Goal: Task Accomplishment & Management: Manage account settings

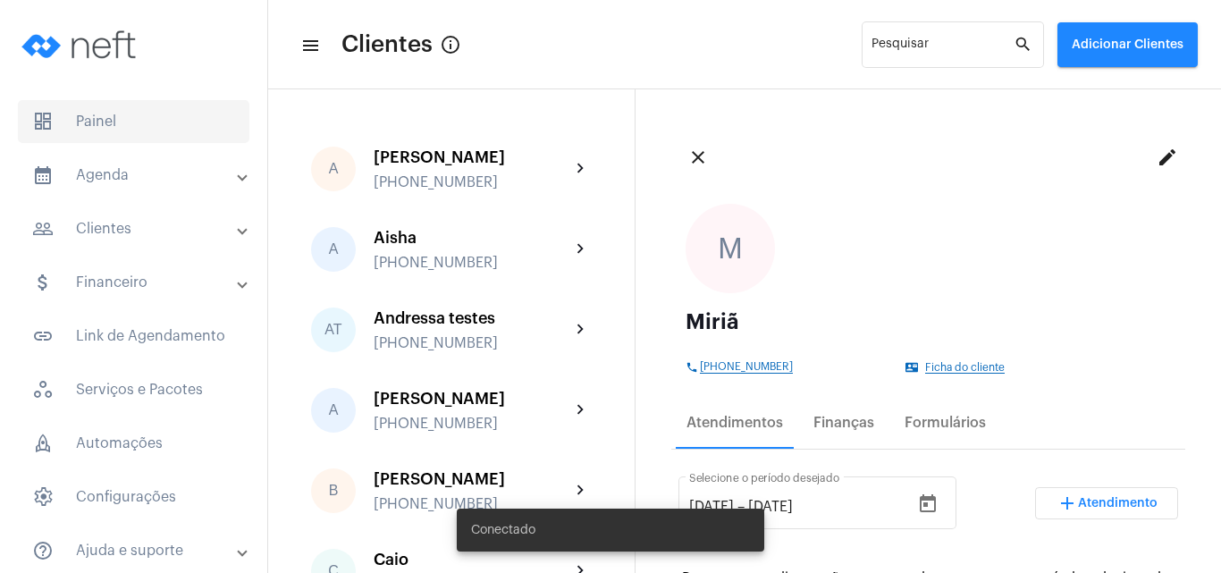
click at [115, 124] on span "dashboard Painel" at bounding box center [133, 121] width 231 height 43
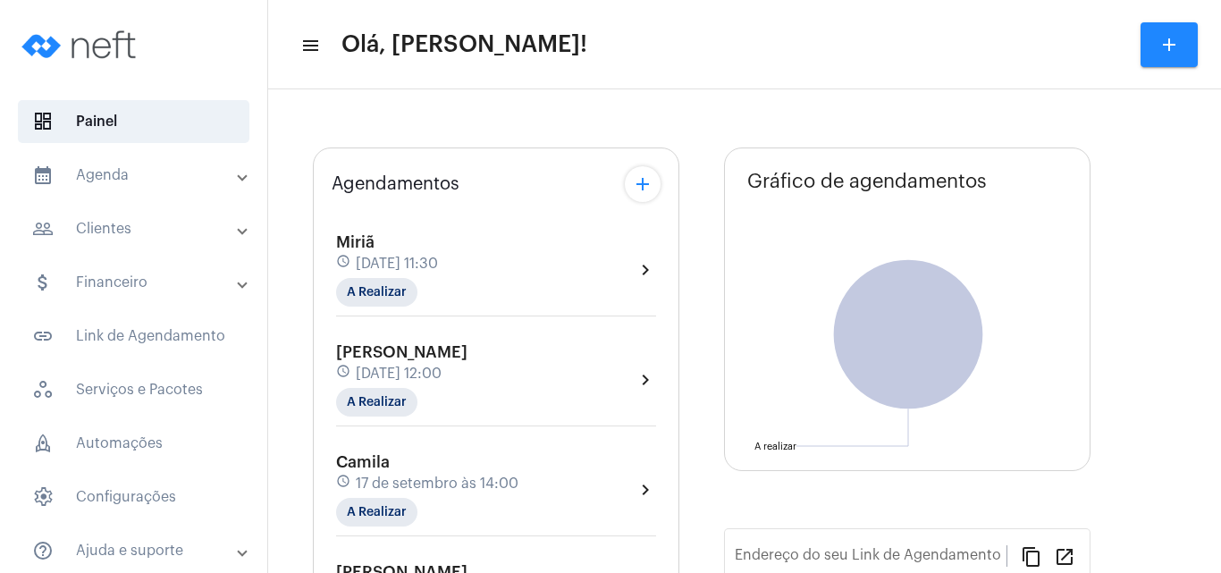
type input "[URL][DOMAIN_NAME]"
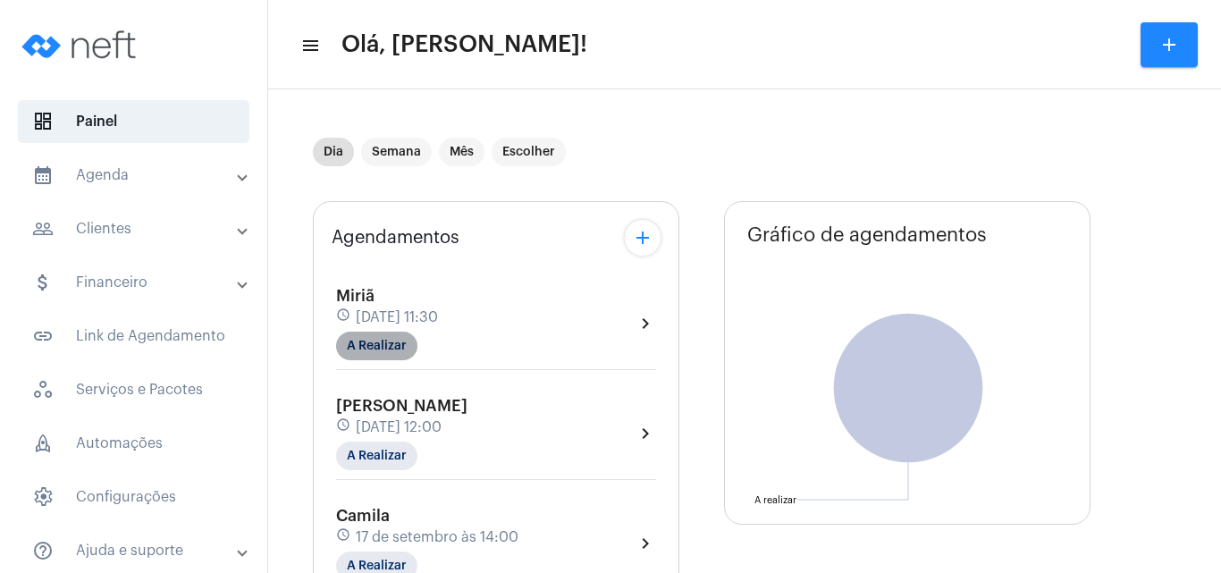
click at [396, 341] on mat-chip "A Realizar" at bounding box center [376, 345] width 81 height 29
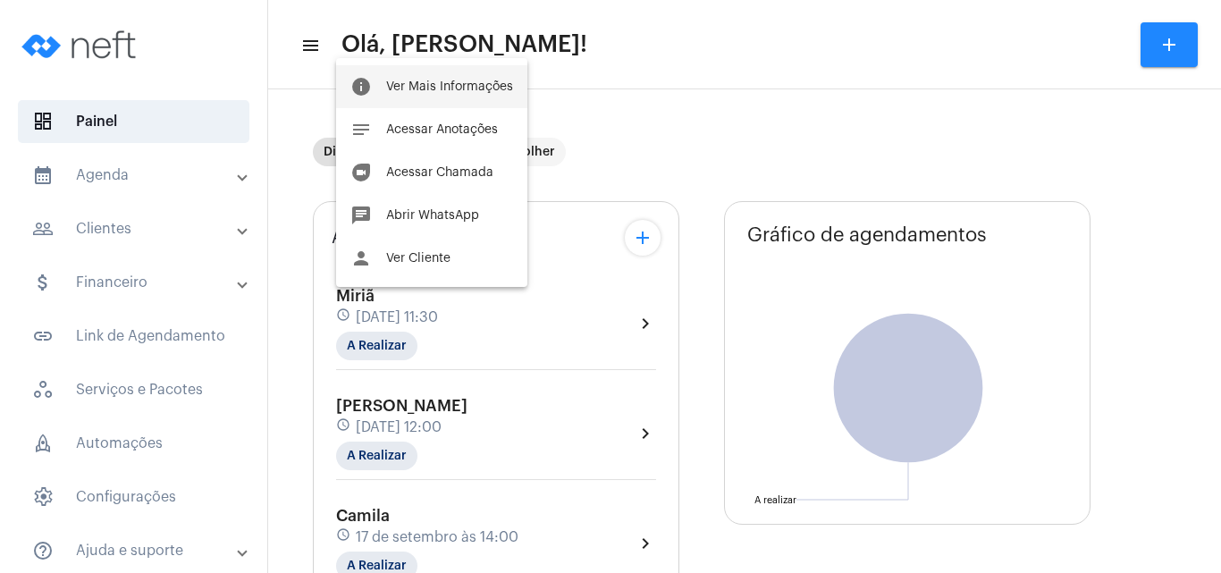
click at [428, 89] on span "Ver Mais Informações" at bounding box center [449, 86] width 127 height 13
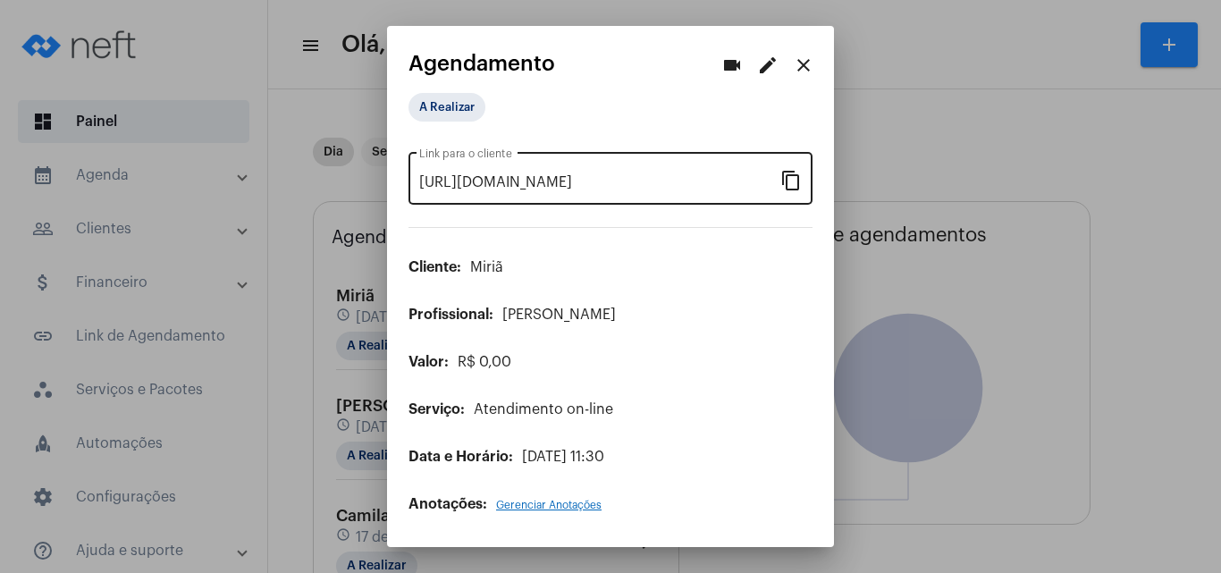
click at [797, 181] on mat-icon "content_copy" at bounding box center [790, 179] width 21 height 21
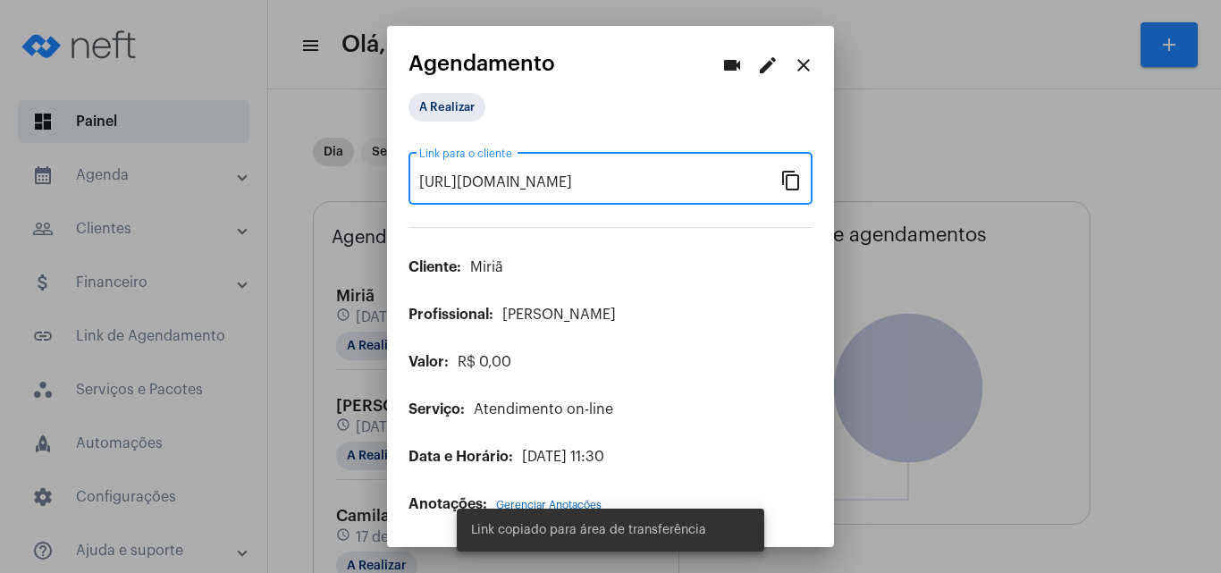
scroll to position [0, 146]
click at [726, 71] on mat-icon "videocam" at bounding box center [731, 65] width 21 height 21
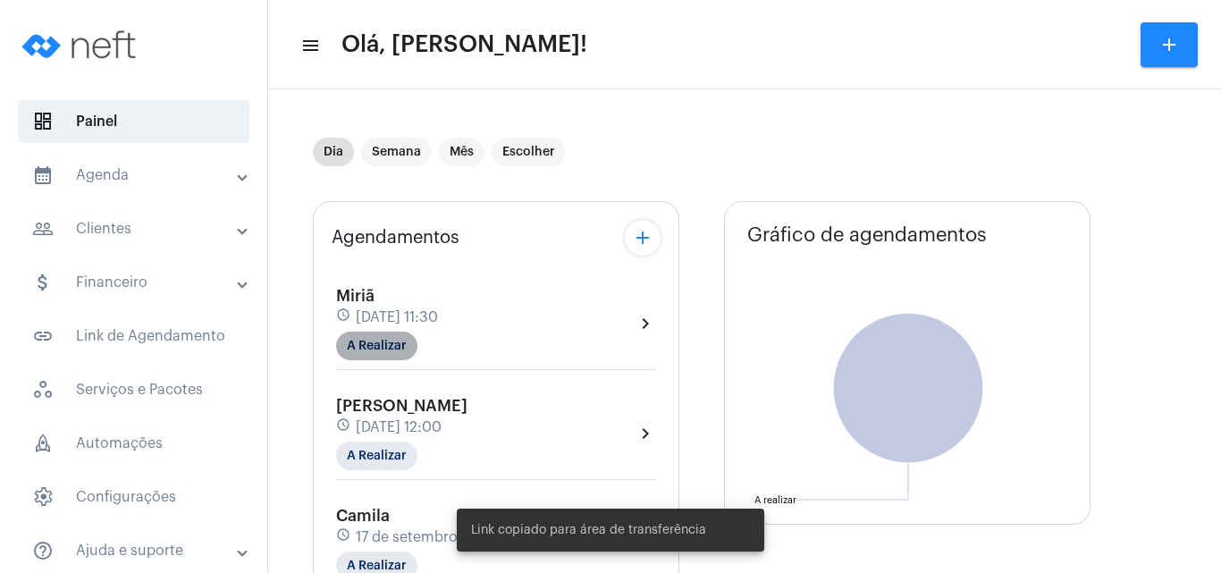
click at [393, 340] on mat-chip "A Realizar" at bounding box center [376, 345] width 81 height 29
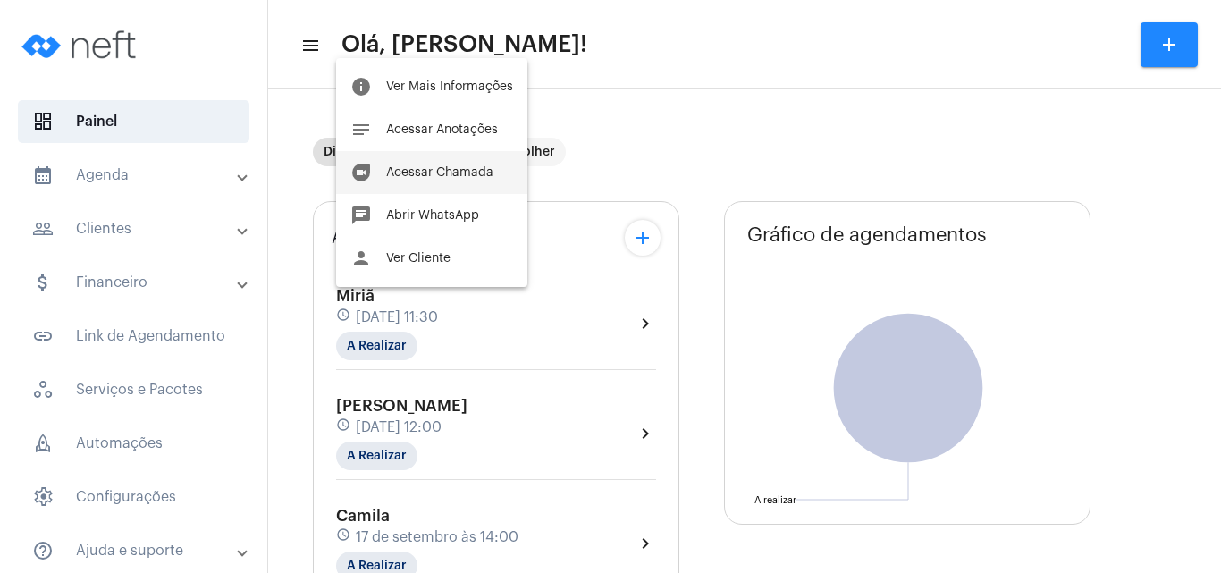
click at [422, 171] on span "Acessar Chamada" at bounding box center [439, 172] width 107 height 13
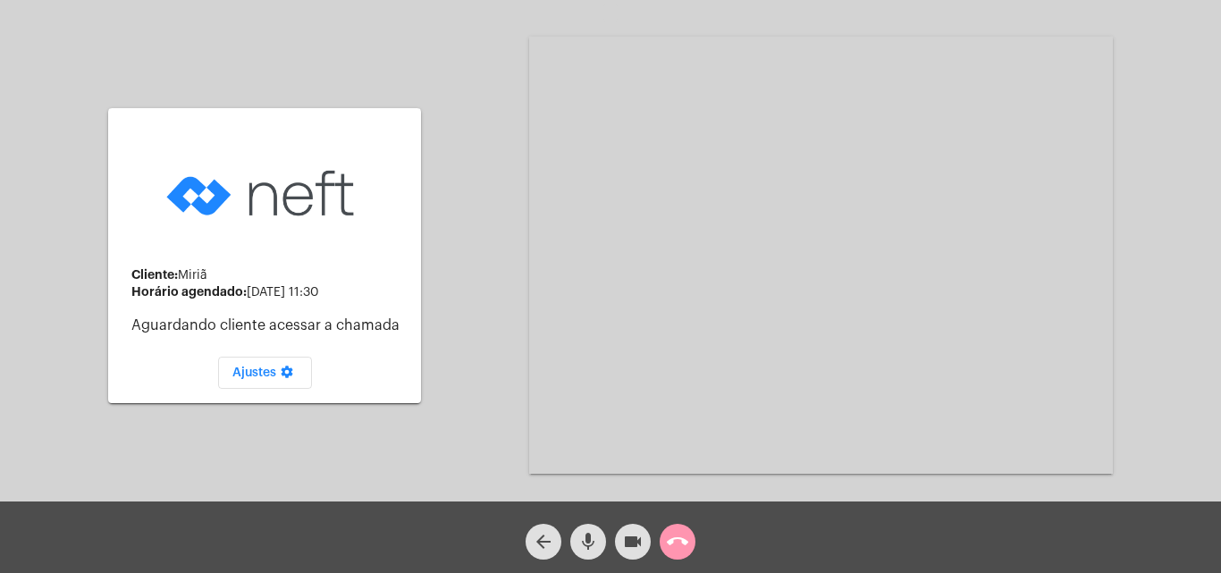
click at [575, 540] on button "mic" at bounding box center [588, 542] width 36 height 36
click at [633, 535] on mat-icon "videocam" at bounding box center [632, 541] width 21 height 21
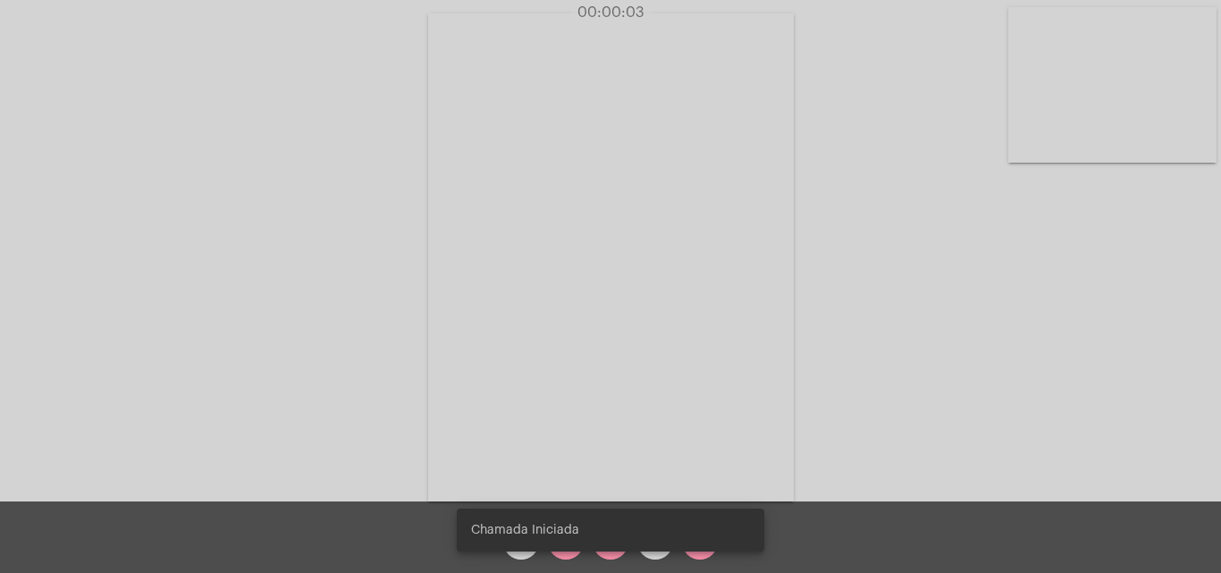
click at [560, 543] on snack-bar-container "Chamada Iniciada" at bounding box center [610, 529] width 307 height 43
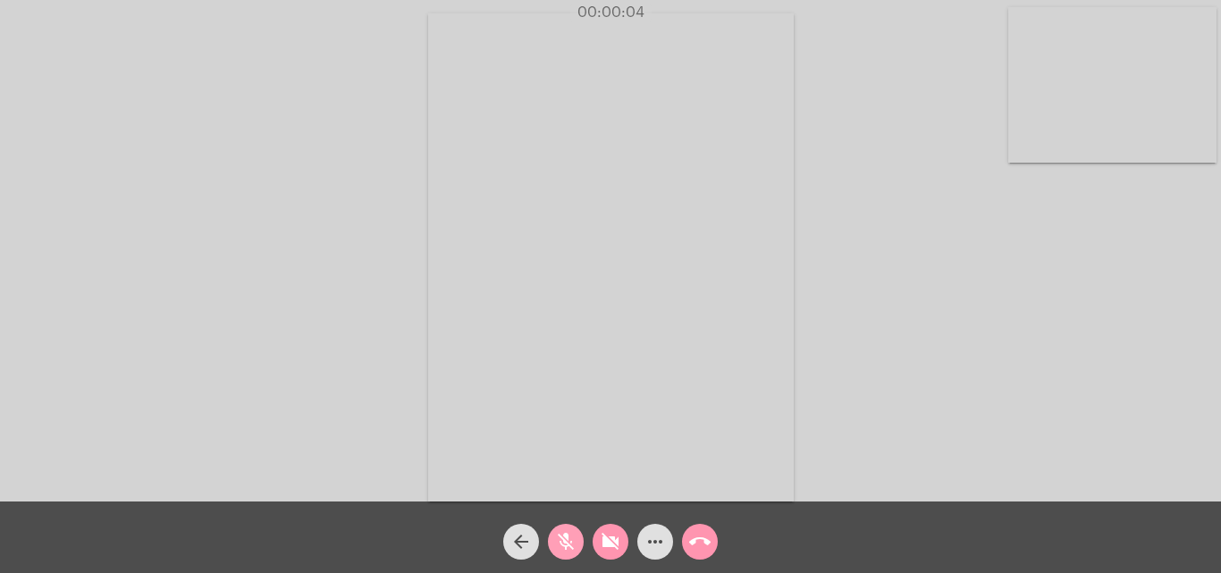
click at [568, 541] on mat-icon "mic_off" at bounding box center [565, 541] width 21 height 21
click at [602, 544] on mat-icon "videocam_off" at bounding box center [610, 541] width 21 height 21
click at [651, 541] on mat-icon "more_horiz" at bounding box center [654, 541] width 21 height 21
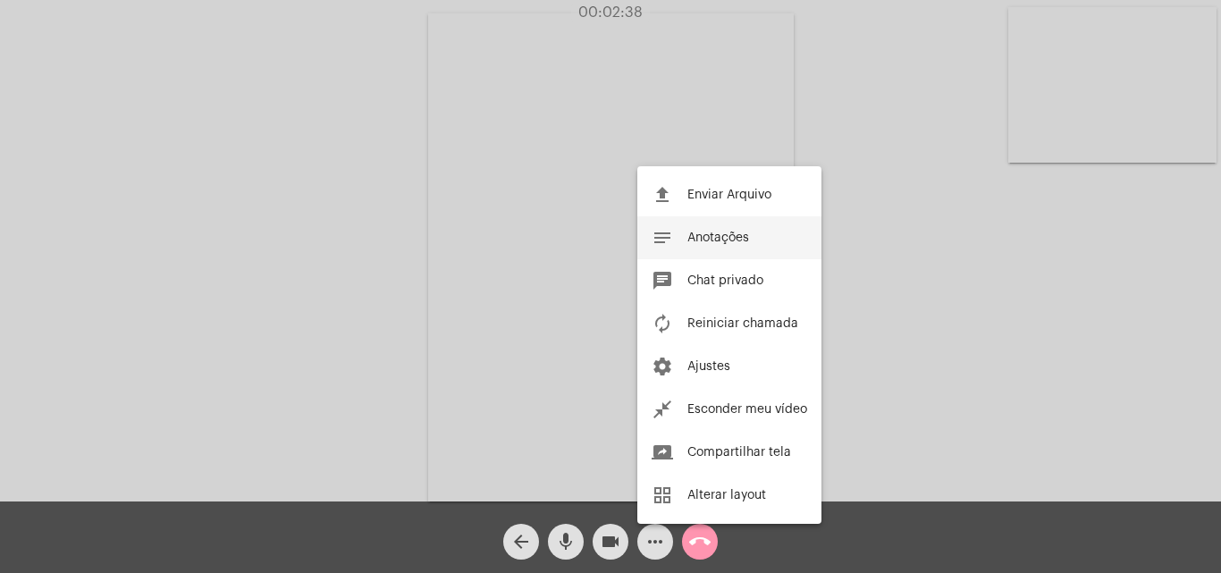
click at [696, 234] on span "Anotações" at bounding box center [718, 237] width 62 height 13
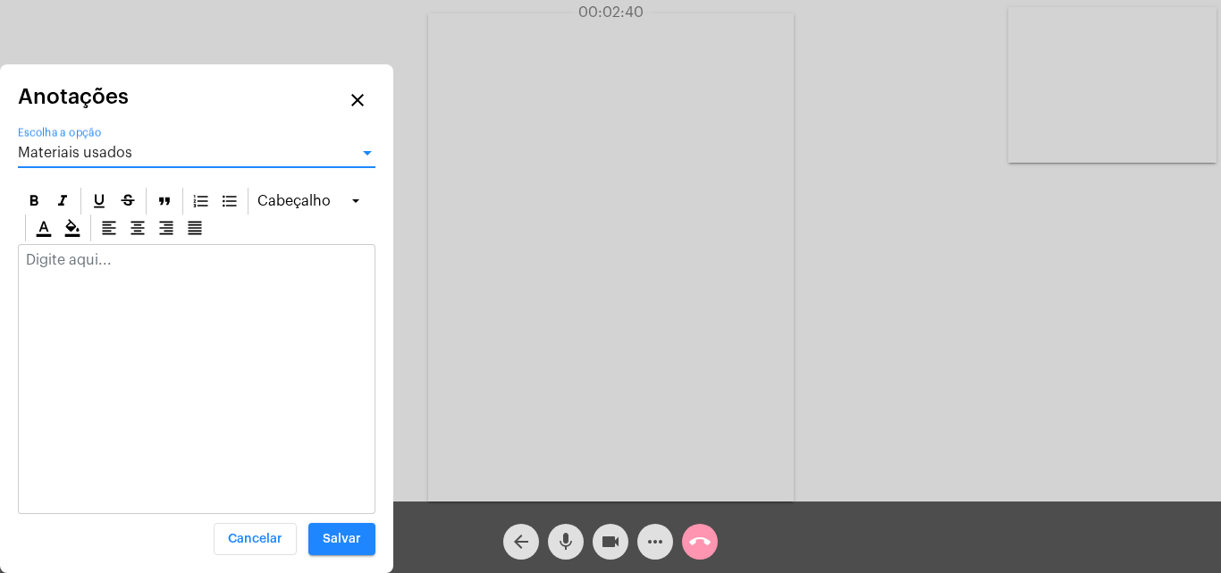
click at [86, 159] on span "Materiais usados" at bounding box center [75, 153] width 114 height 14
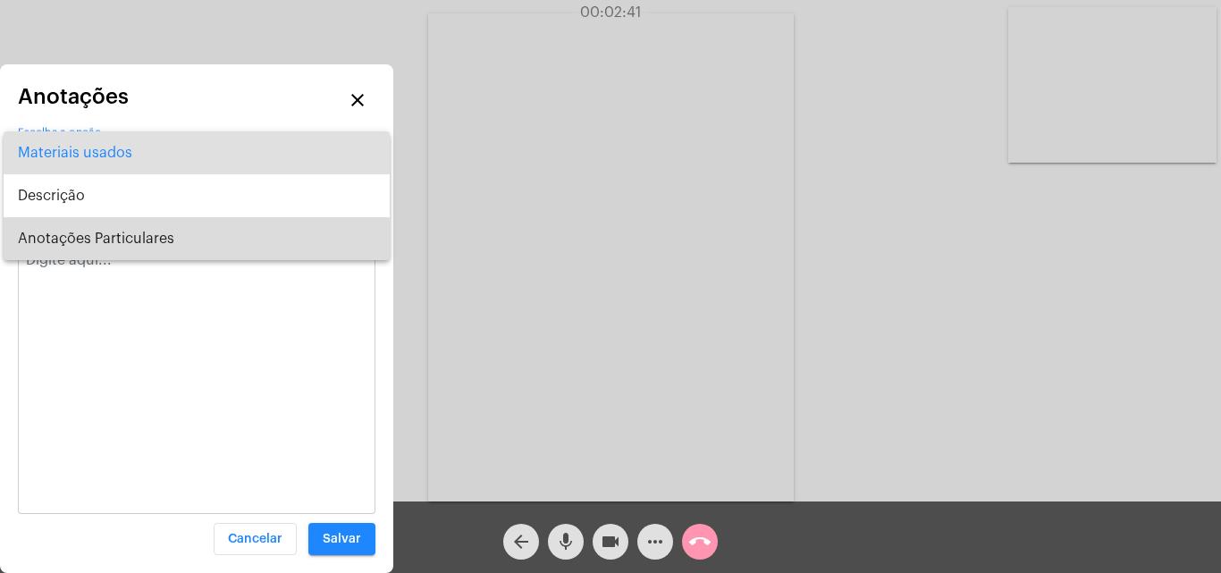
click at [90, 243] on span "Anotações Particulares" at bounding box center [196, 238] width 357 height 43
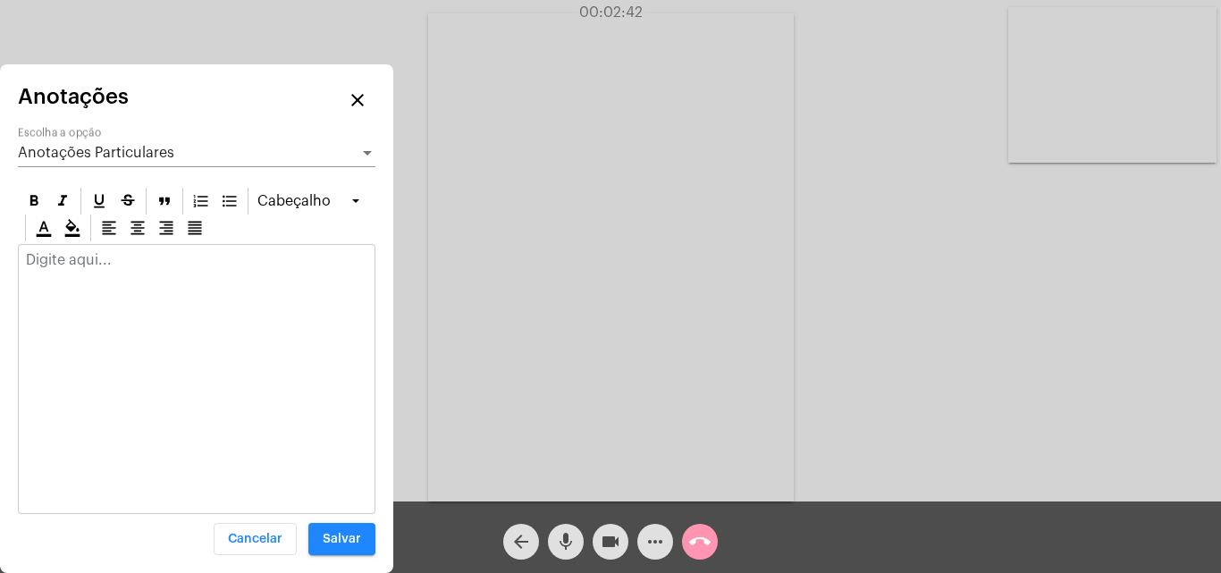
click at [86, 259] on p at bounding box center [196, 260] width 341 height 16
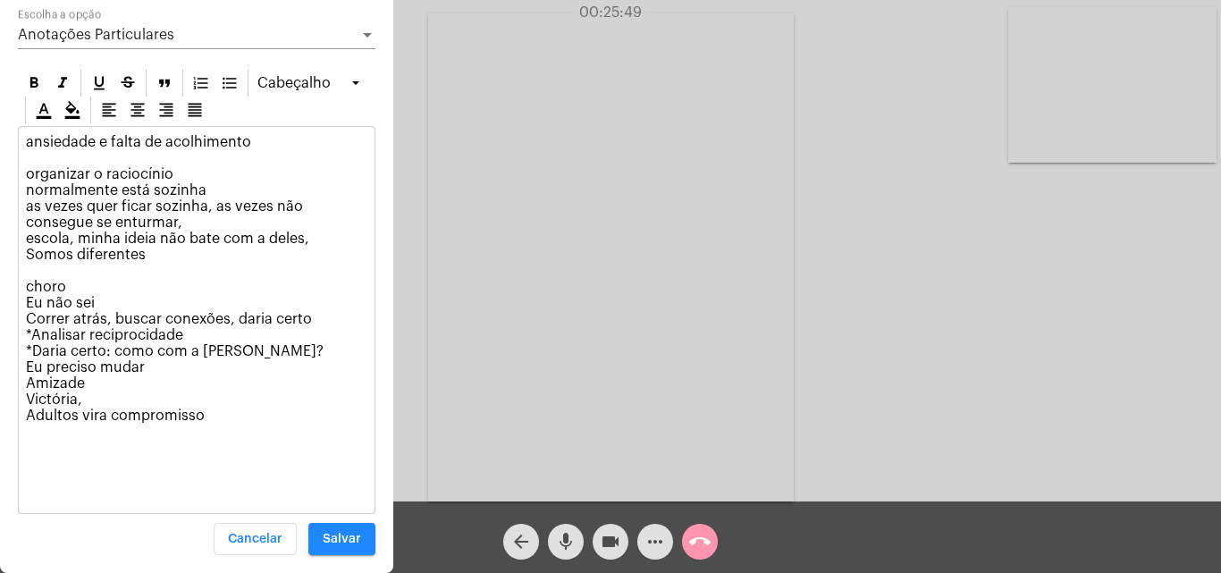
click at [87, 42] on div "Anotações Particulares" at bounding box center [188, 35] width 341 height 16
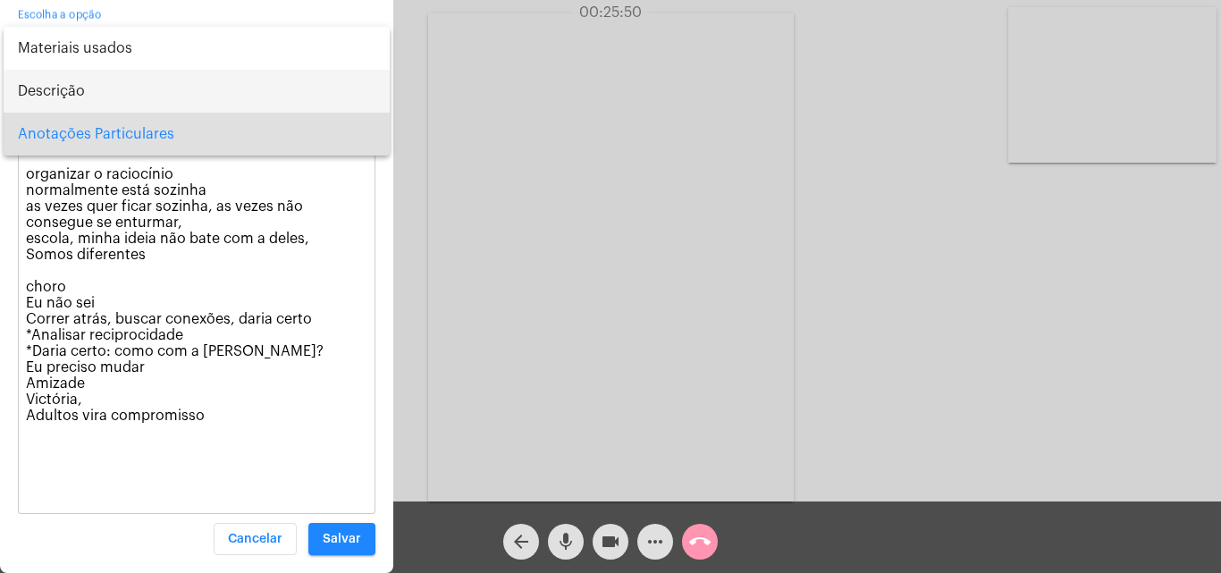
click at [75, 87] on span "Descrição" at bounding box center [196, 91] width 357 height 43
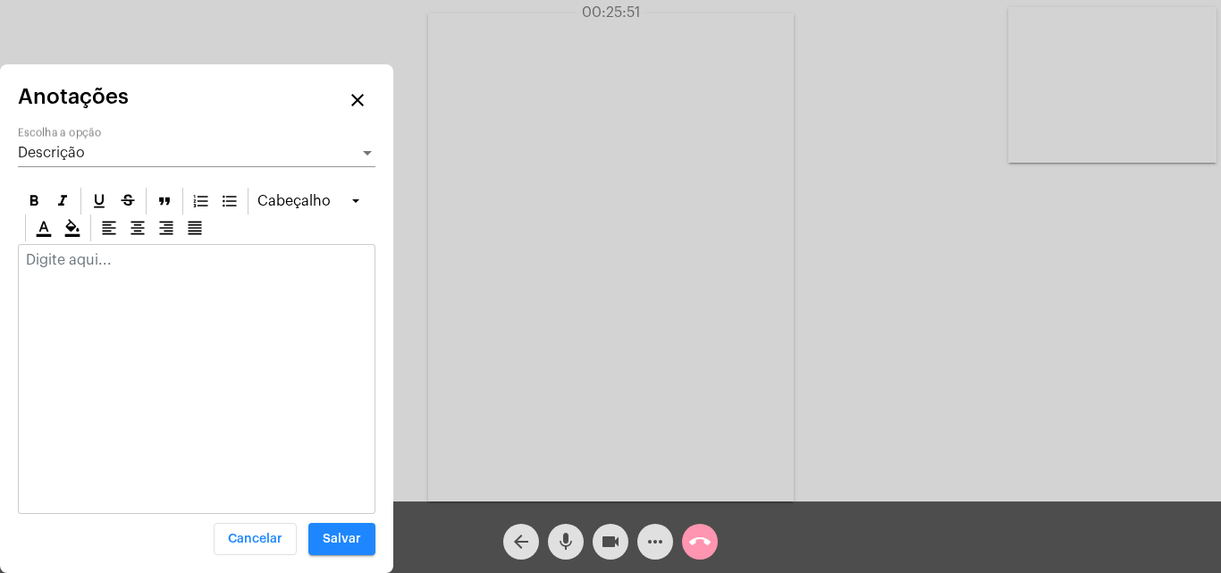
click at [65, 272] on div at bounding box center [197, 264] width 356 height 39
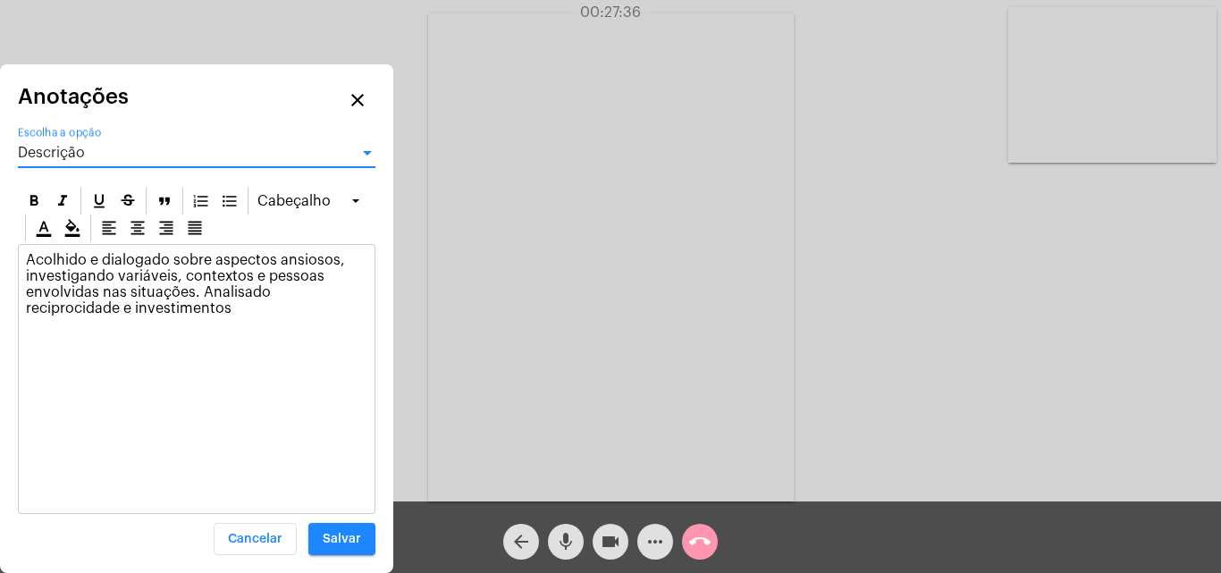
click at [121, 152] on div "Descrição" at bounding box center [188, 153] width 341 height 16
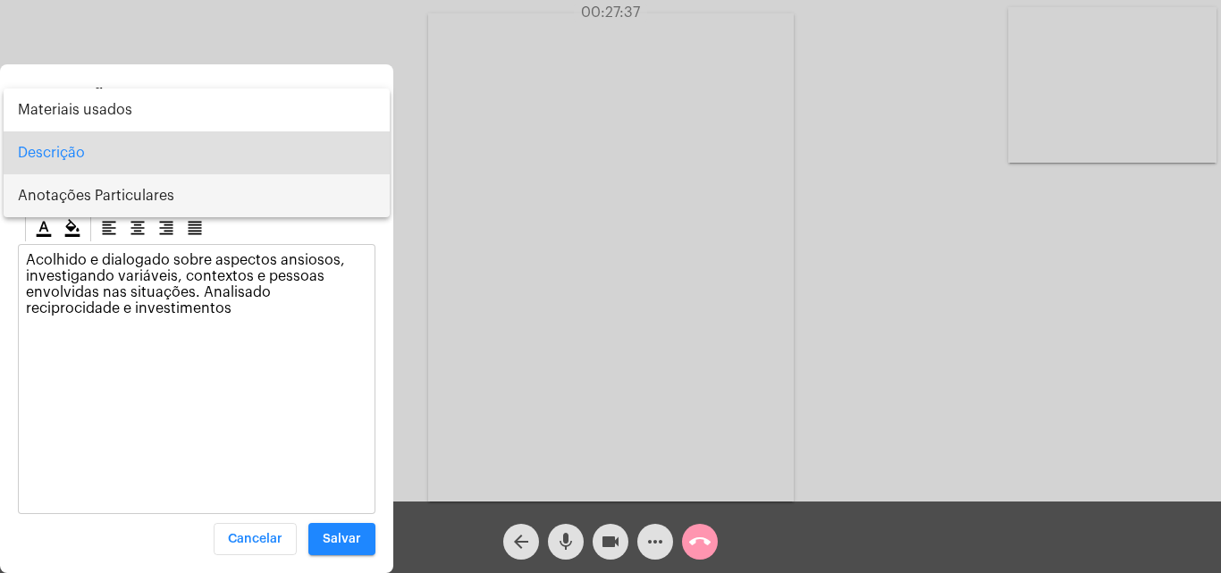
click at [118, 202] on span "Anotações Particulares" at bounding box center [196, 195] width 357 height 43
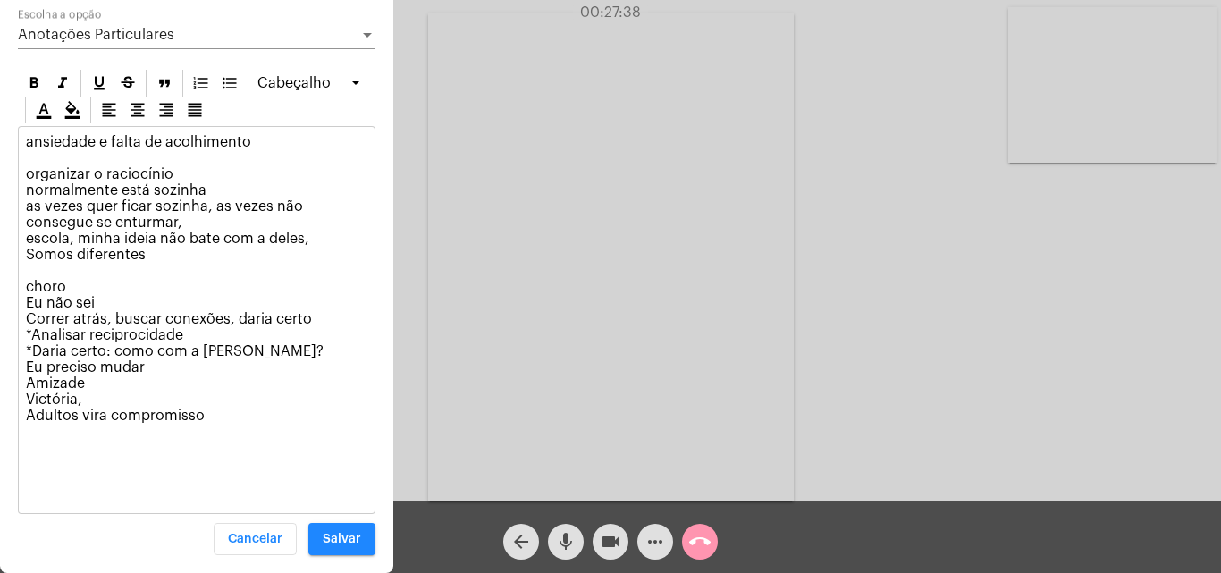
click at [237, 431] on p "ansiedade e falta de acolhimento organizar o raciocínio normalmente está sozinh…" at bounding box center [196, 287] width 341 height 306
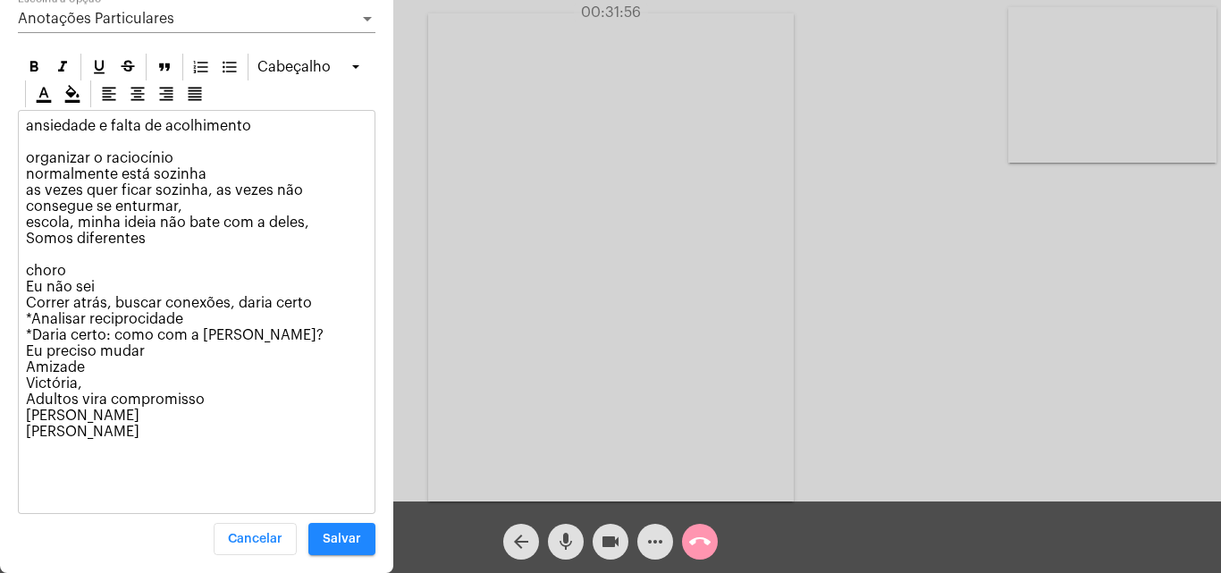
click at [120, 27] on div "Anotações Particulares Escolha a opção" at bounding box center [196, 13] width 357 height 40
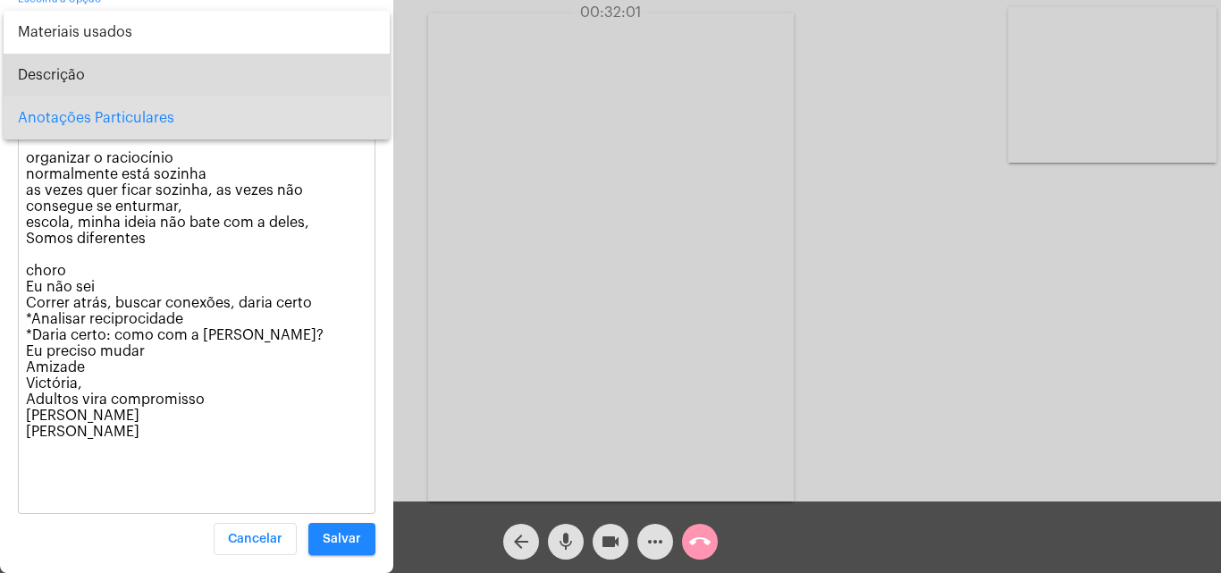
click at [46, 86] on span "Descrição" at bounding box center [196, 75] width 357 height 43
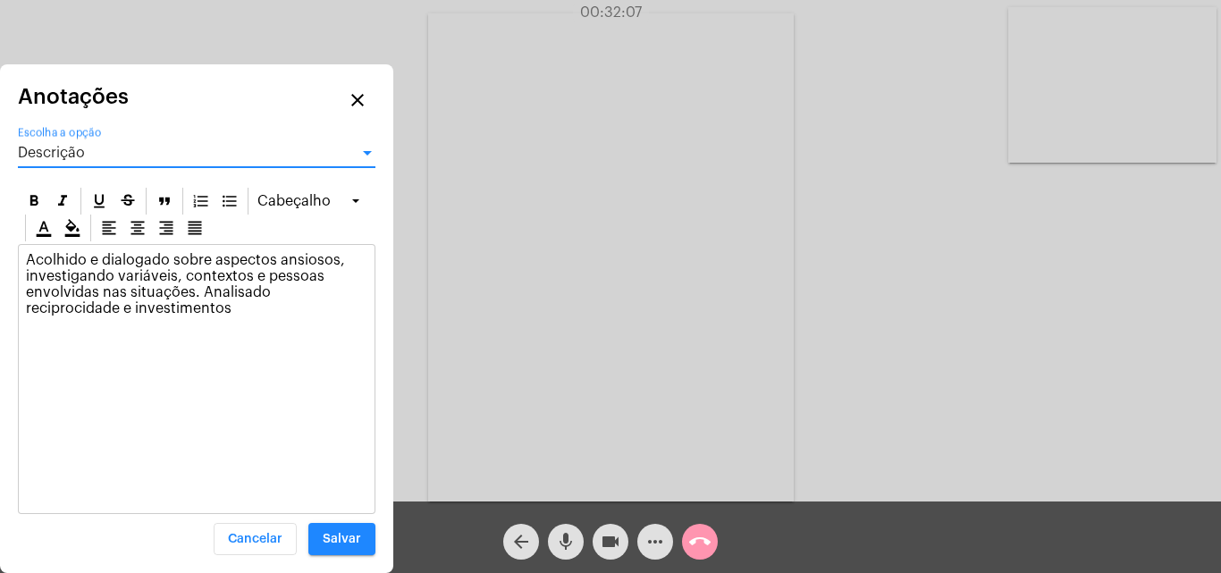
click at [328, 539] on span "Salvar" at bounding box center [342, 539] width 38 height 13
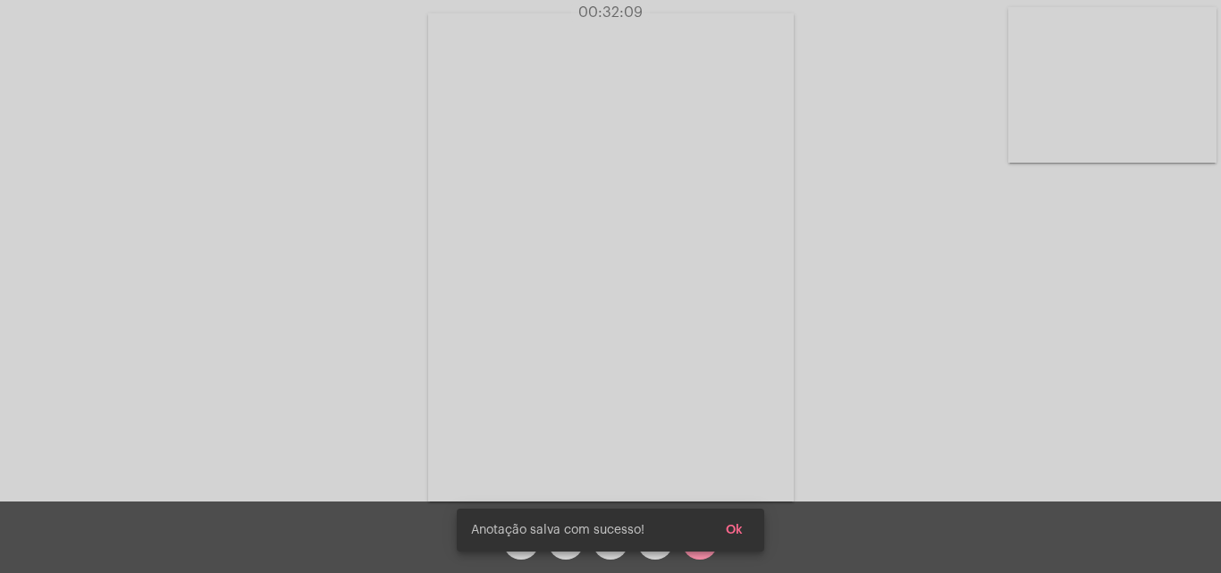
click at [734, 527] on span "Ok" at bounding box center [734, 530] width 17 height 13
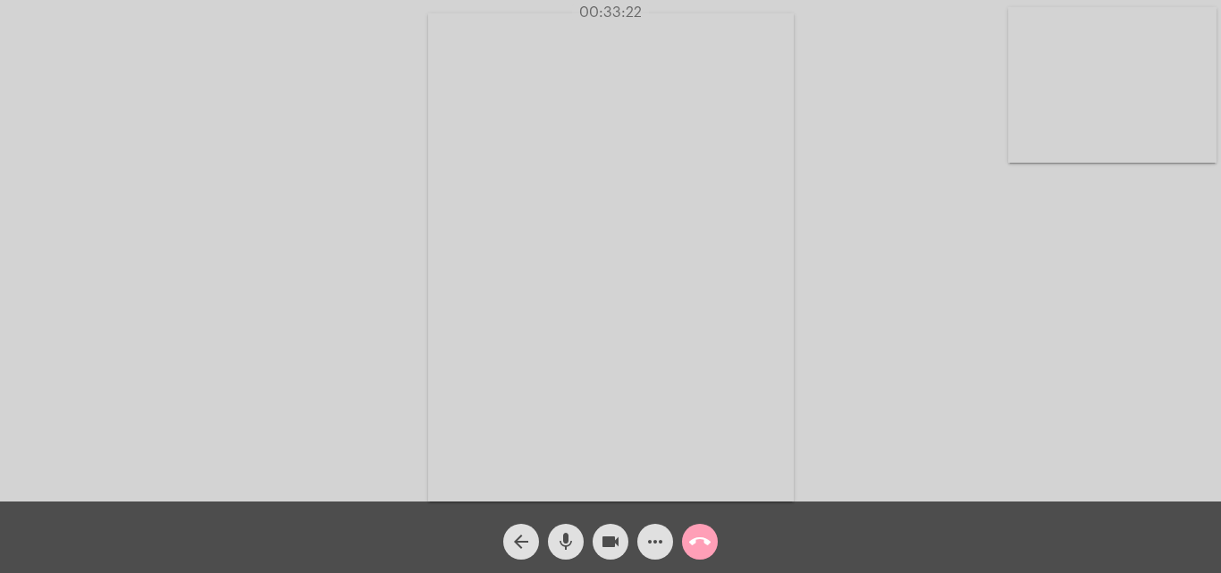
click at [700, 547] on mat-icon "call_end" at bounding box center [699, 541] width 21 height 21
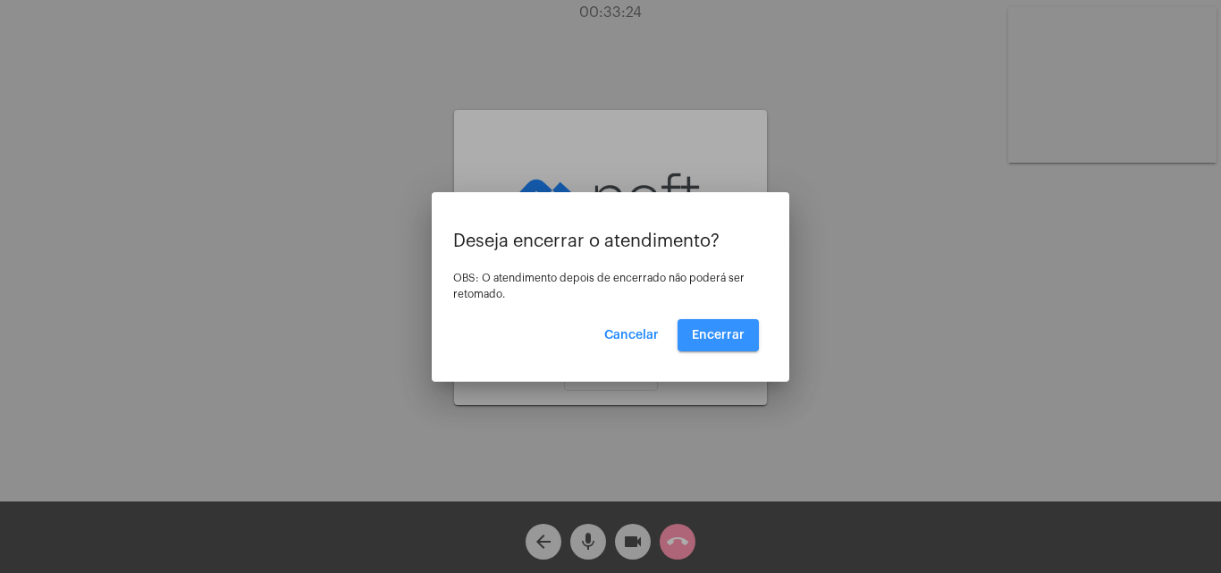
click at [702, 325] on button "Encerrar" at bounding box center [717, 335] width 81 height 32
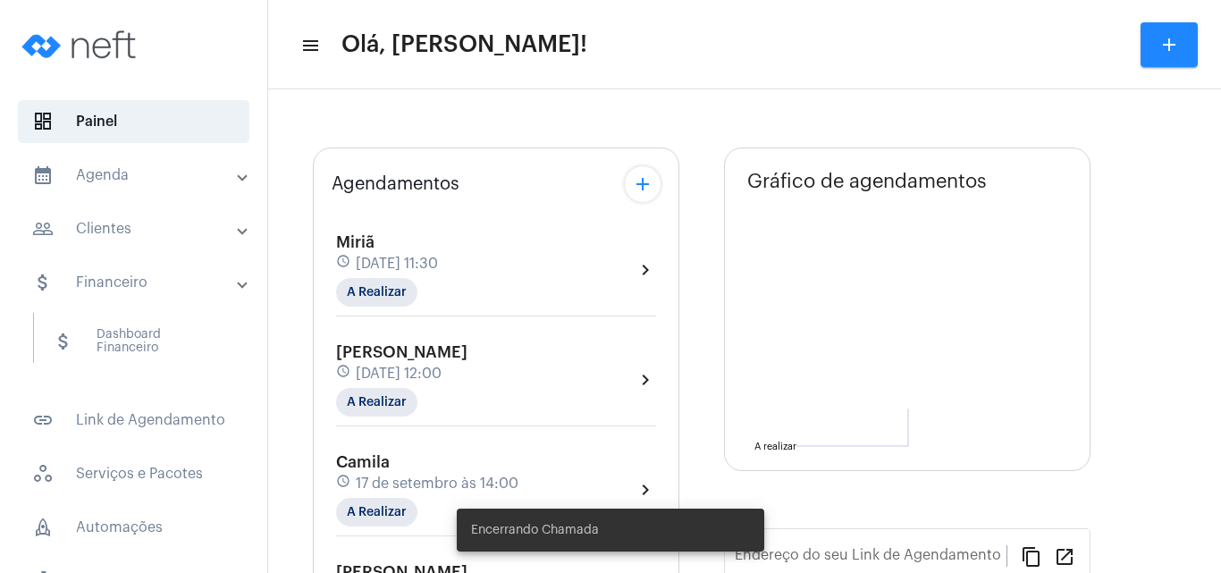
type input "[URL][DOMAIN_NAME]"
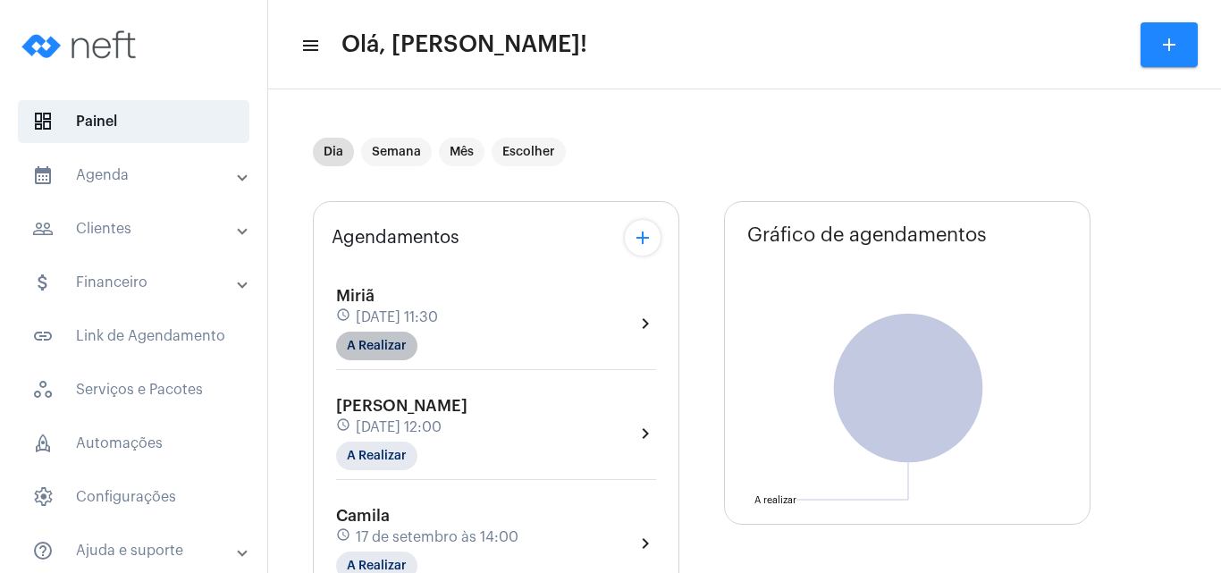
click at [385, 355] on mat-chip "A Realizar" at bounding box center [376, 345] width 81 height 29
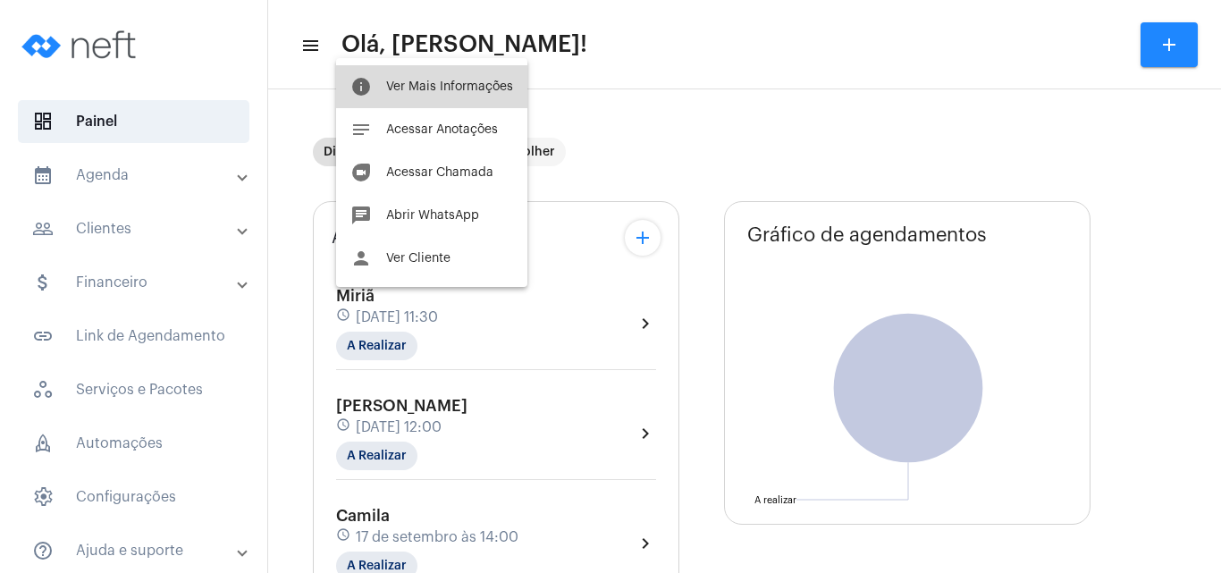
click at [445, 78] on button "info Ver Mais Informações" at bounding box center [431, 86] width 191 height 43
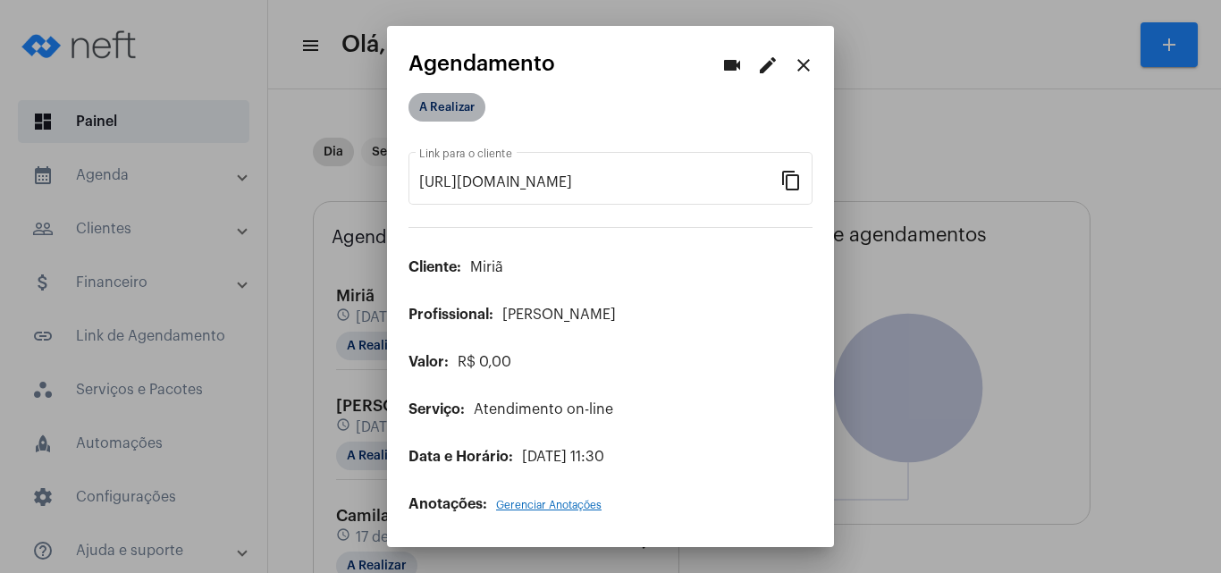
click at [466, 115] on mat-chip "A Realizar" at bounding box center [446, 107] width 77 height 29
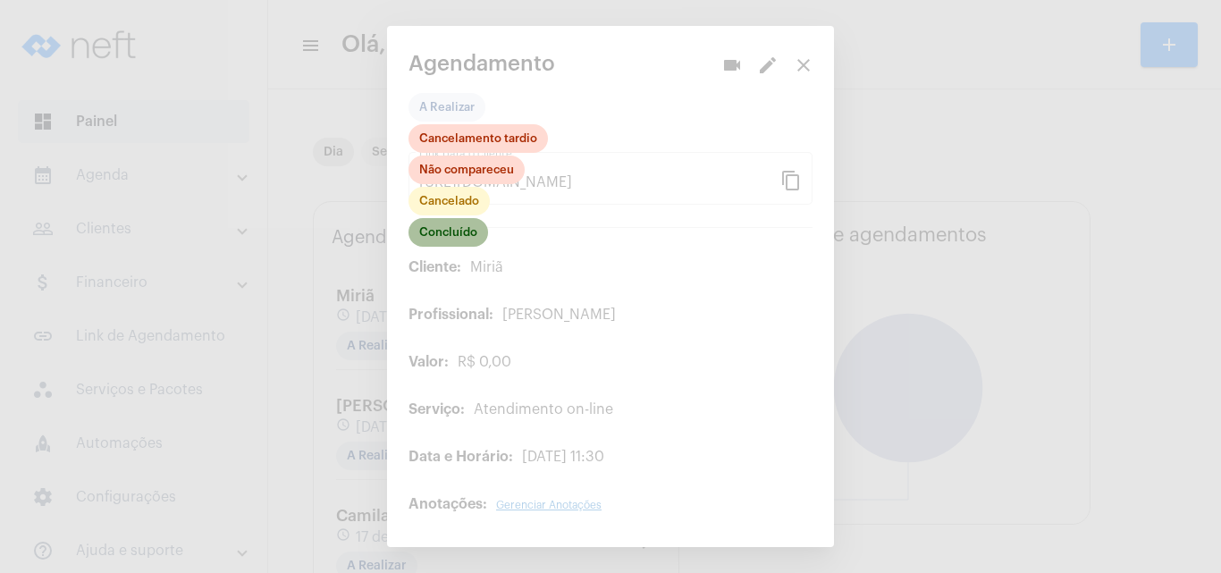
click at [461, 230] on mat-chip "Concluído" at bounding box center [448, 232] width 80 height 29
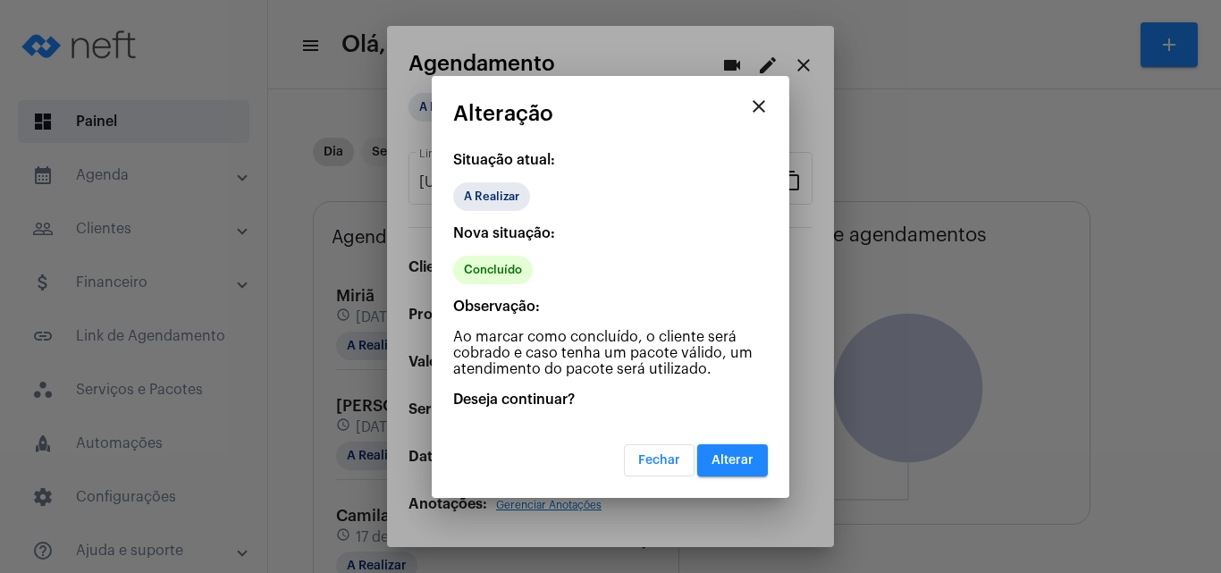
click at [461, 230] on div "close Alteração Situação atual: A Realizar Nova situação: Concluído Observação:…" at bounding box center [610, 287] width 357 height 422
click at [751, 466] on span "Alterar" at bounding box center [732, 460] width 42 height 13
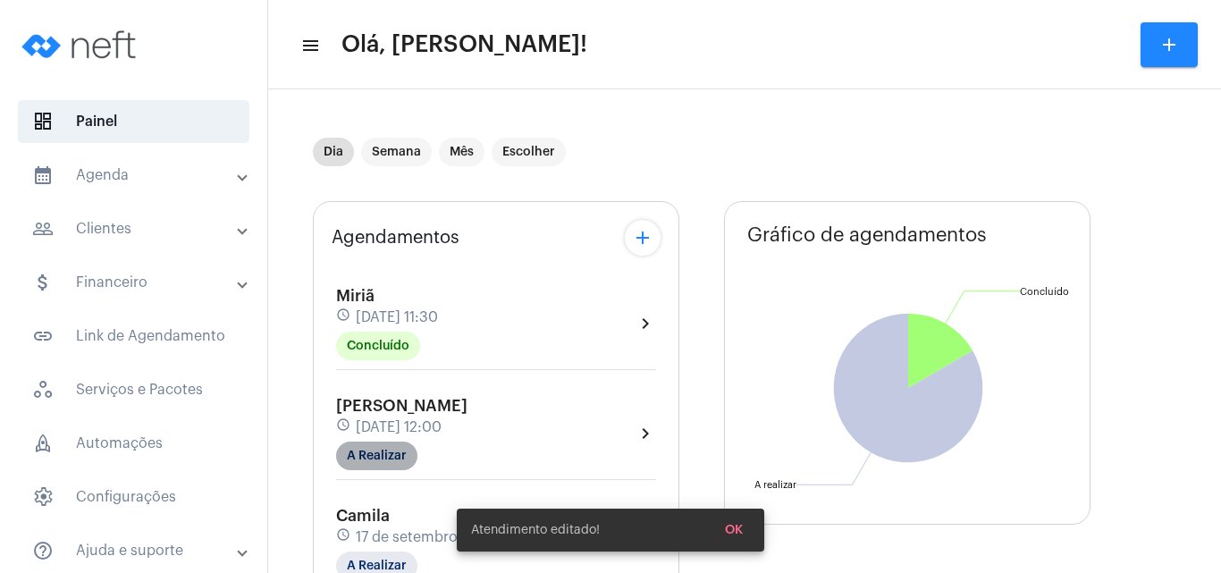
click at [383, 457] on mat-chip "A Realizar" at bounding box center [376, 455] width 81 height 29
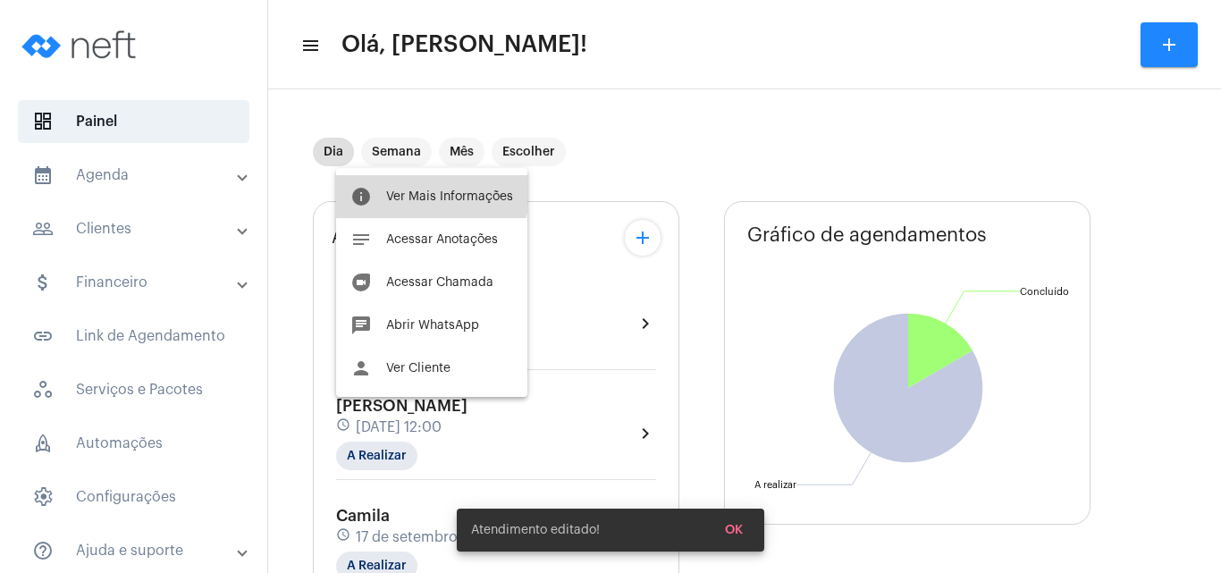
click at [428, 189] on button "info Ver Mais Informações" at bounding box center [431, 196] width 191 height 43
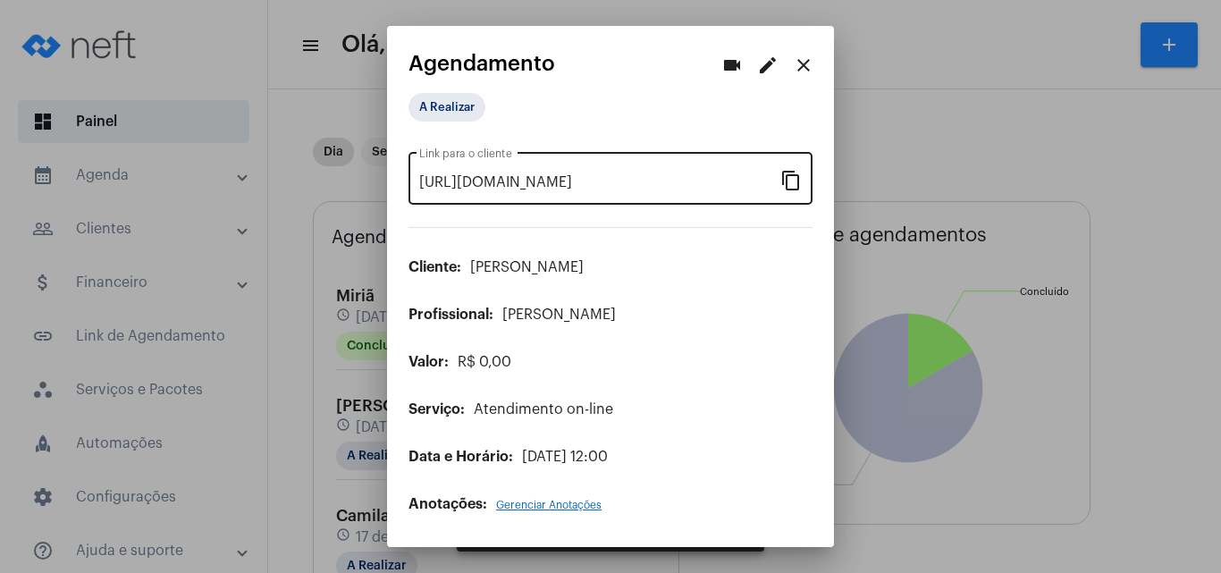
click at [780, 173] on mat-icon "content_copy" at bounding box center [790, 179] width 21 height 21
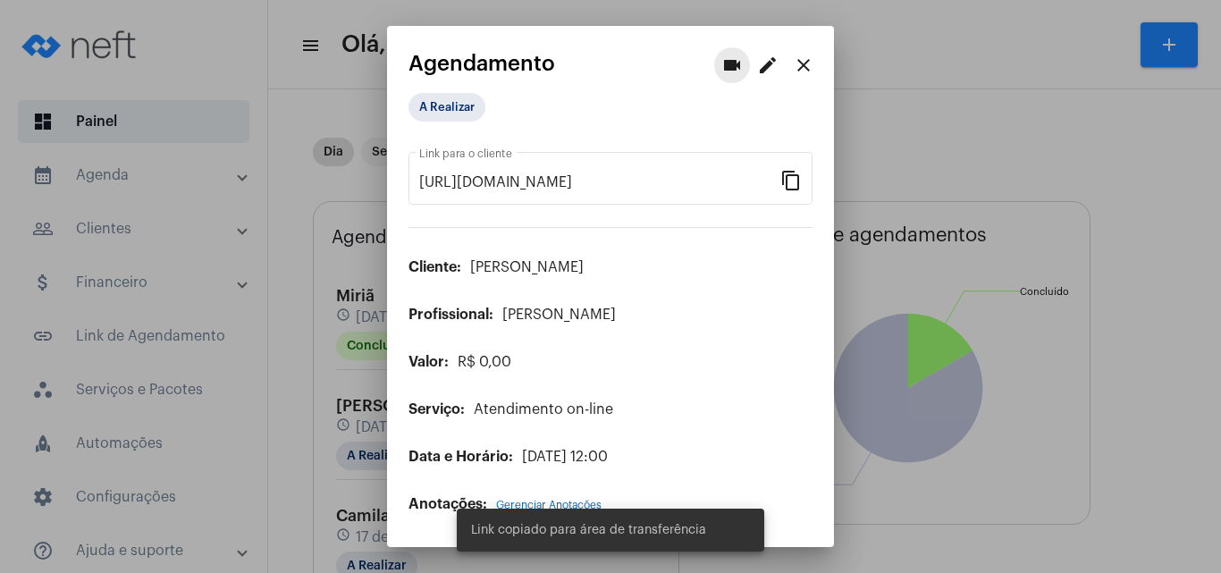
click at [740, 68] on mat-icon "videocam" at bounding box center [731, 65] width 21 height 21
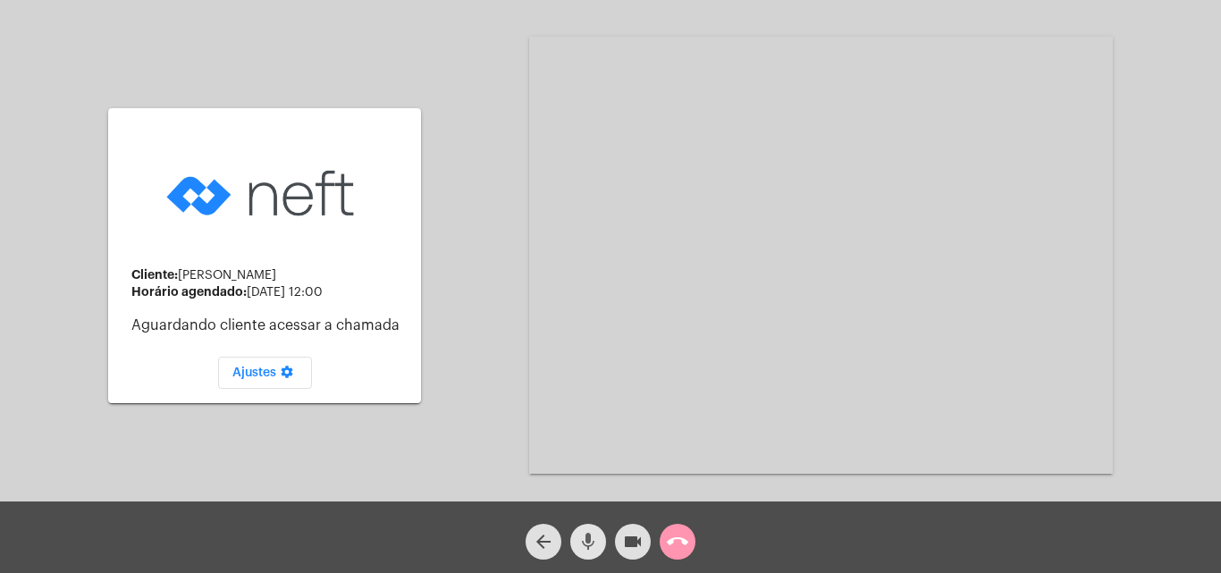
click at [578, 541] on mat-icon "mic" at bounding box center [587, 541] width 21 height 21
click at [635, 542] on mat-icon "videocam" at bounding box center [632, 541] width 21 height 21
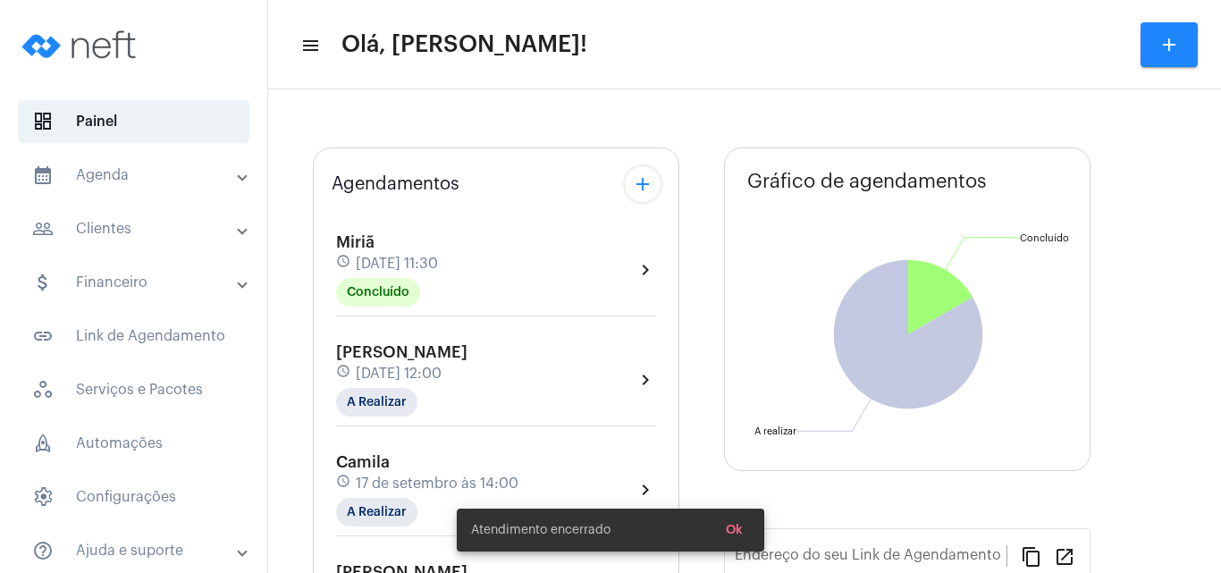
type input "[URL][DOMAIN_NAME]"
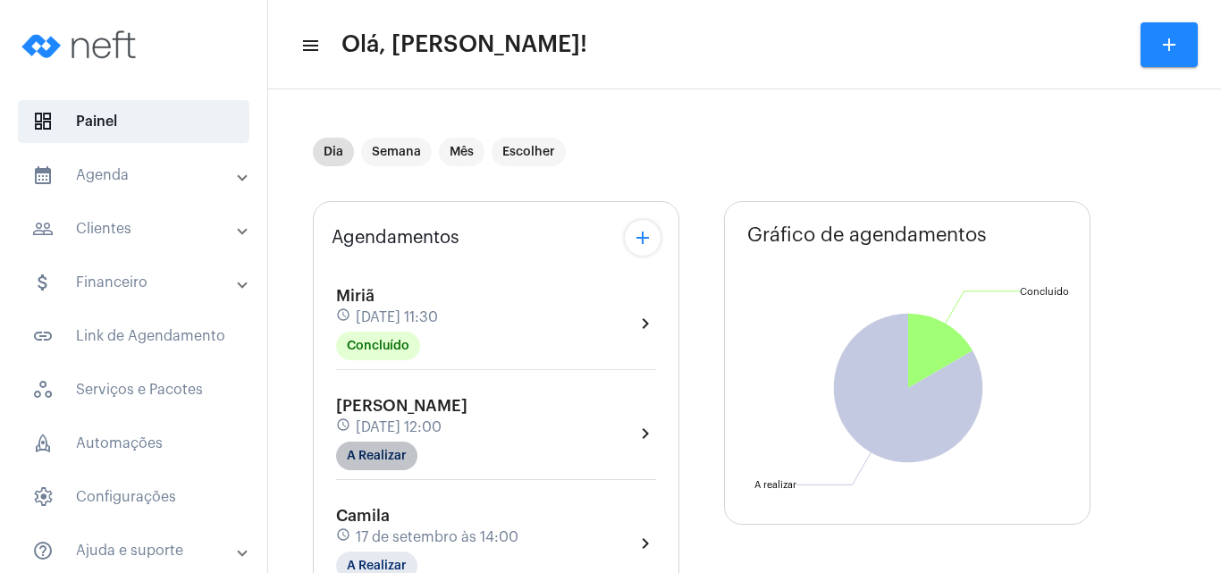
click at [387, 458] on mat-chip "A Realizar" at bounding box center [376, 455] width 81 height 29
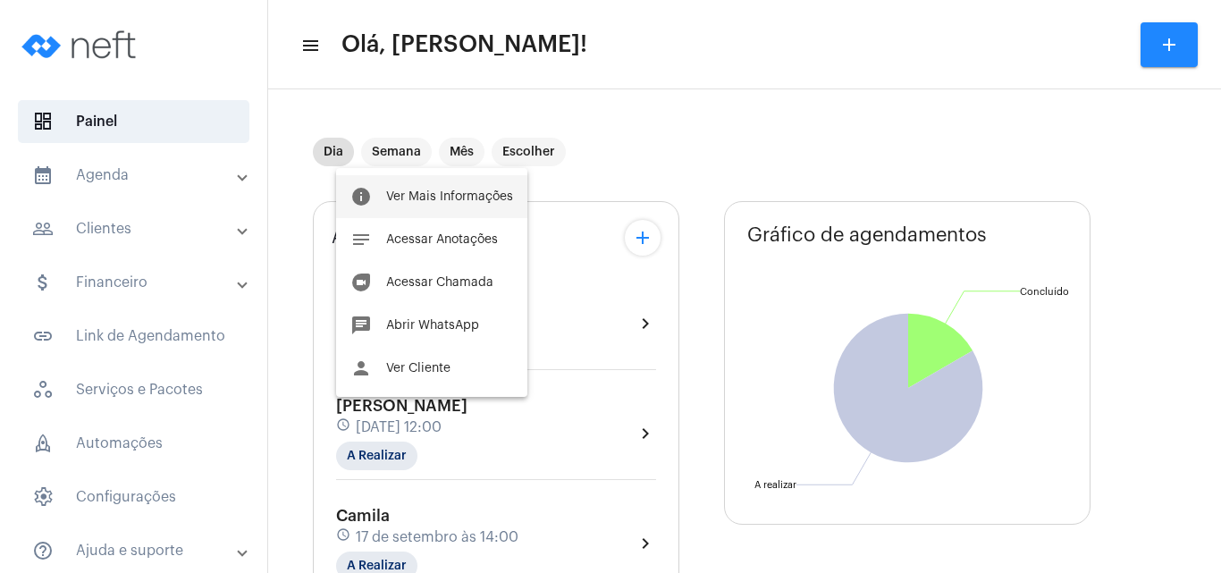
click at [455, 205] on button "info Ver Mais Informações" at bounding box center [431, 196] width 191 height 43
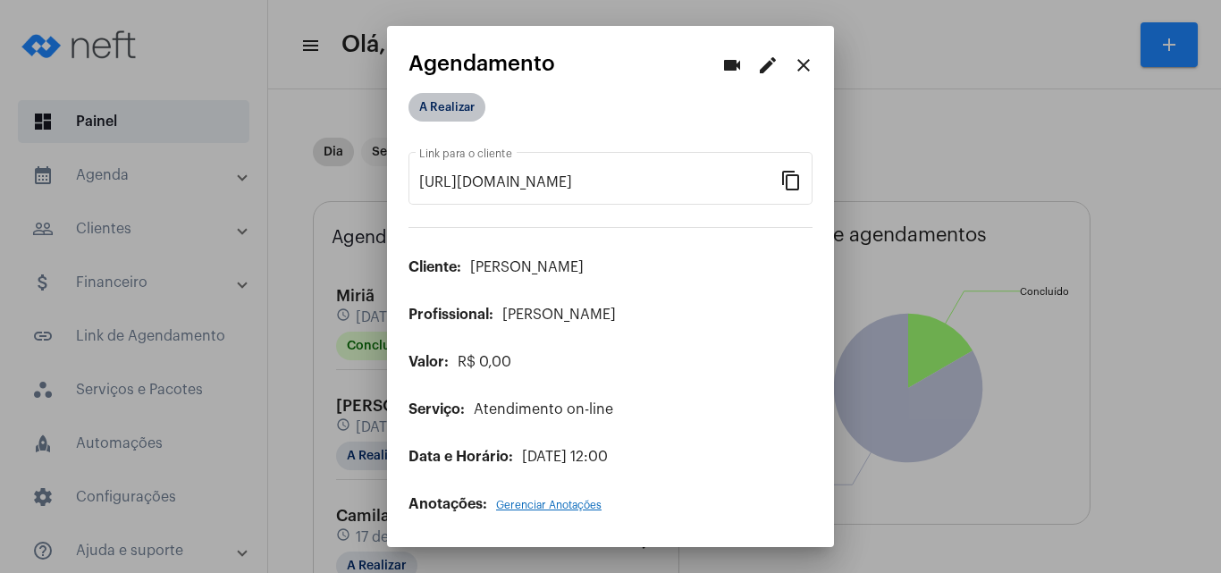
click at [453, 106] on mat-chip "A Realizar" at bounding box center [446, 107] width 77 height 29
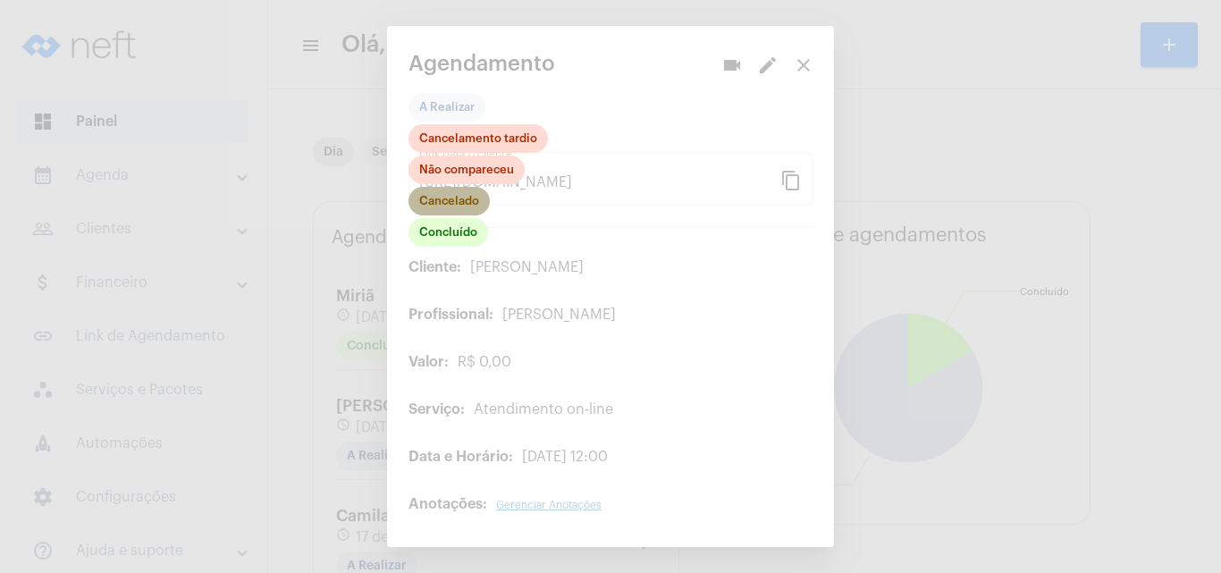
click at [454, 203] on mat-chip "Cancelado" at bounding box center [448, 201] width 81 height 29
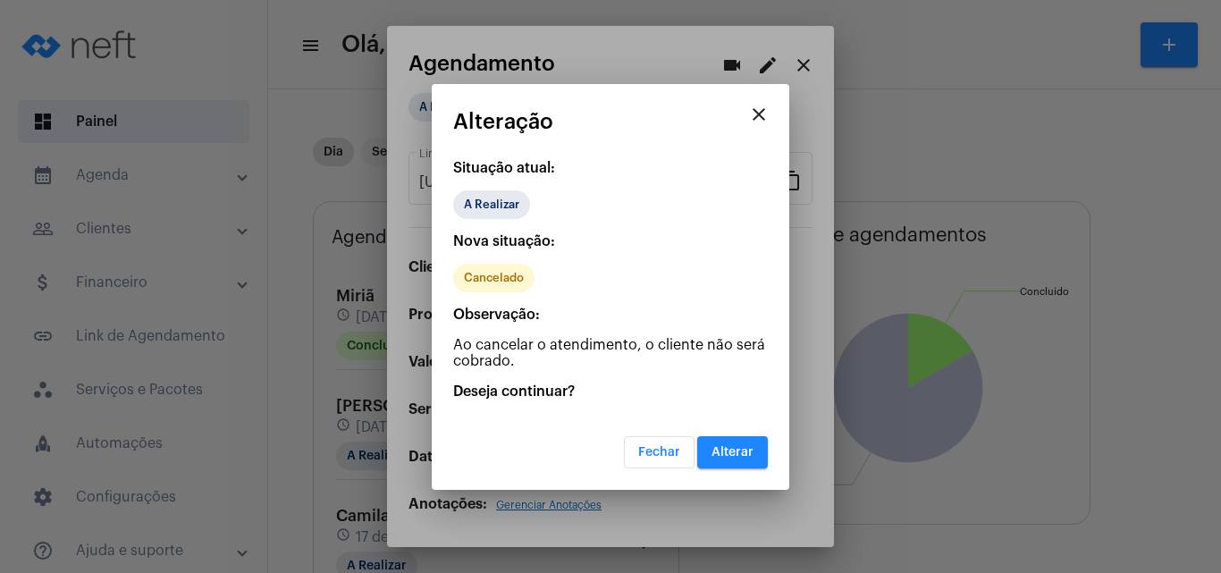
click at [729, 456] on span "Alterar" at bounding box center [732, 452] width 42 height 13
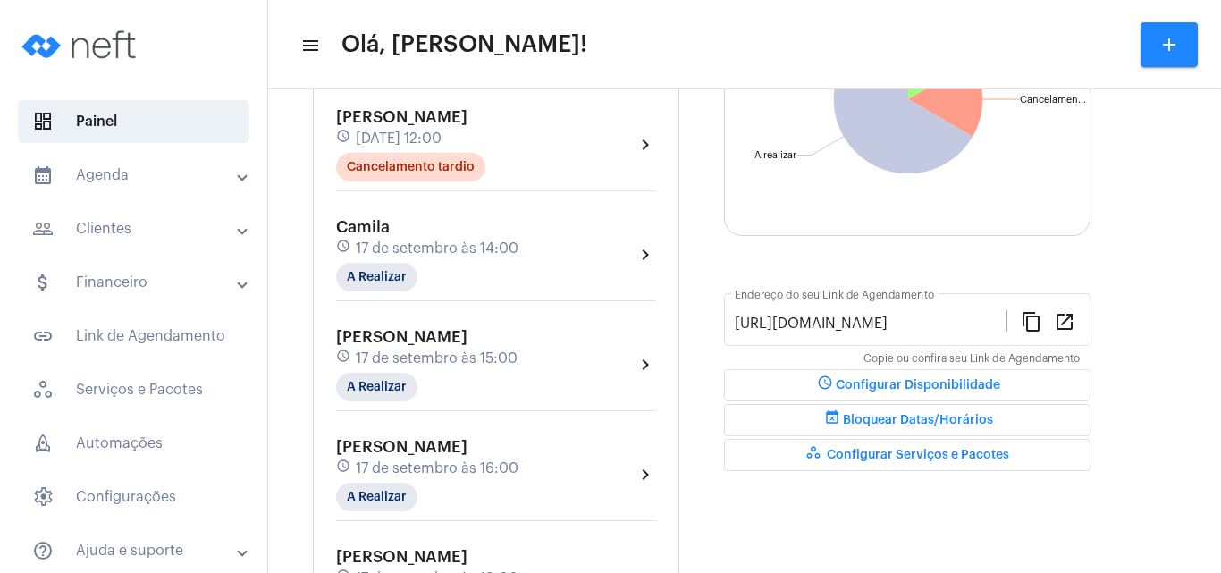
scroll to position [386, 0]
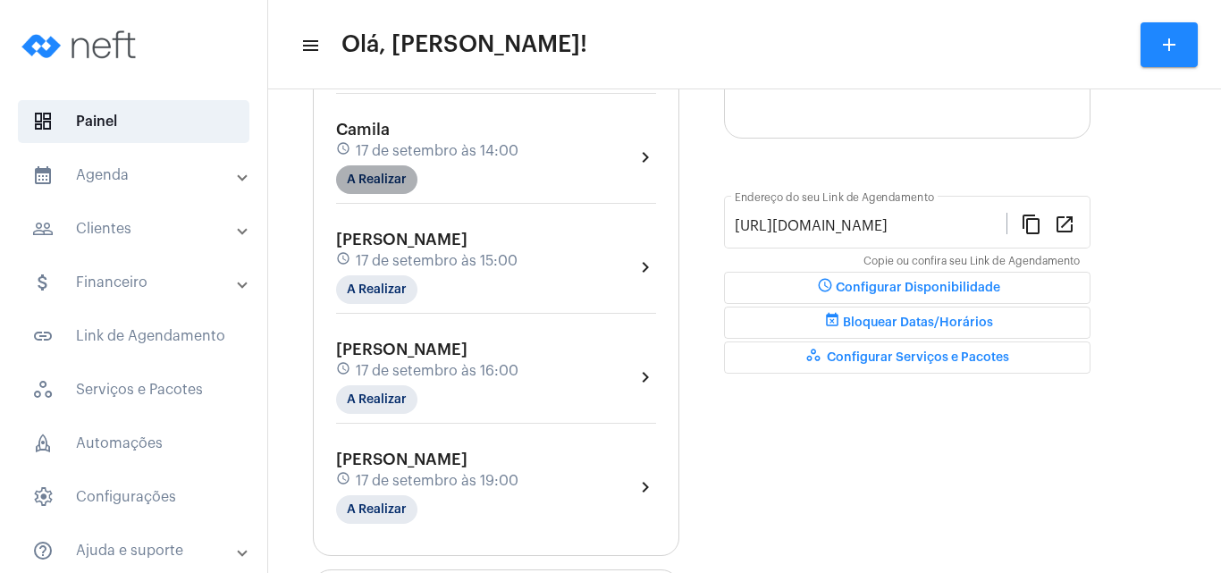
click at [397, 183] on mat-chip "A Realizar" at bounding box center [376, 179] width 81 height 29
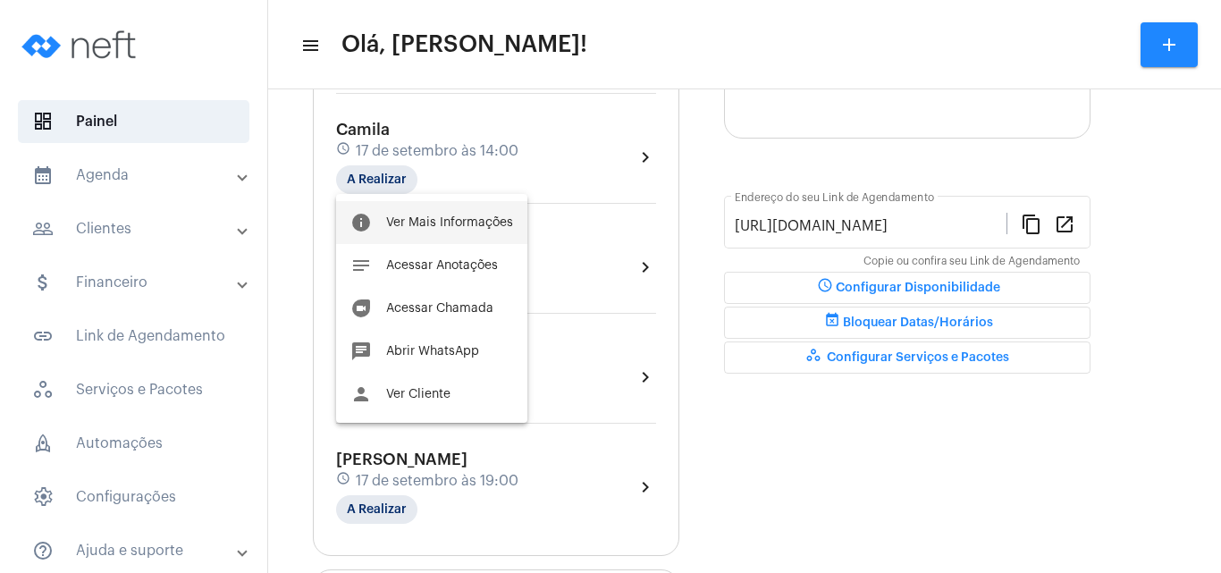
click at [465, 225] on span "Ver Mais Informações" at bounding box center [449, 222] width 127 height 13
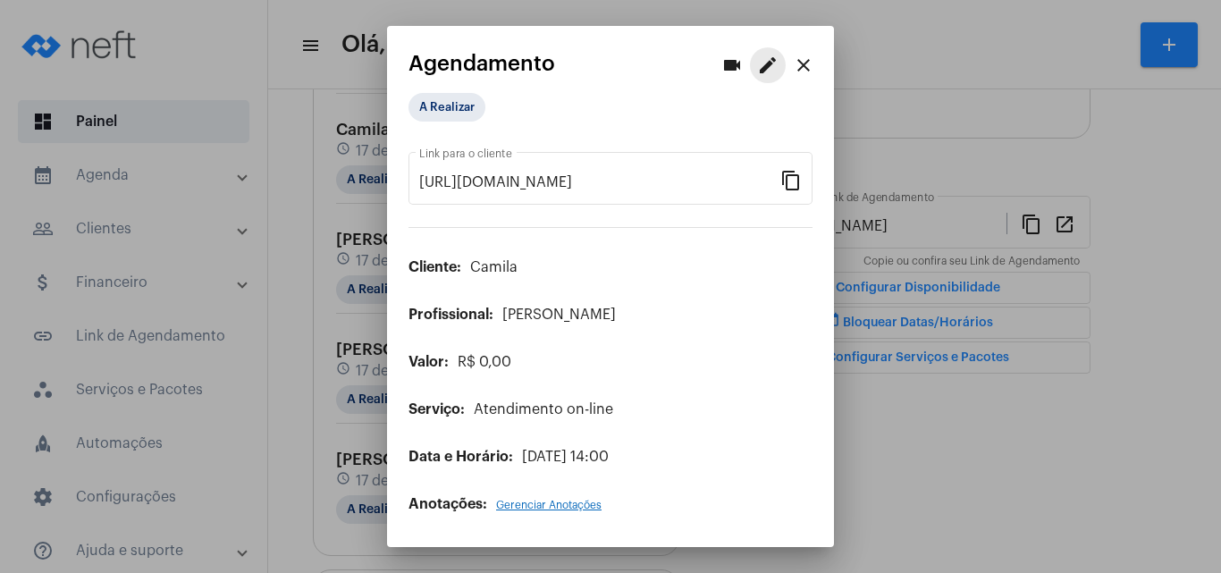
click at [765, 65] on mat-icon "edit" at bounding box center [767, 65] width 21 height 21
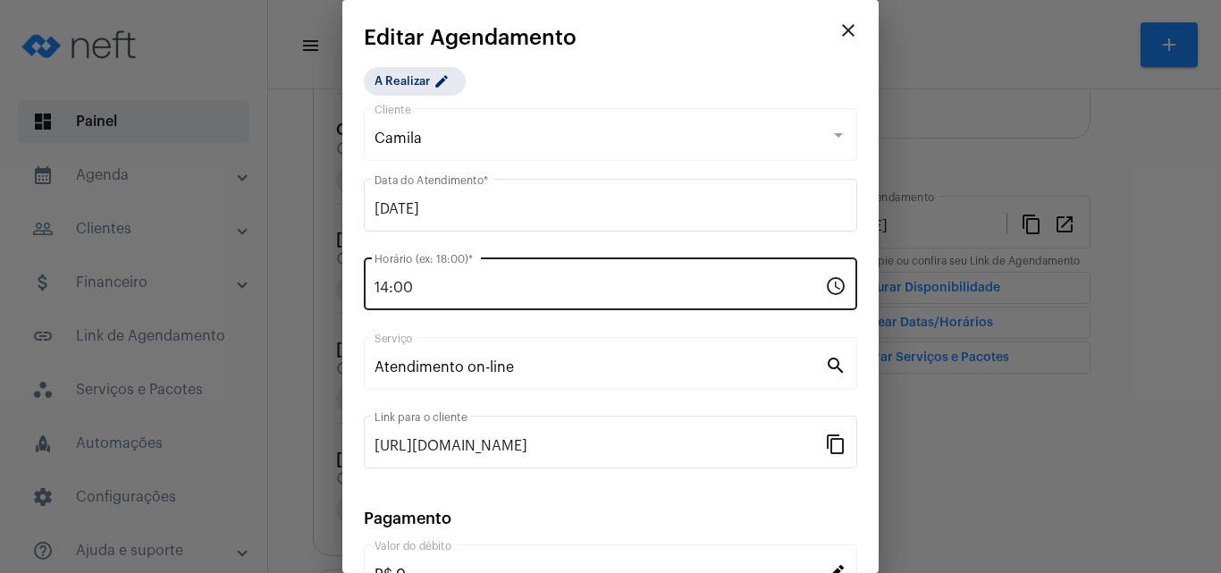
click at [382, 281] on input "14:00" at bounding box center [599, 288] width 450 height 16
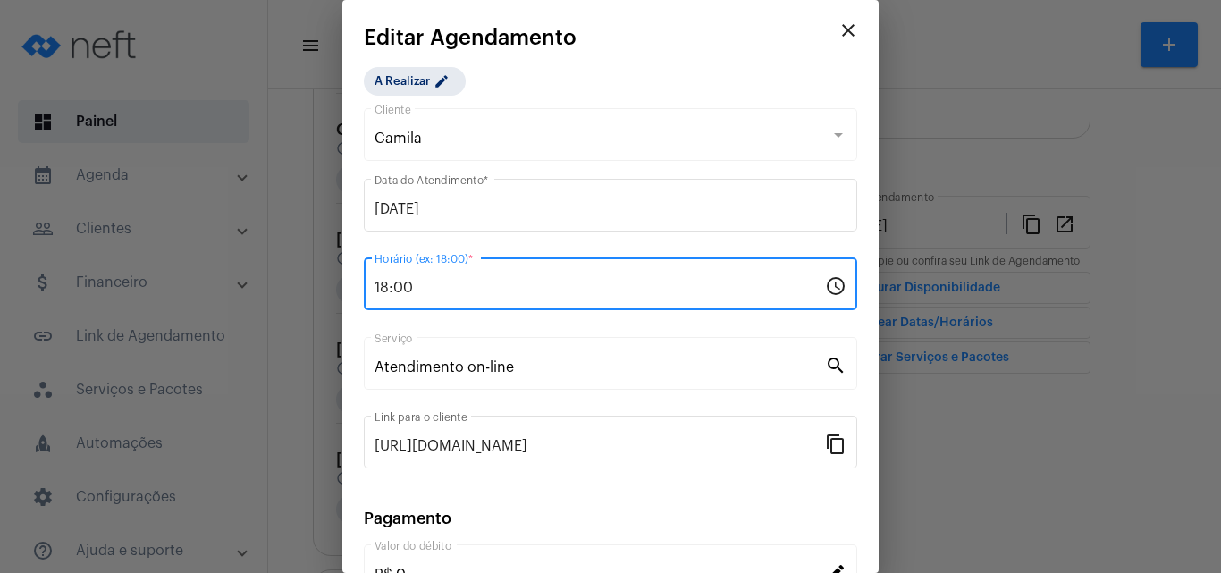
type input "18:00"
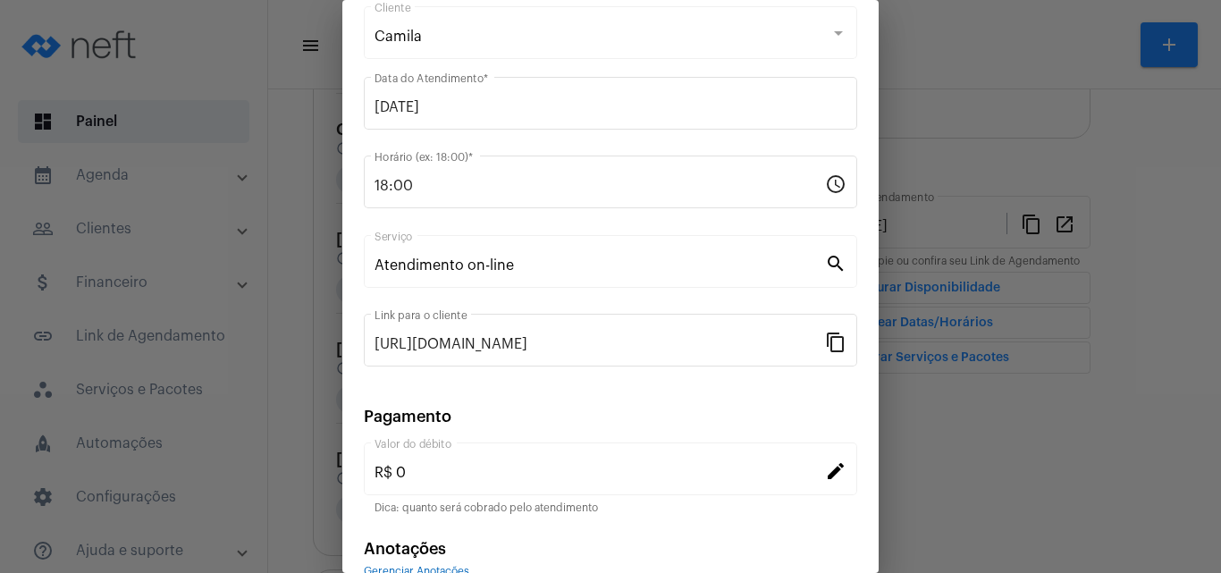
scroll to position [197, 0]
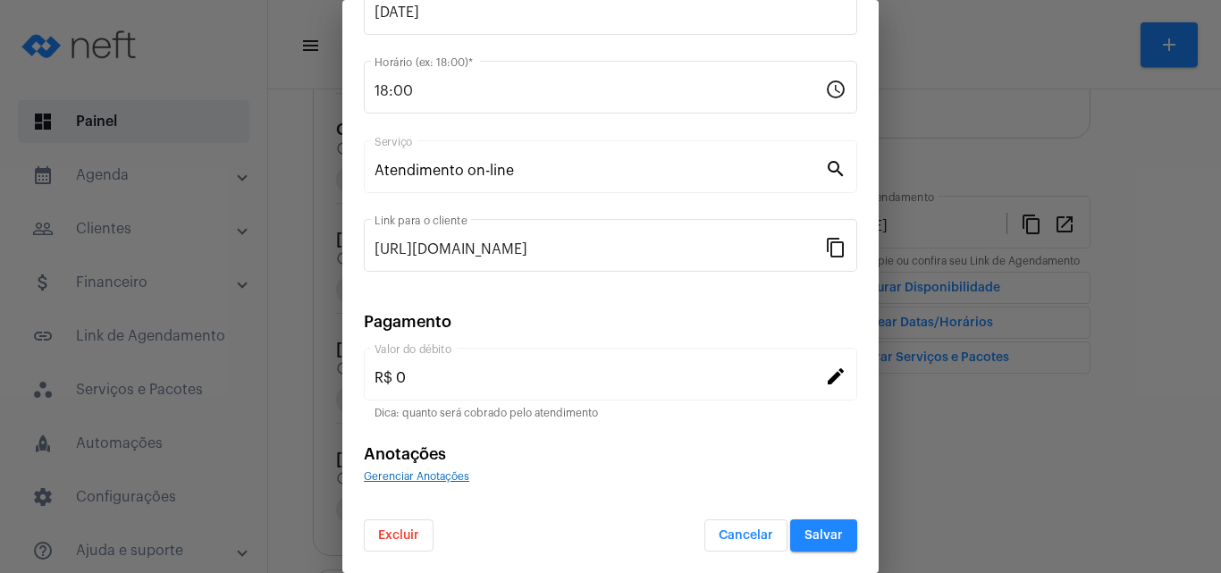
click at [818, 530] on span "Salvar" at bounding box center [823, 535] width 38 height 13
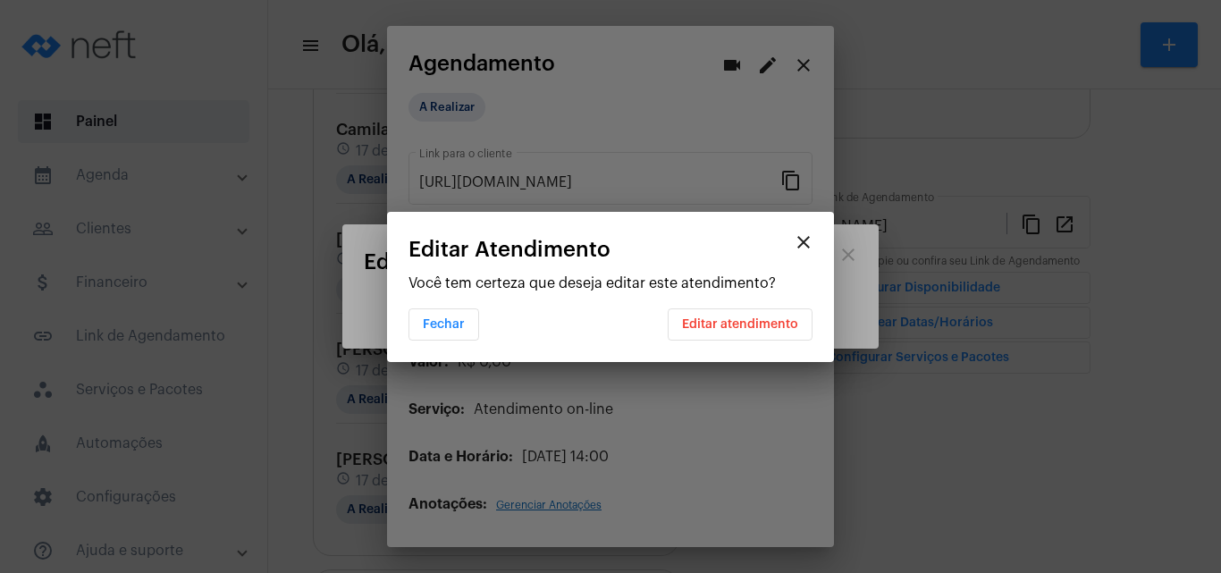
scroll to position [0, 0]
click at [752, 323] on span "Editar atendimento" at bounding box center [740, 324] width 116 height 13
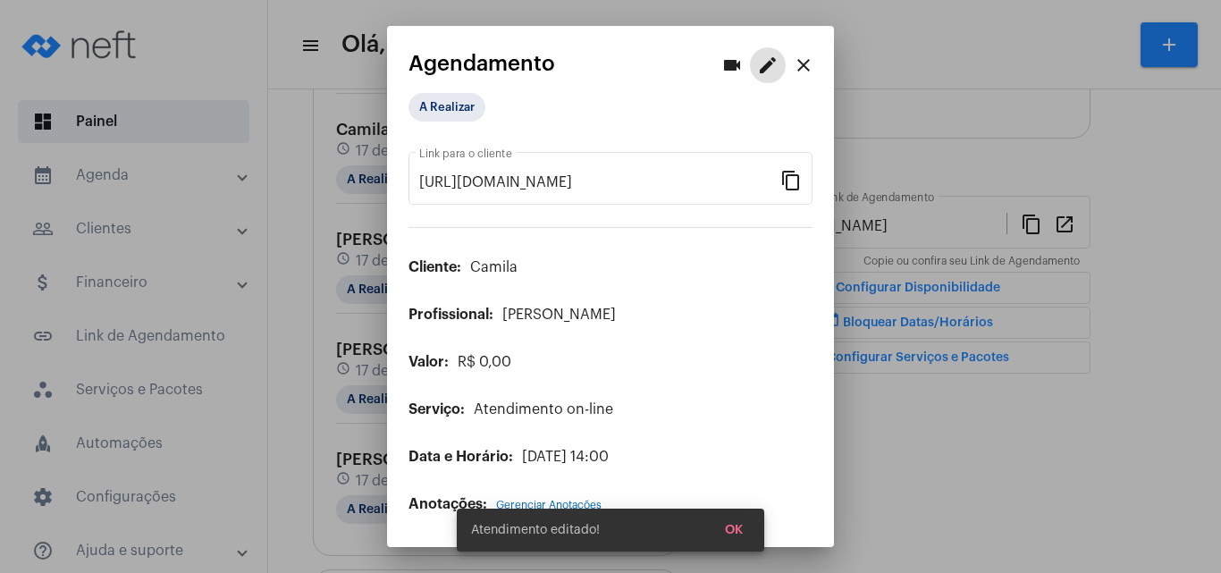
click at [799, 63] on mat-icon "close" at bounding box center [803, 65] width 21 height 21
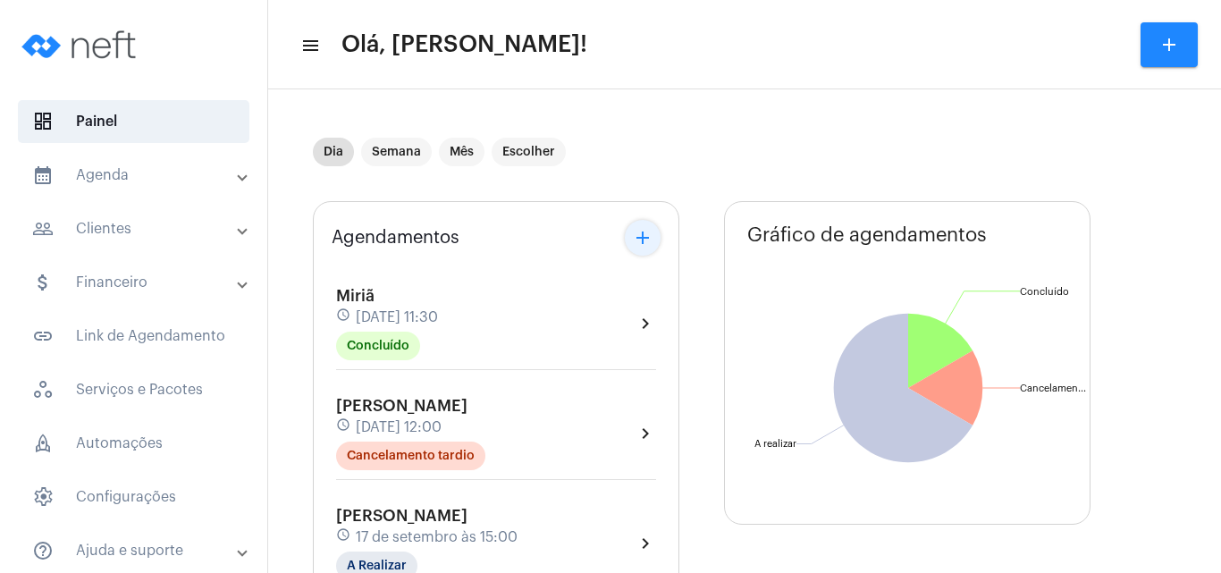
click at [638, 227] on mat-icon "add" at bounding box center [642, 237] width 21 height 21
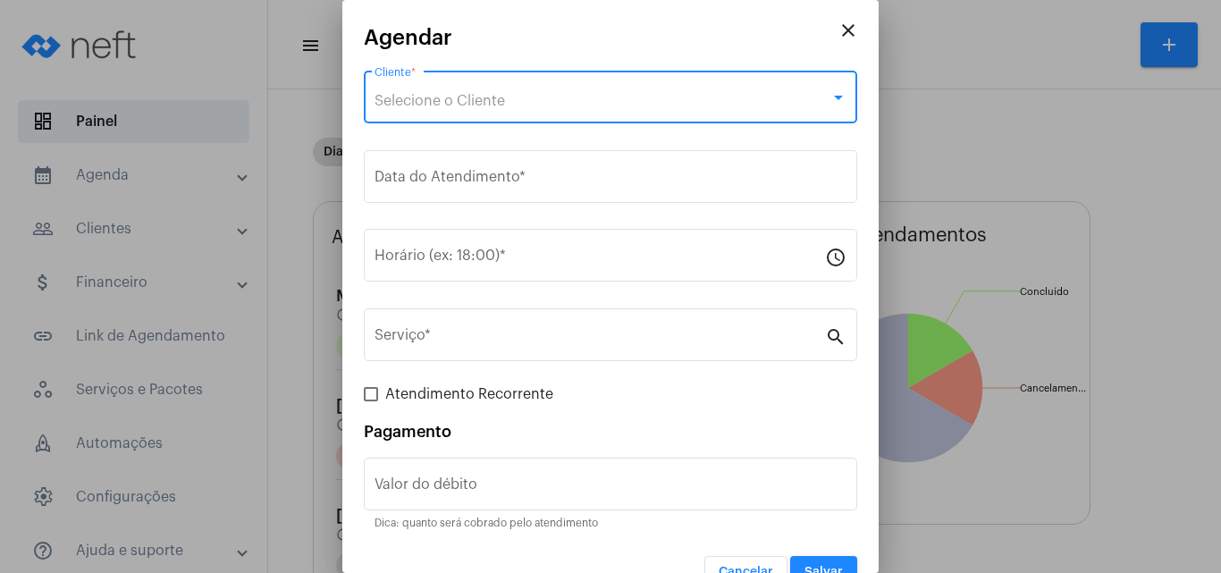
click at [459, 94] on span "Selecione o Cliente" at bounding box center [439, 101] width 130 height 14
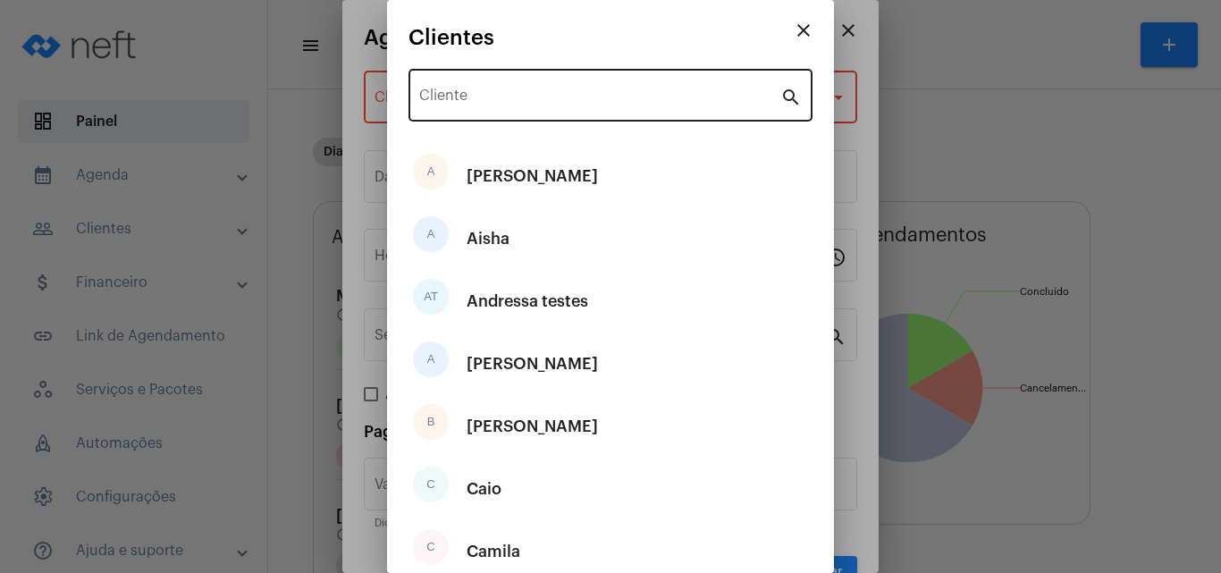
click at [453, 107] on div "Cliente" at bounding box center [599, 93] width 361 height 56
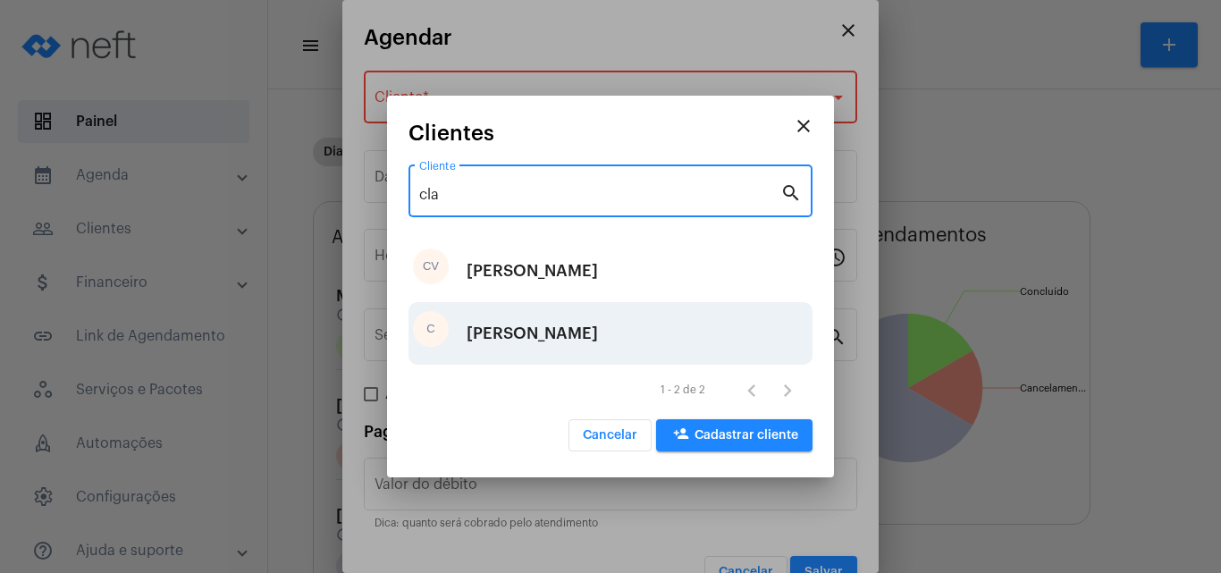
type input "cla"
click at [502, 348] on div "[PERSON_NAME]" at bounding box center [531, 333] width 131 height 54
type input "R$"
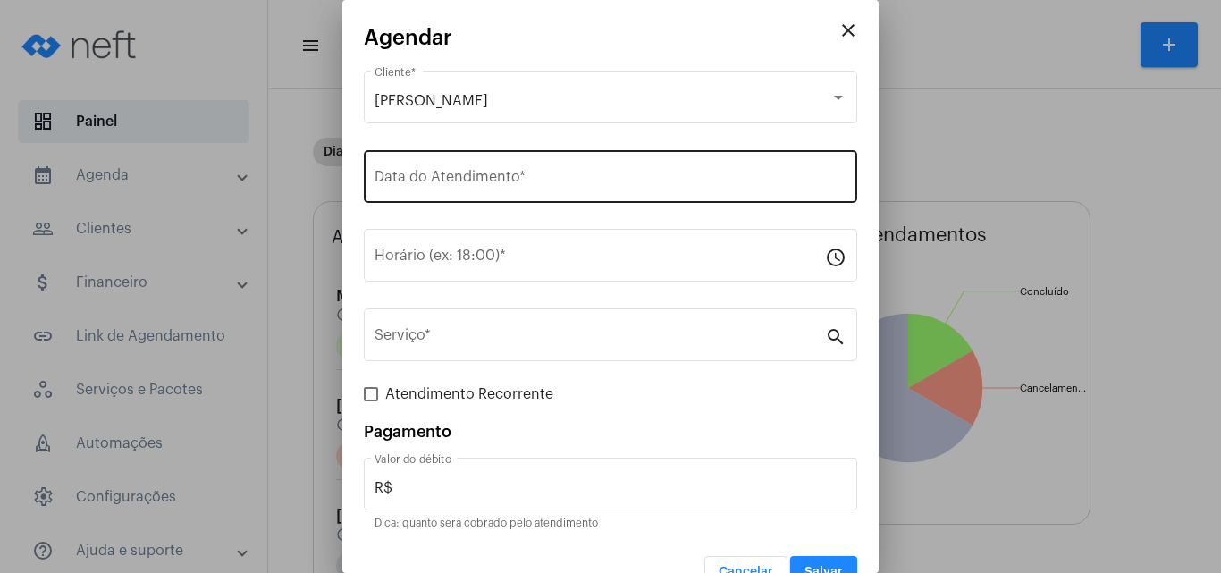
click at [455, 190] on div "Data do Atendimento *" at bounding box center [610, 175] width 472 height 56
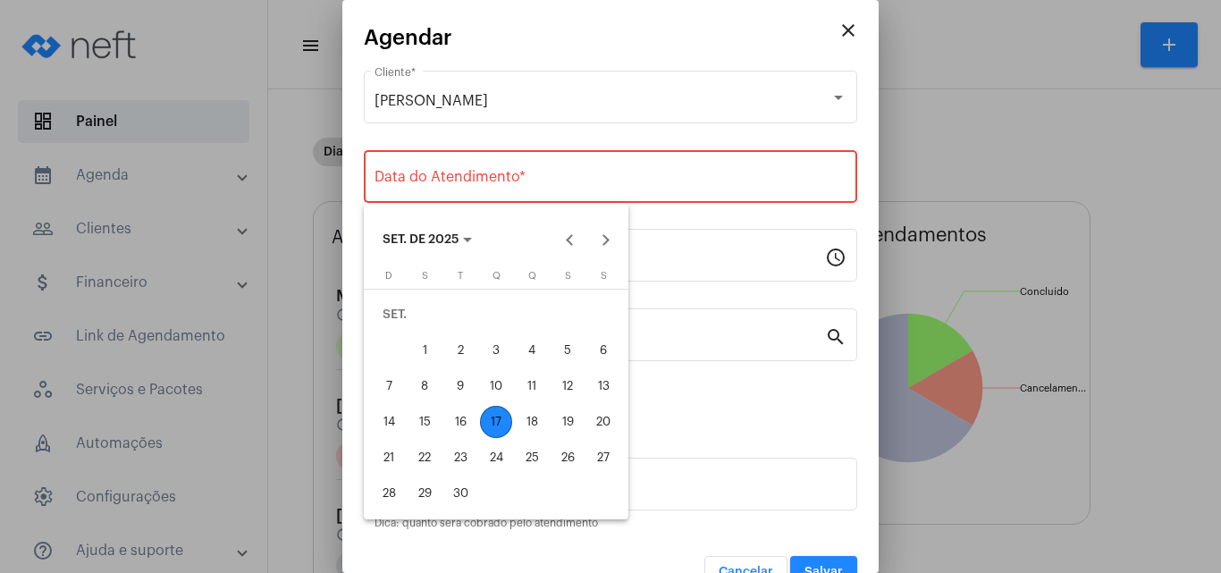
click at [496, 421] on div "17" at bounding box center [496, 422] width 32 height 32
type input "[DATE]"
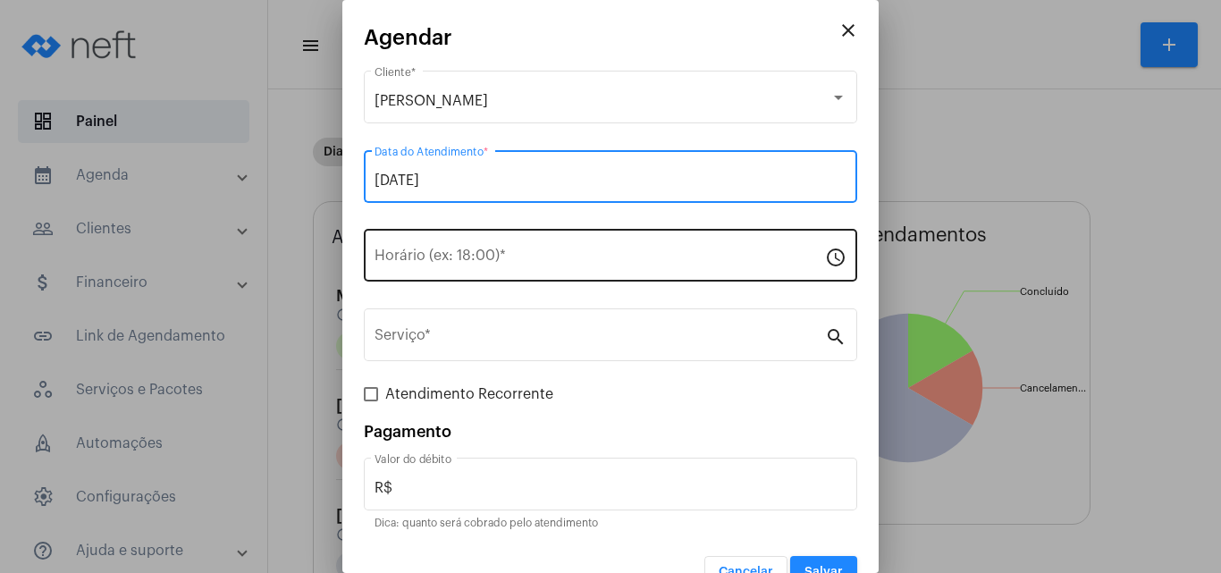
click at [406, 248] on div "Horário (ex: 18:00) *" at bounding box center [599, 253] width 450 height 56
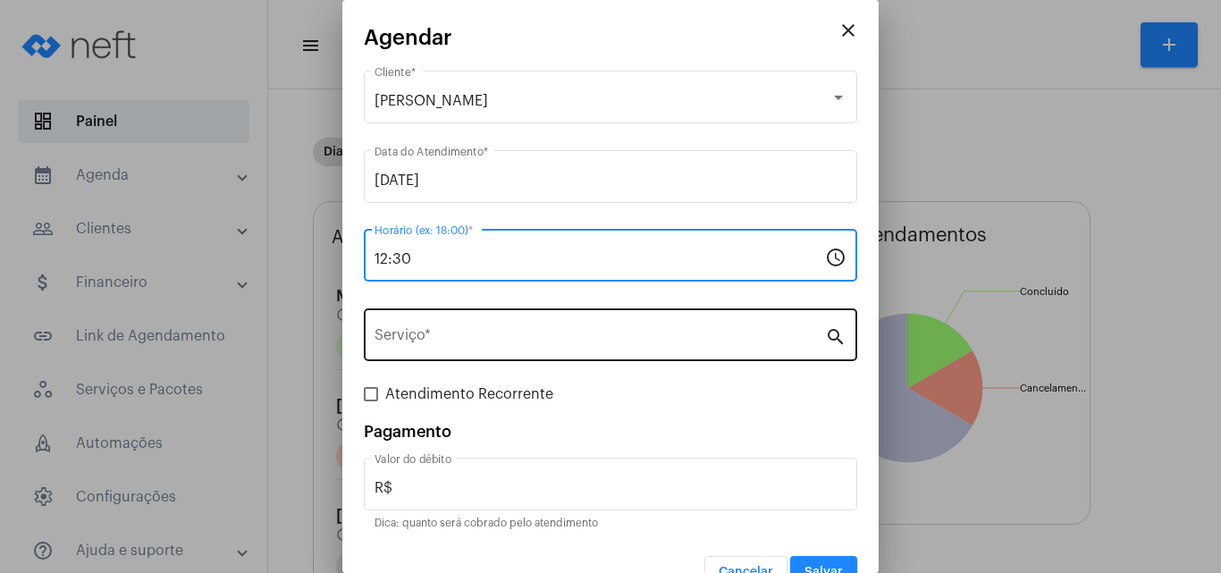
type input "12:30"
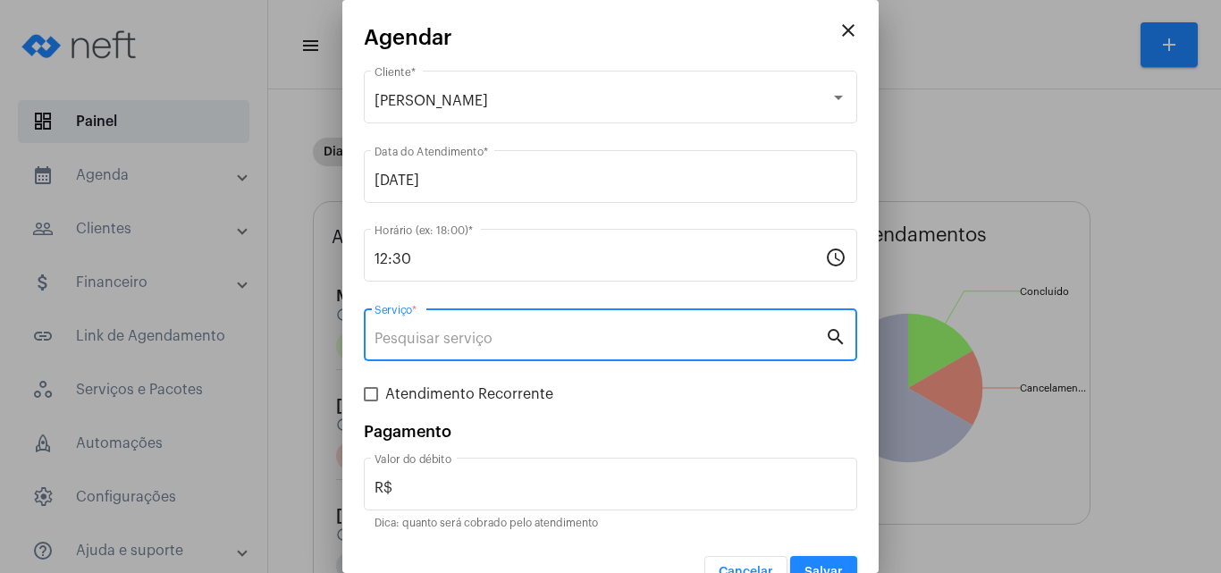
click at [432, 341] on input "Serviço *" at bounding box center [599, 339] width 450 height 16
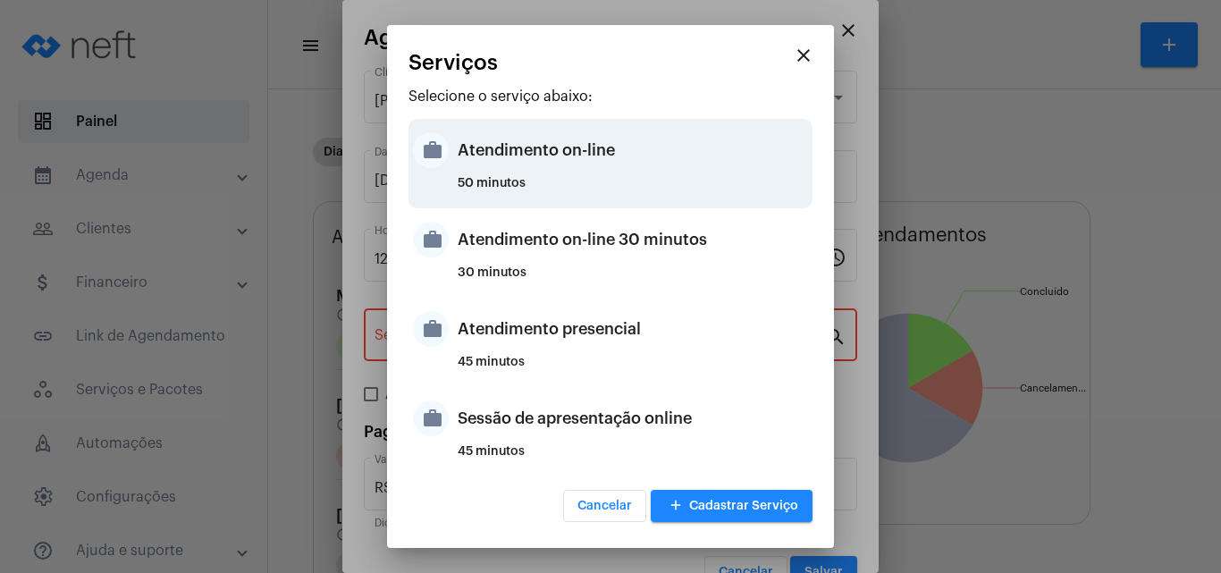
click at [501, 146] on div "Atendimento on-line" at bounding box center [632, 150] width 350 height 54
type input "Atendimento on-line"
type input "R$ 0"
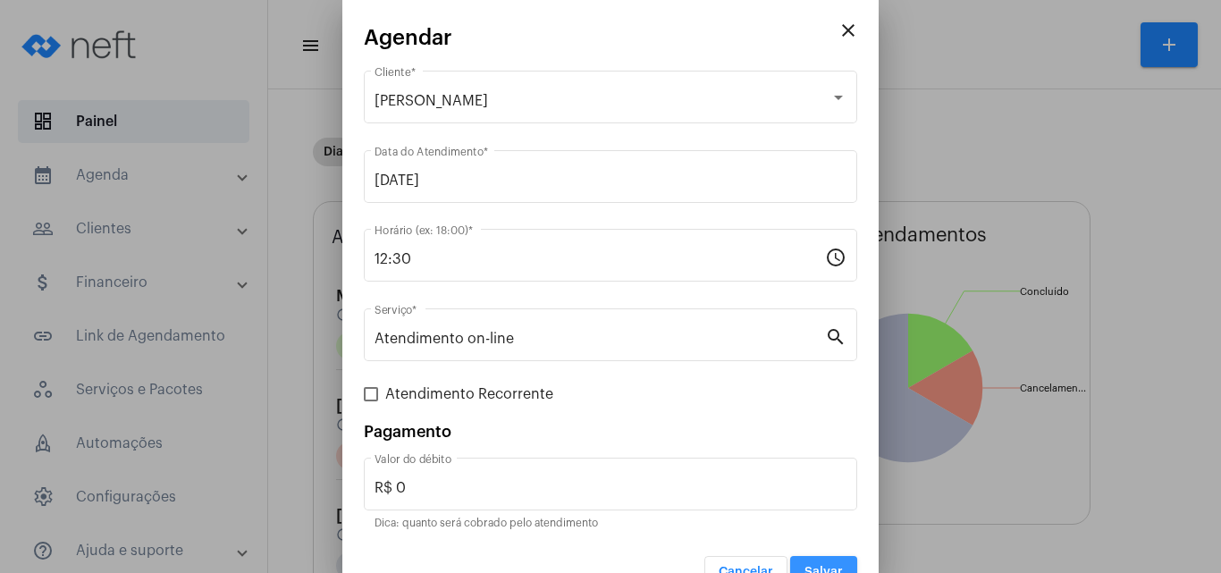
click at [829, 563] on button "Salvar" at bounding box center [823, 572] width 67 height 32
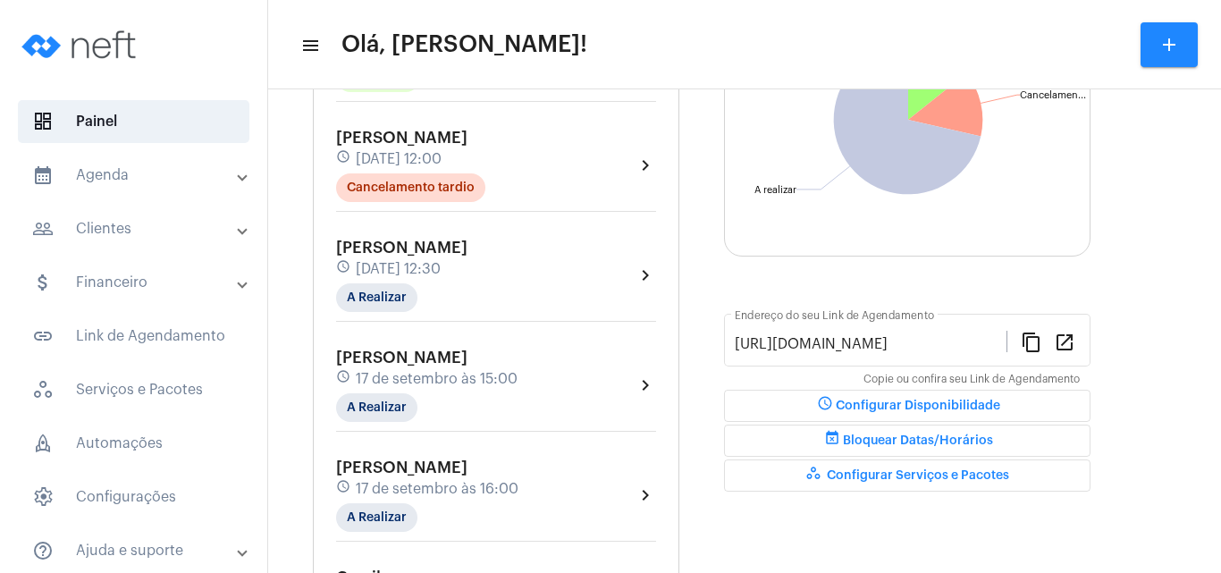
scroll to position [284, 0]
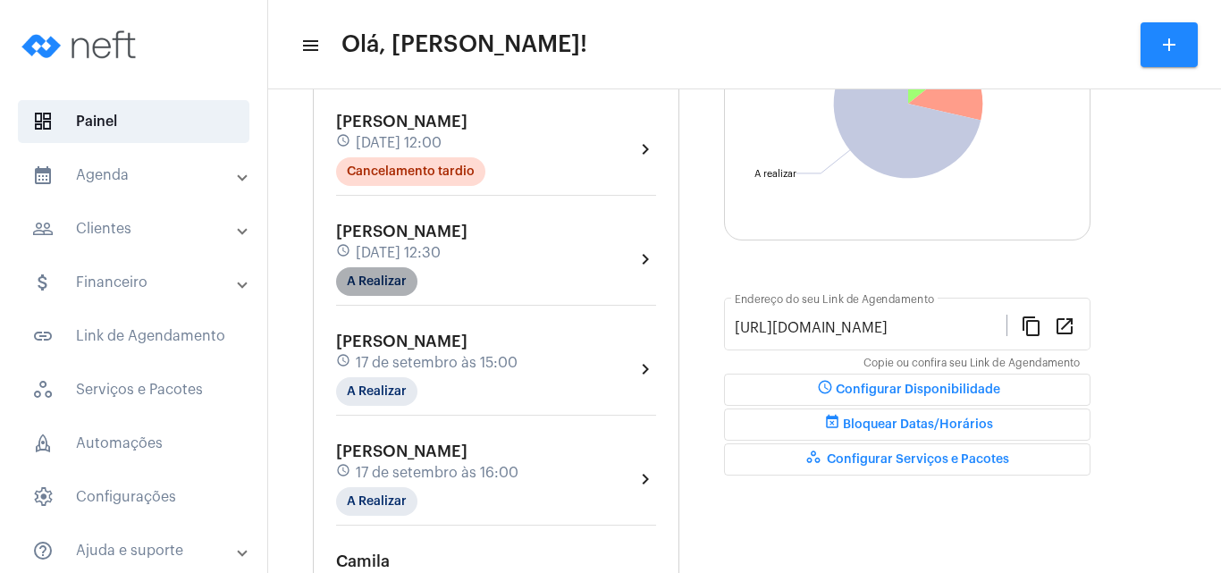
click at [407, 288] on mat-chip "A Realizar" at bounding box center [376, 281] width 81 height 29
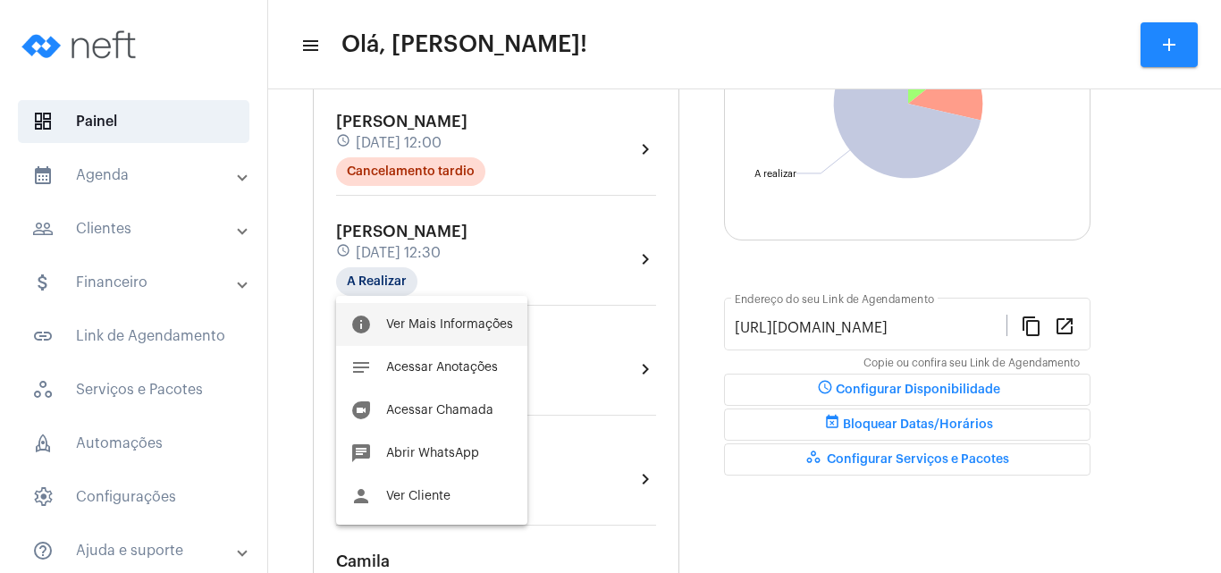
click at [418, 306] on button "info Ver Mais Informações" at bounding box center [431, 324] width 191 height 43
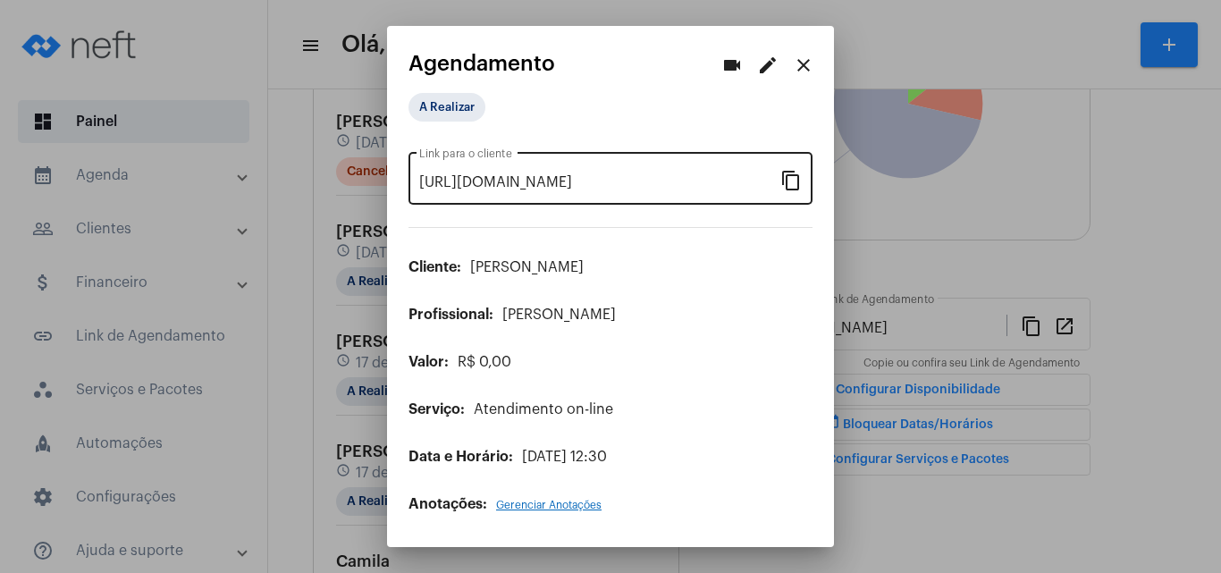
click at [796, 185] on mat-icon "content_copy" at bounding box center [790, 179] width 21 height 21
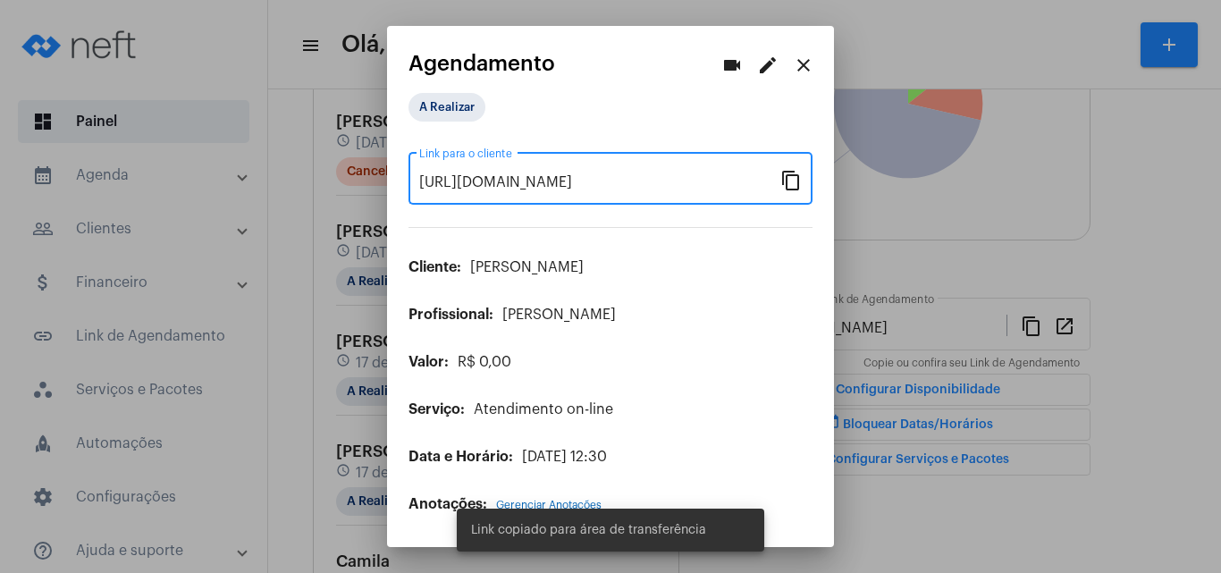
scroll to position [0, 148]
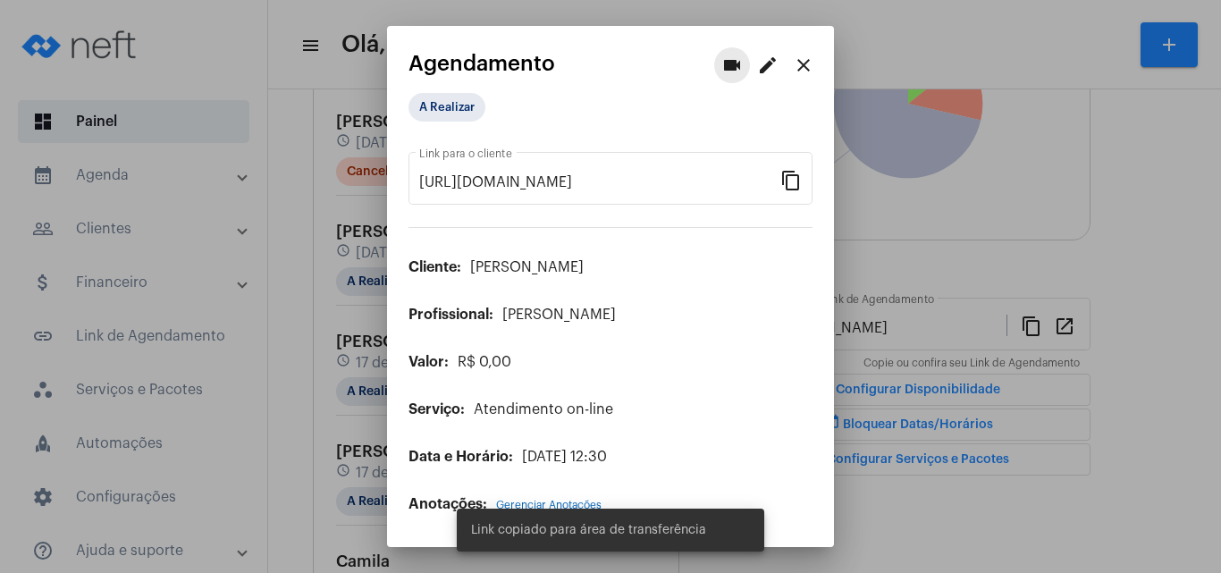
click at [726, 57] on mat-icon "videocam" at bounding box center [731, 65] width 21 height 21
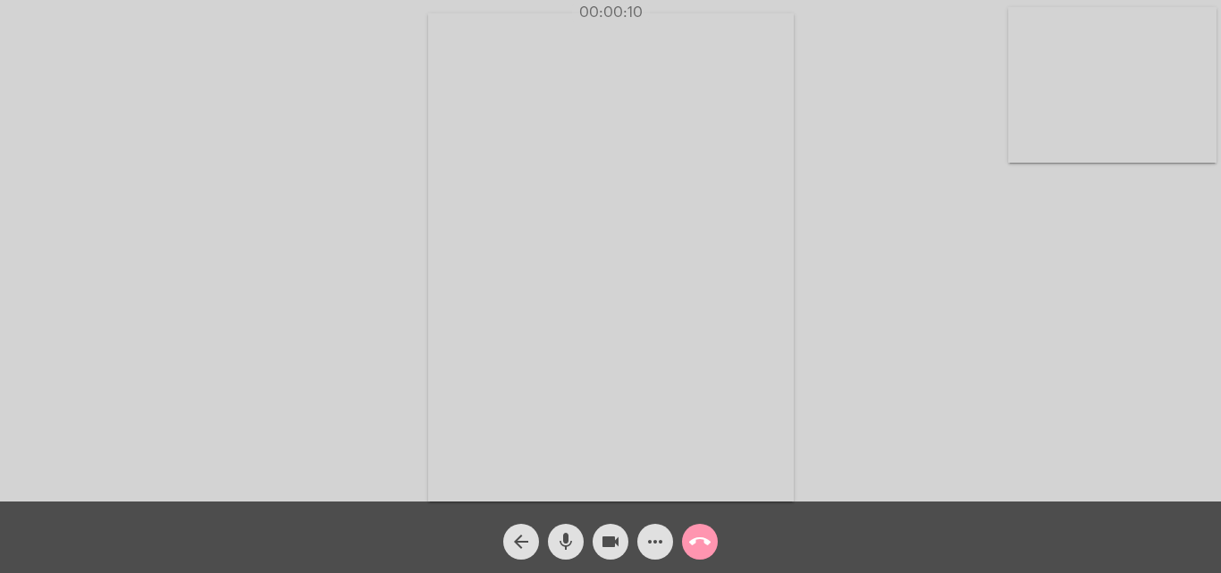
click at [646, 541] on mat-icon "more_horiz" at bounding box center [654, 541] width 21 height 21
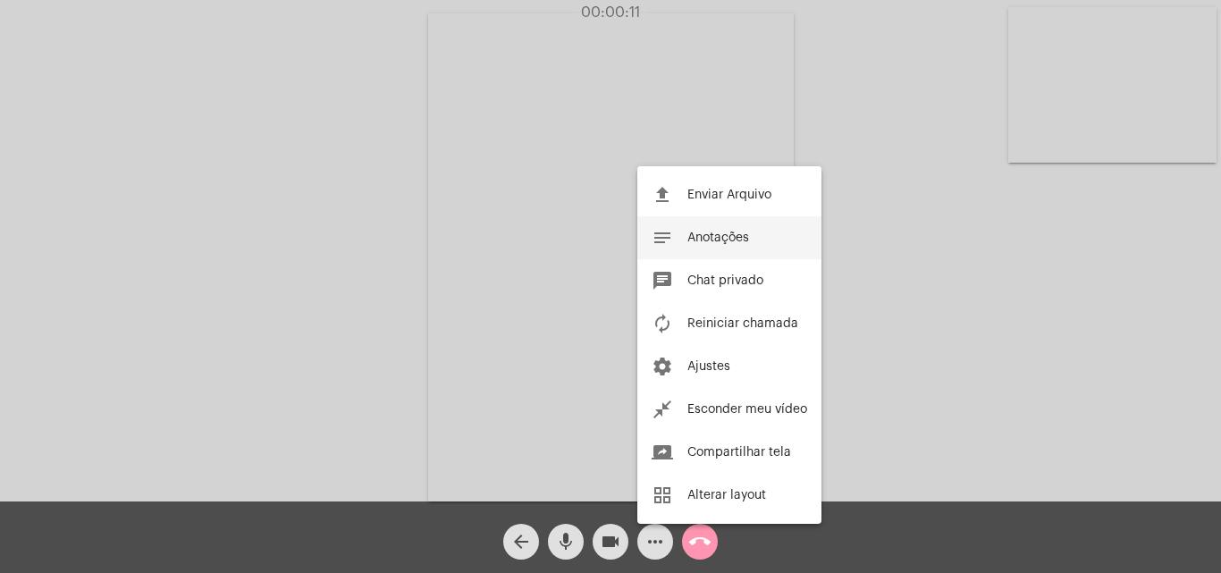
click at [726, 241] on span "Anotações" at bounding box center [718, 237] width 62 height 13
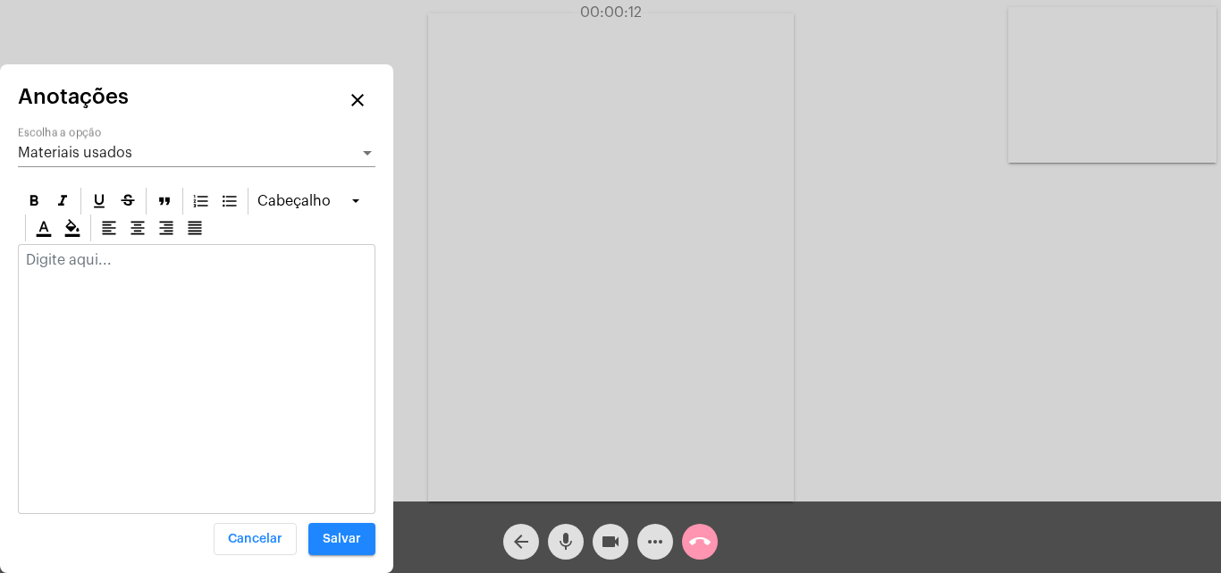
click at [113, 161] on div "Materiais usados Escolha a opção" at bounding box center [196, 147] width 357 height 40
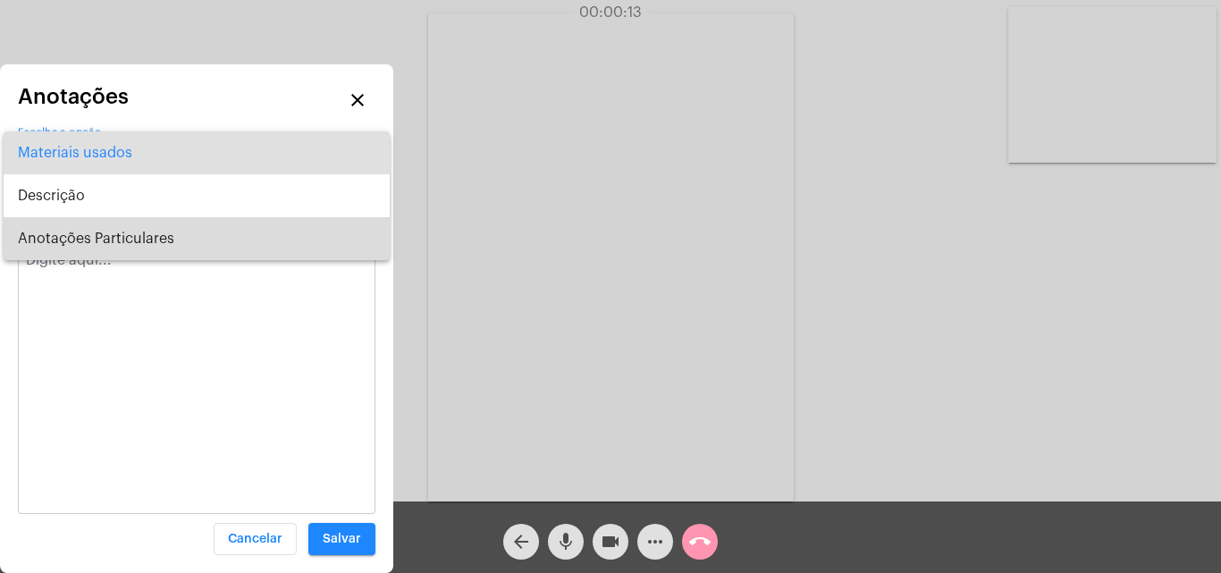
click at [118, 247] on span "Anotações Particulares" at bounding box center [196, 238] width 357 height 43
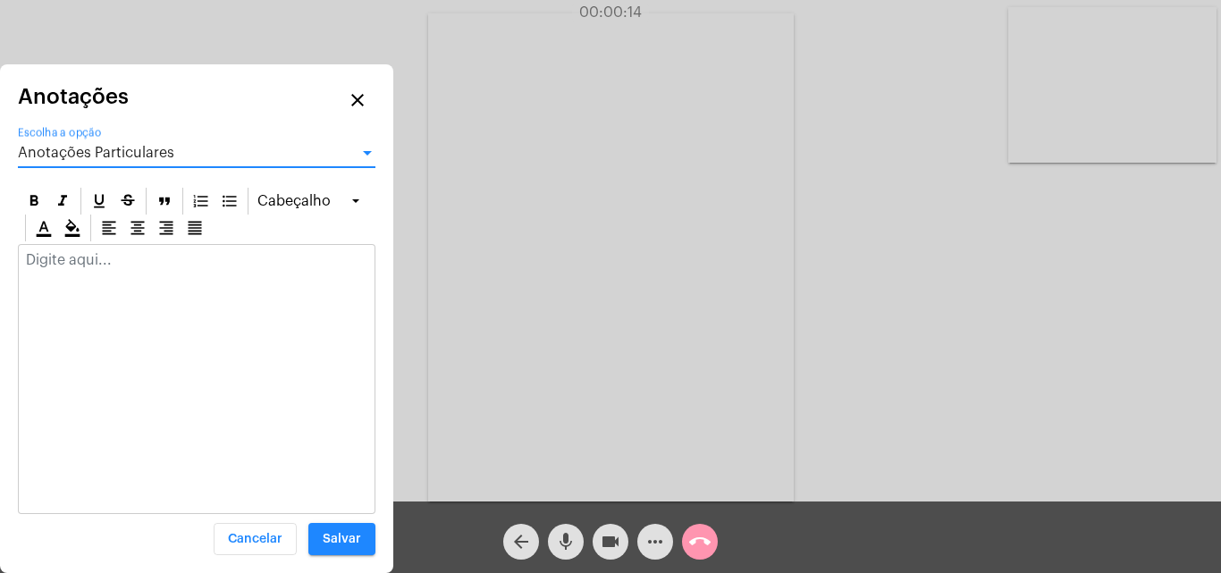
click at [113, 269] on div at bounding box center [197, 264] width 356 height 39
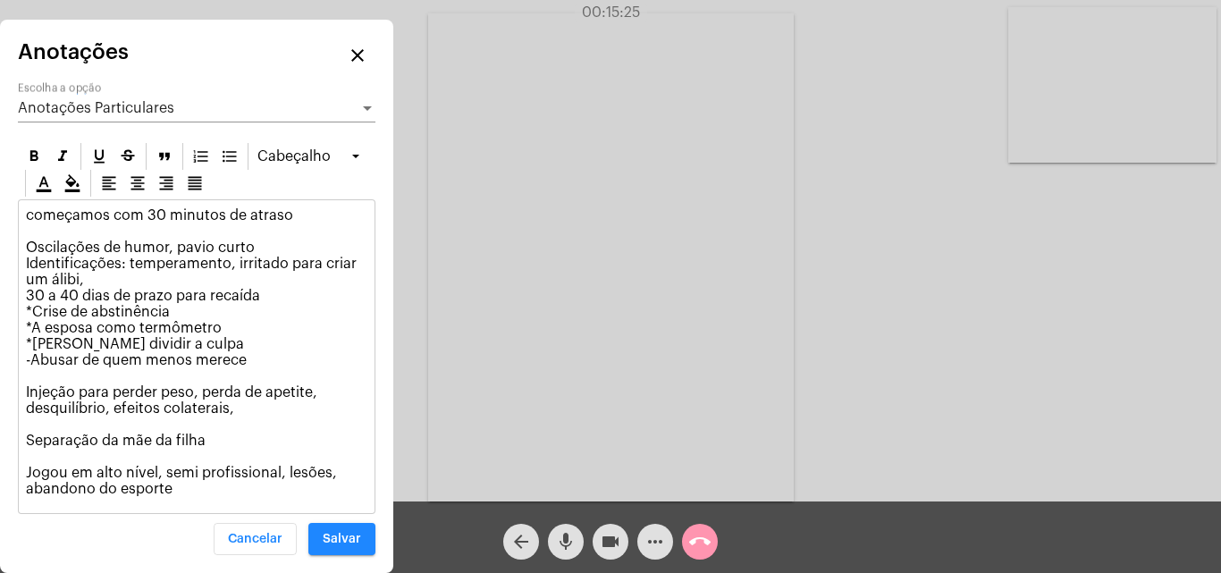
click at [342, 481] on p "começamos com 30 minutos de atraso Oscilações de humor, pavio curto Identificaç…" at bounding box center [196, 351] width 341 height 289
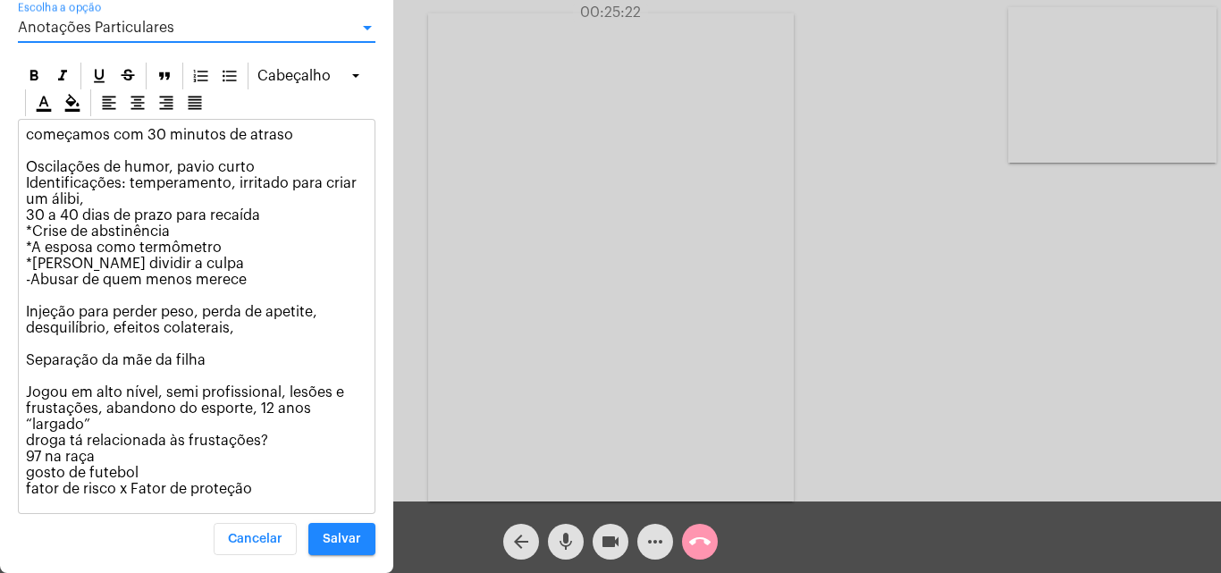
click at [157, 22] on span "Anotações Particulares" at bounding box center [96, 28] width 156 height 14
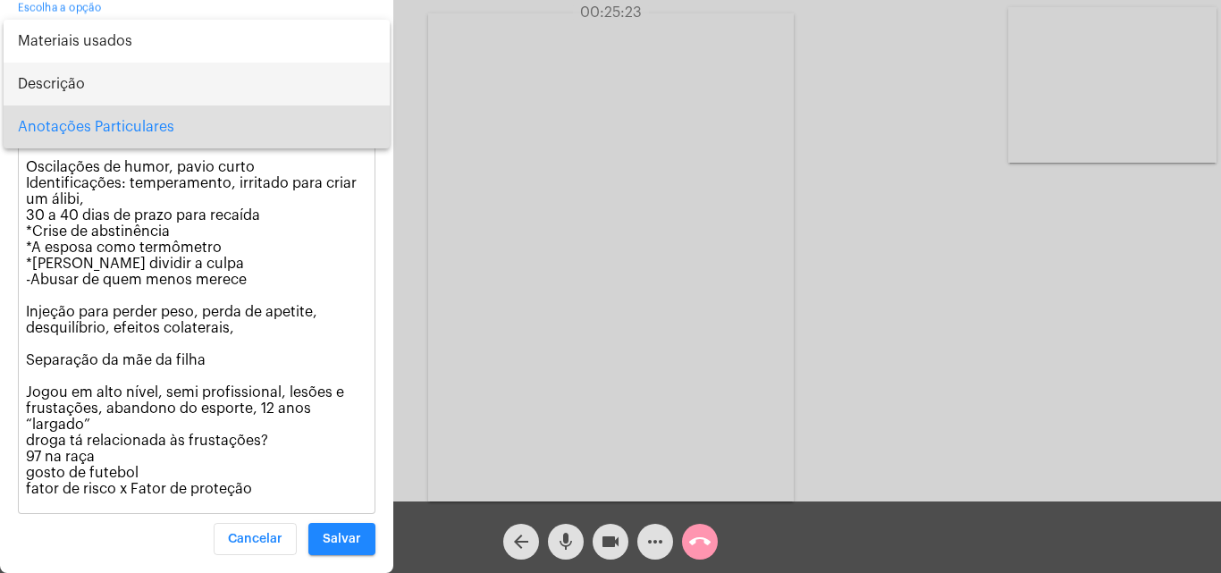
click at [115, 75] on span "Descrição" at bounding box center [196, 84] width 357 height 43
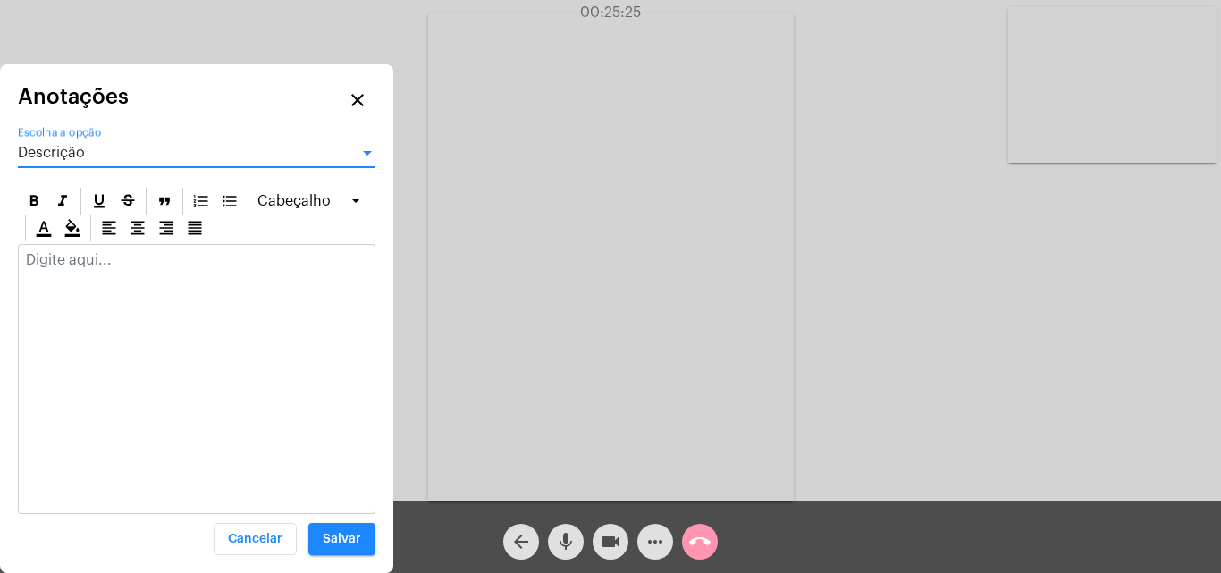
click at [133, 158] on div "Descrição" at bounding box center [188, 153] width 341 height 16
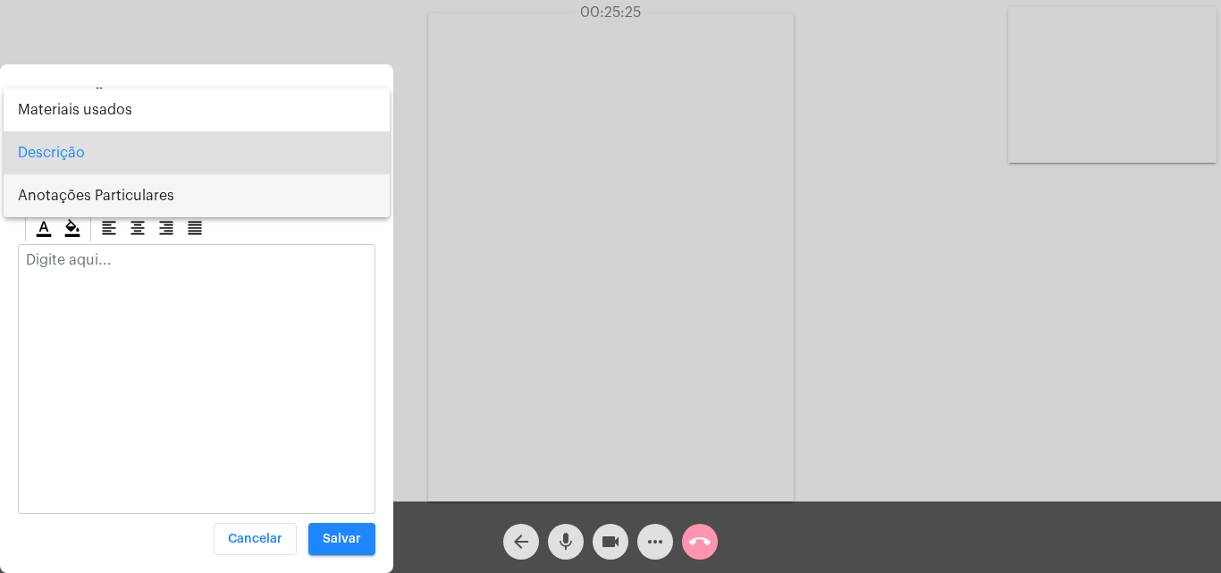
click at [123, 211] on span "Anotações Particulares" at bounding box center [196, 195] width 357 height 43
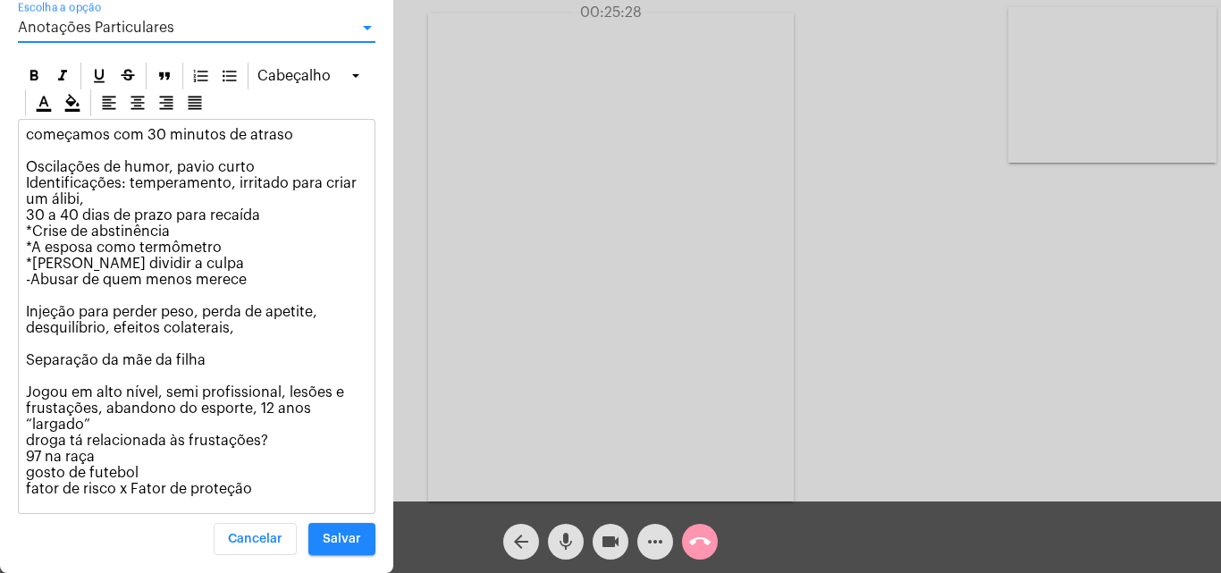
click at [264, 493] on p "começamos com 30 minutos de atraso Oscilações de humor, pavio curto Identificaç…" at bounding box center [196, 312] width 341 height 370
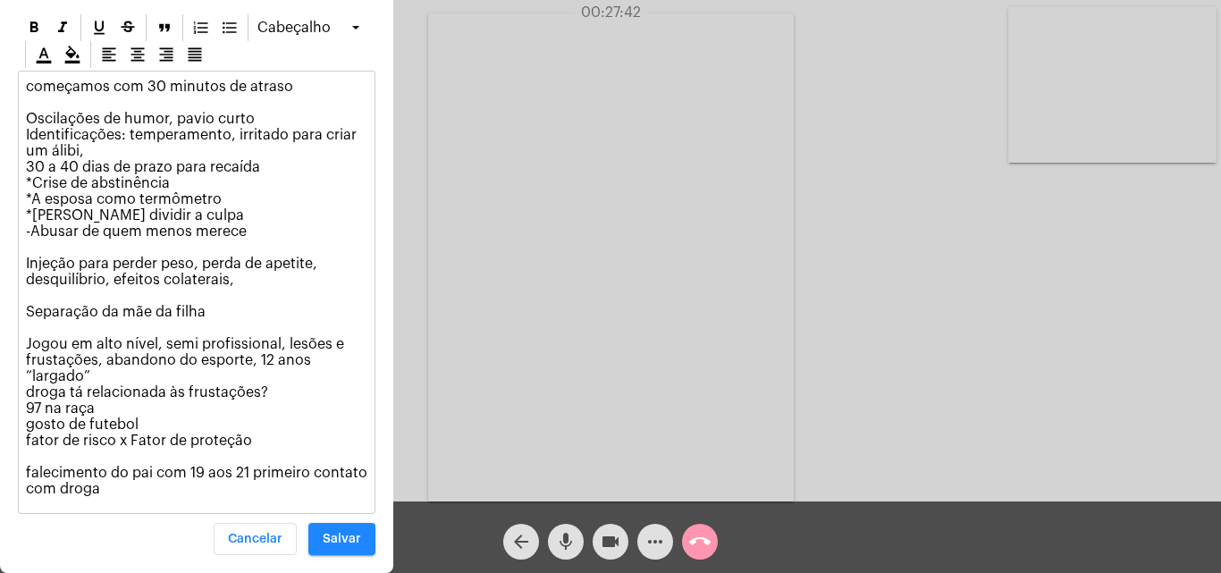
click at [821, 520] on div "arrow_back mic videocam more_horiz call_end" at bounding box center [610, 536] width 1221 height 71
click at [341, 535] on span "Salvar" at bounding box center [342, 539] width 38 height 13
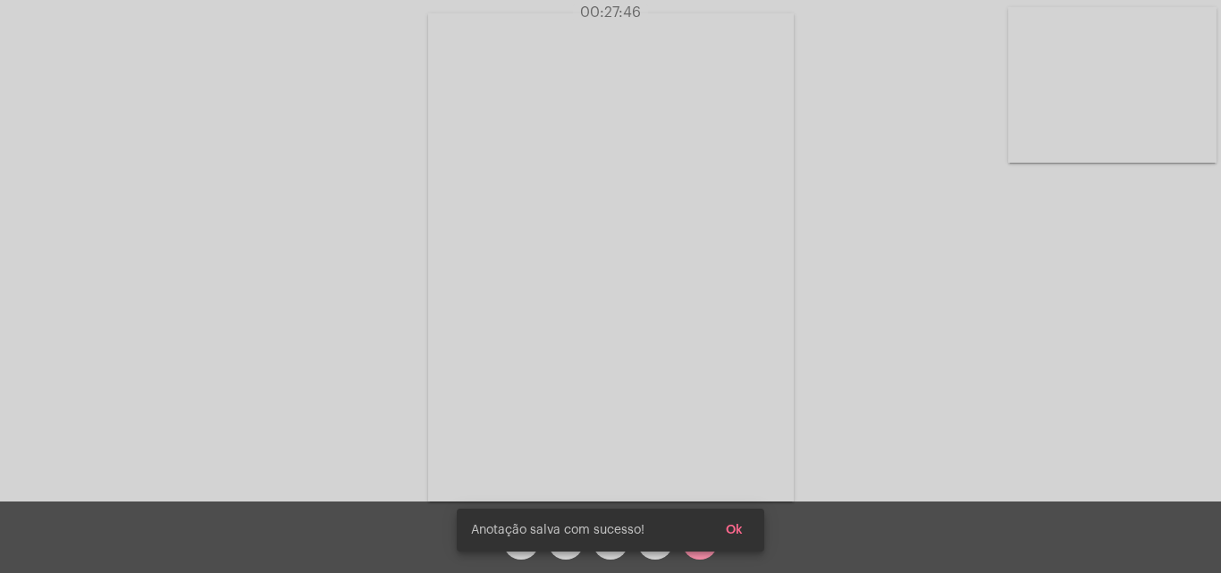
click at [692, 535] on simple-snack-bar "Anotação salva com sucesso! Ok" at bounding box center [610, 530] width 279 height 18
click at [739, 534] on span "Ok" at bounding box center [734, 530] width 17 height 13
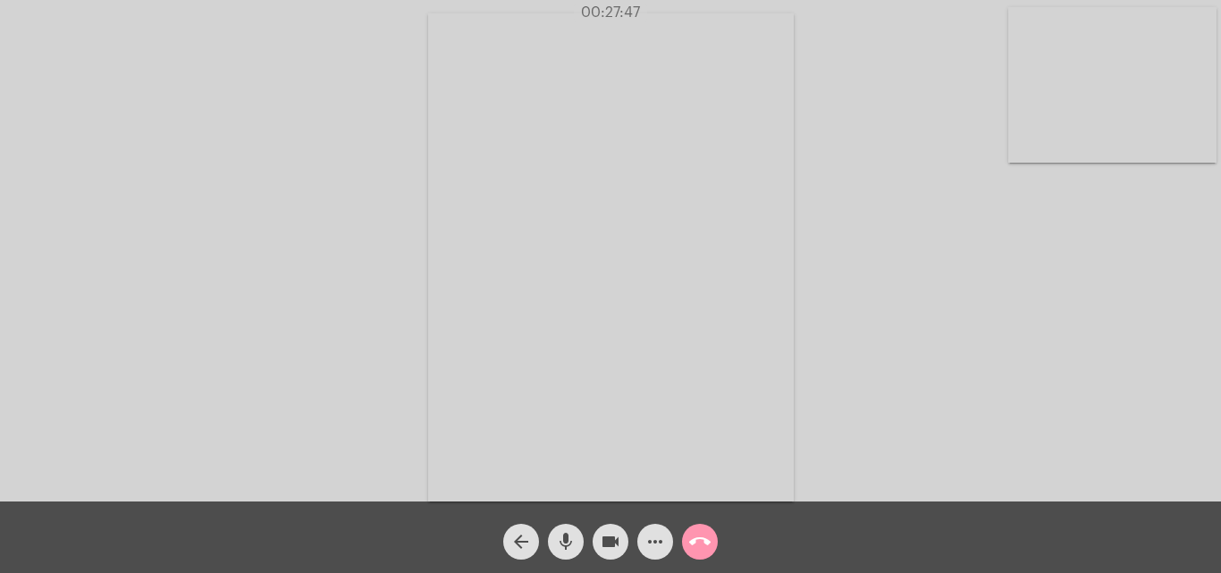
click at [710, 541] on button "call_end" at bounding box center [700, 542] width 36 height 36
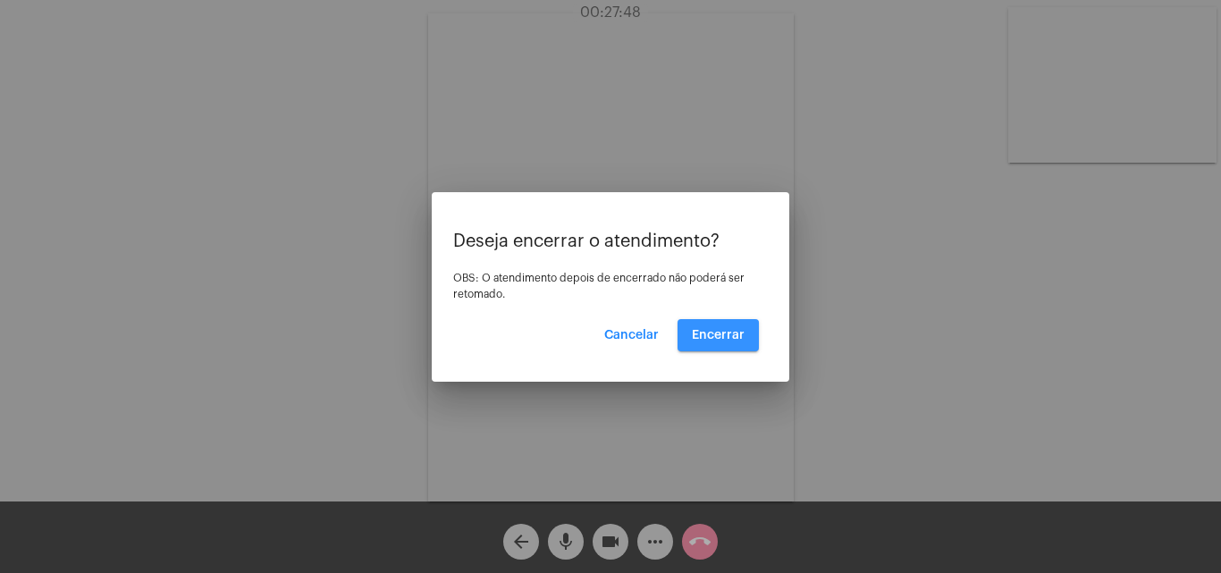
click at [709, 339] on span "Encerrar" at bounding box center [718, 335] width 53 height 13
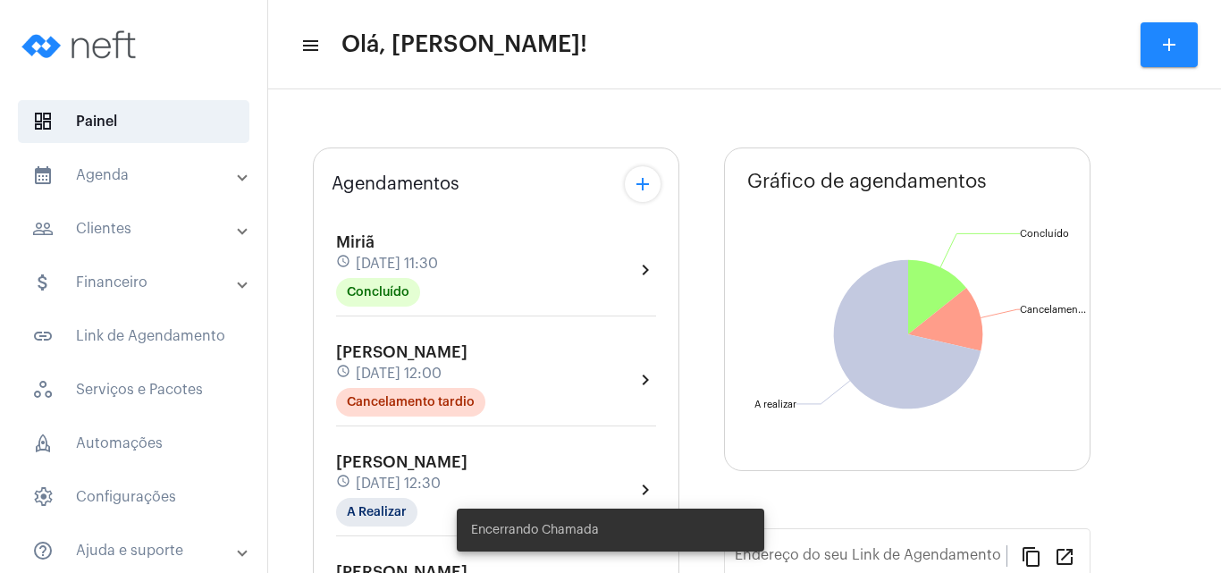
type input "[URL][DOMAIN_NAME]"
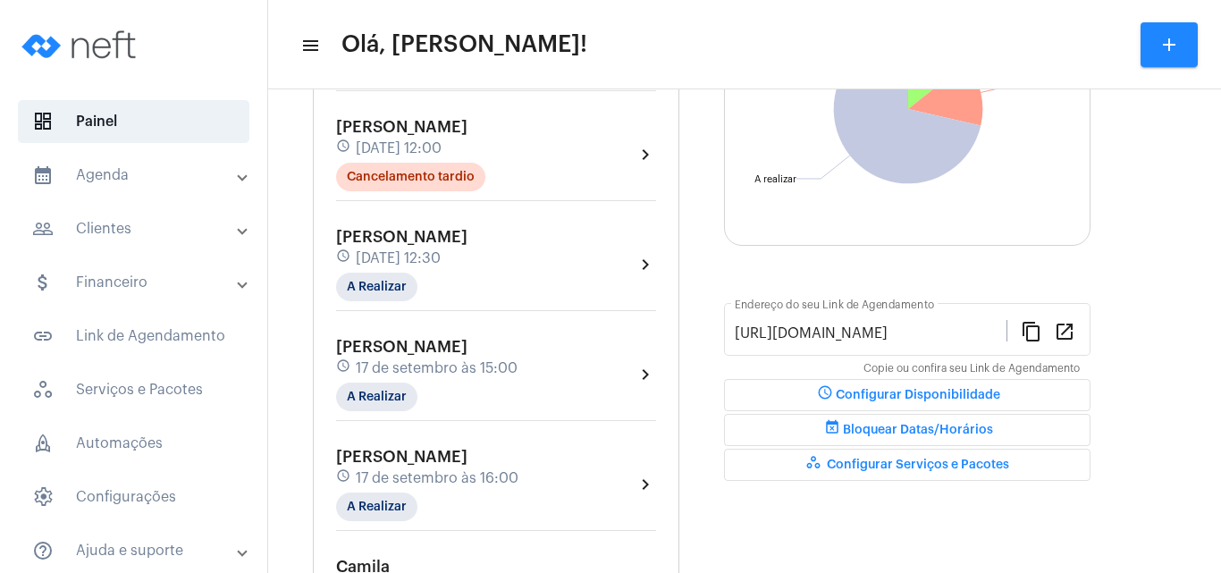
scroll to position [284, 0]
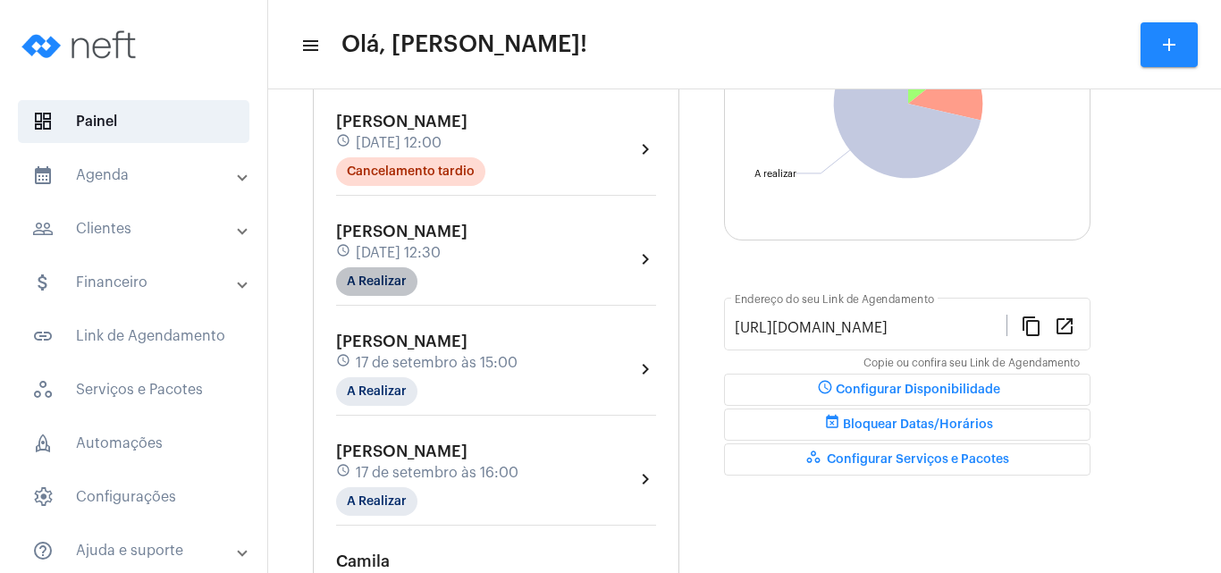
click at [384, 271] on mat-chip "A Realizar" at bounding box center [376, 281] width 81 height 29
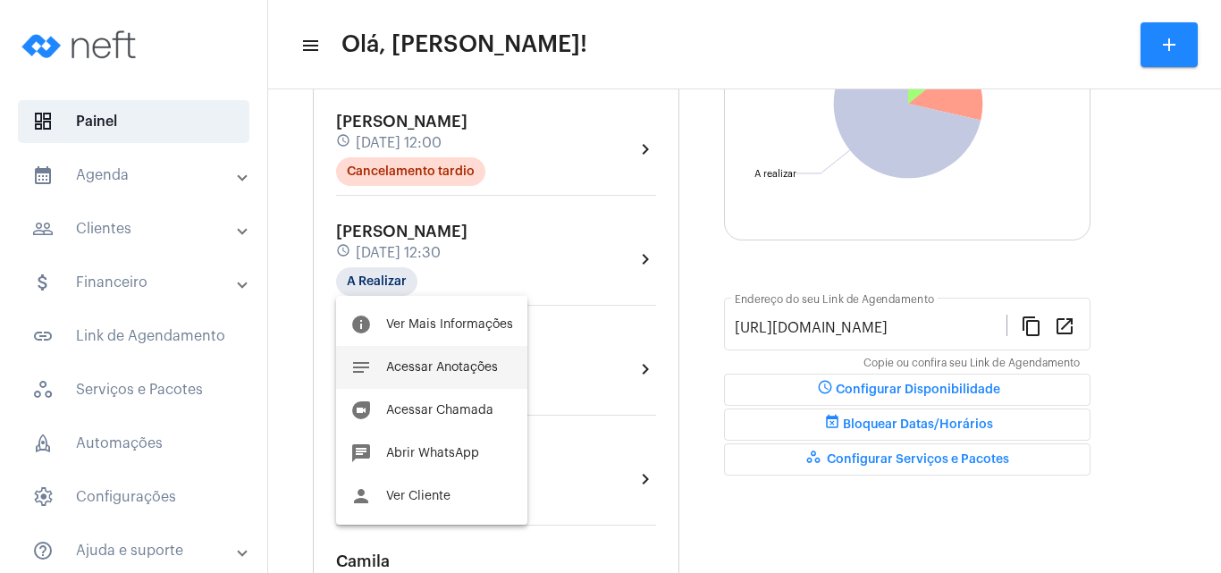
click at [440, 371] on span "Acessar Anotações" at bounding box center [442, 367] width 112 height 13
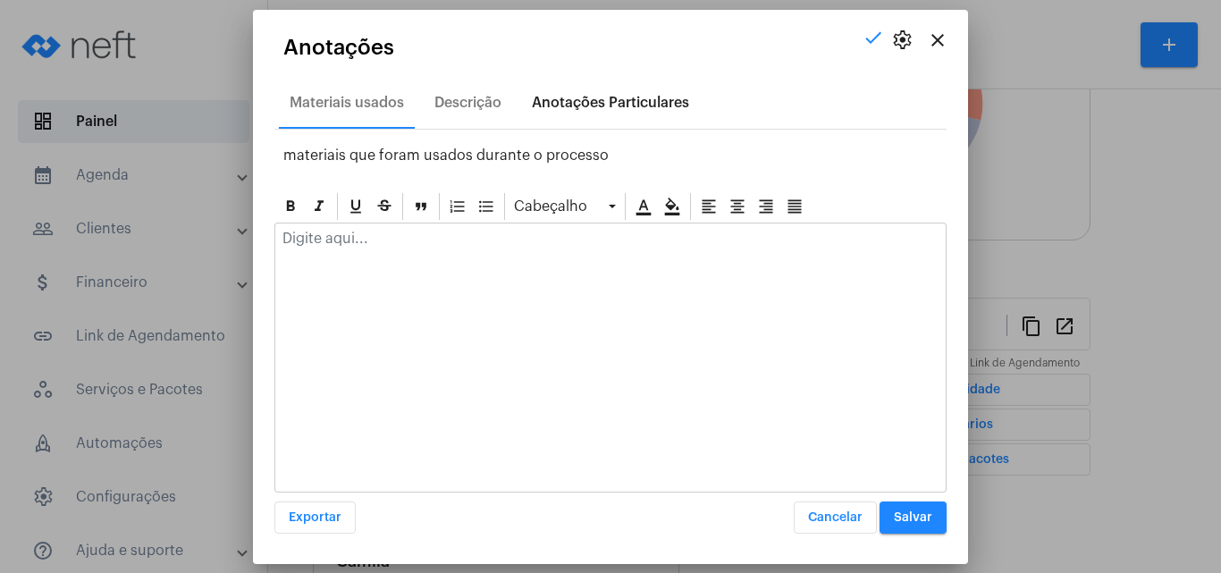
click at [570, 93] on div "Anotações Particulares" at bounding box center [610, 102] width 179 height 43
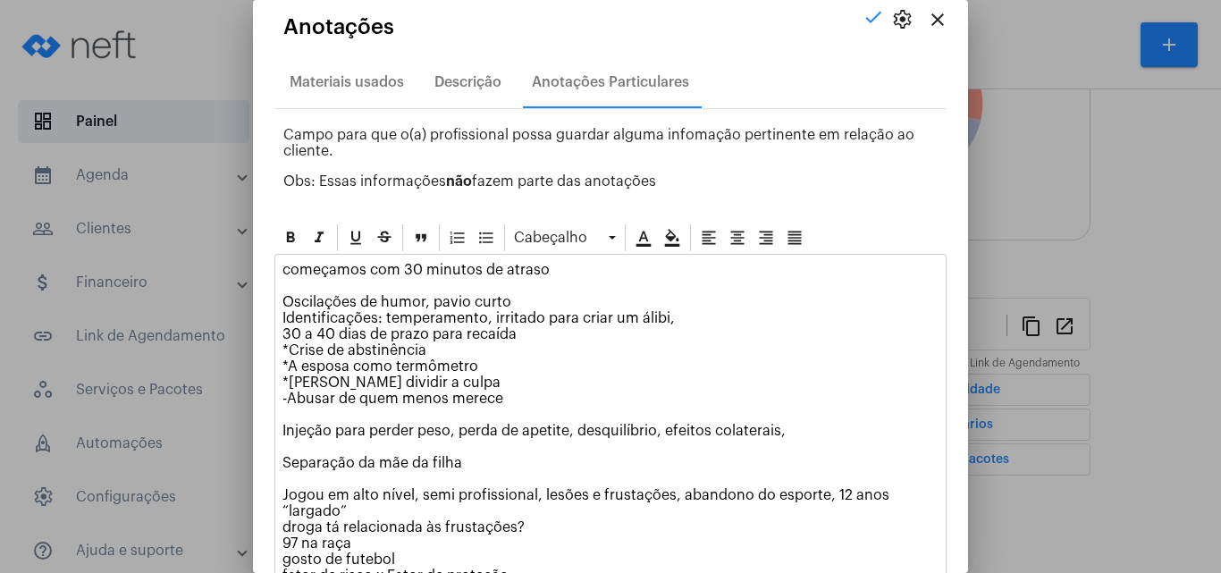
scroll to position [10, 0]
click at [440, 79] on div "Descrição" at bounding box center [467, 83] width 67 height 16
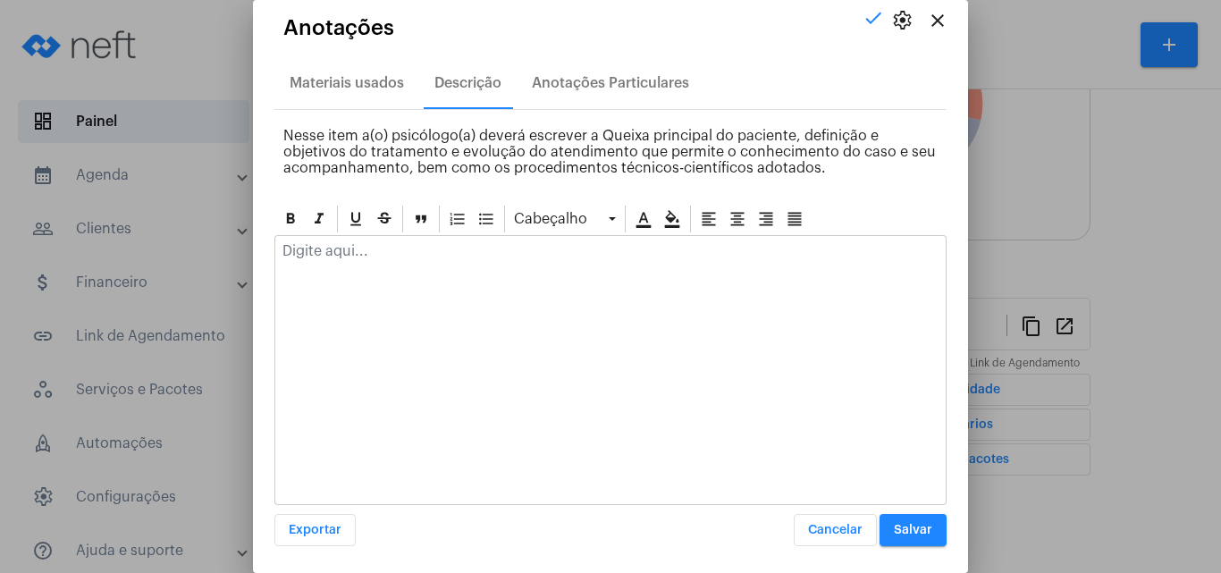
click at [340, 258] on p at bounding box center [610, 251] width 656 height 16
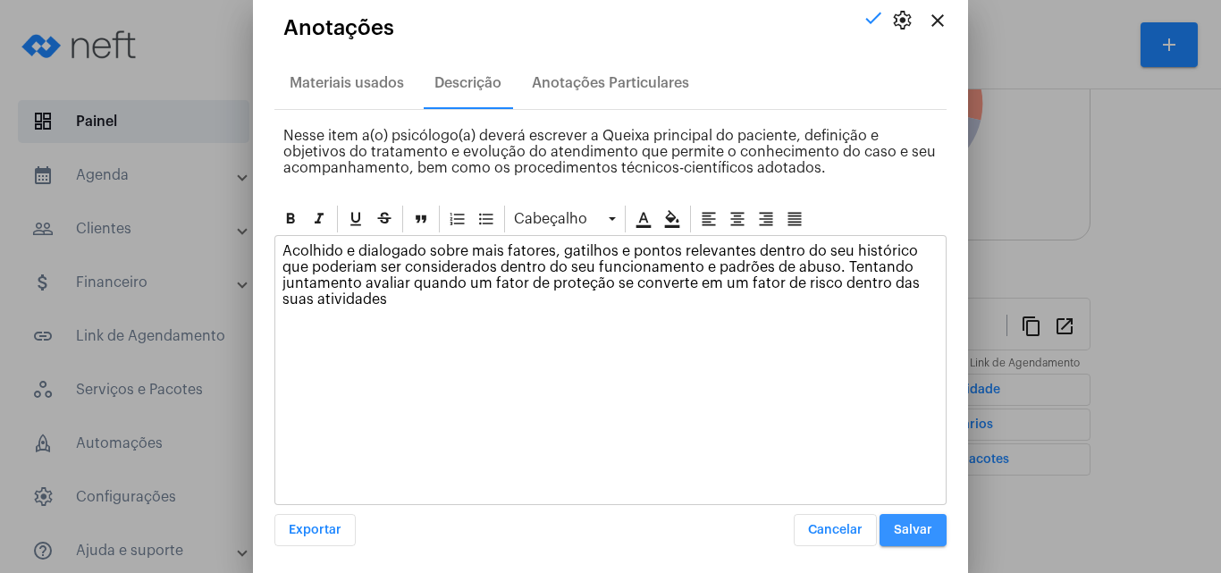
click at [893, 538] on button "Salvar" at bounding box center [912, 530] width 67 height 32
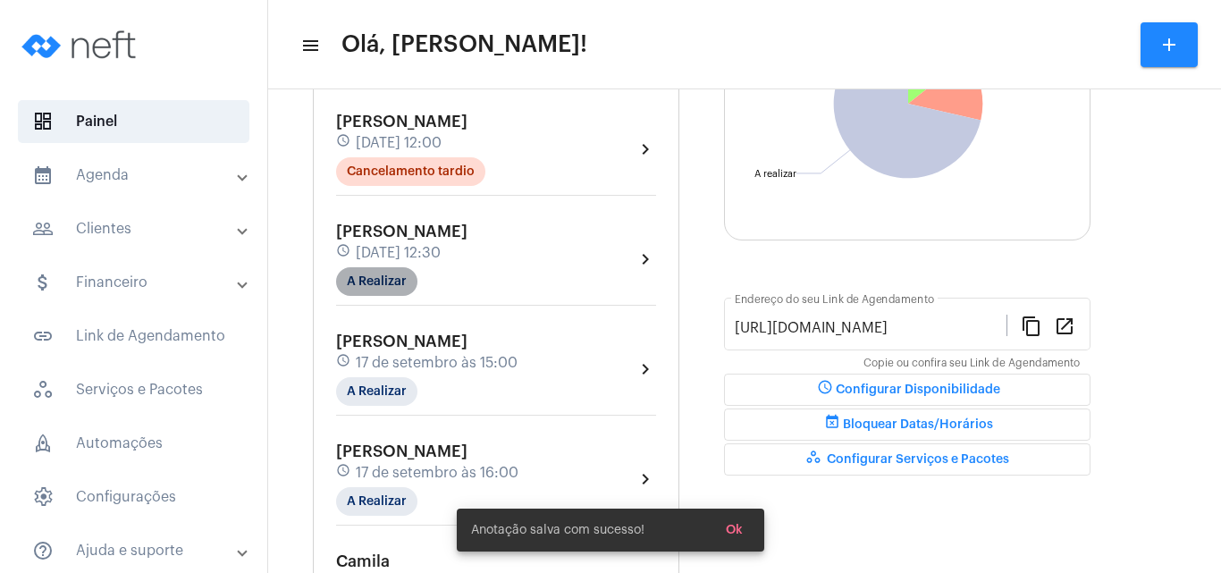
click at [392, 289] on mat-chip "A Realizar" at bounding box center [376, 281] width 81 height 29
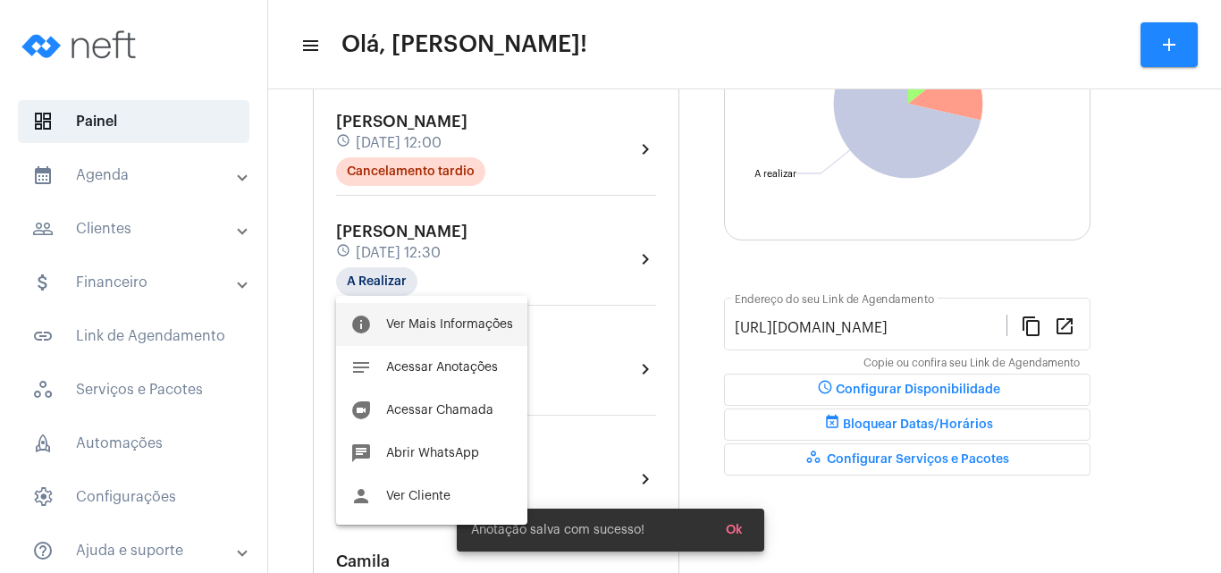
click at [407, 306] on button "info Ver Mais Informações" at bounding box center [431, 324] width 191 height 43
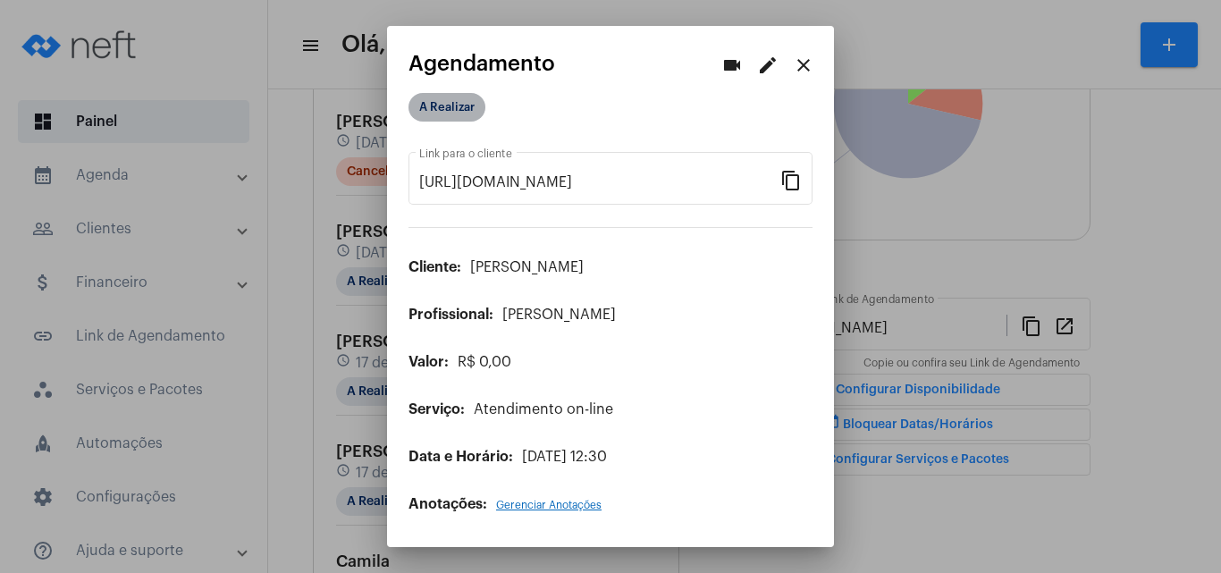
click at [451, 109] on mat-chip "A Realizar" at bounding box center [446, 107] width 77 height 29
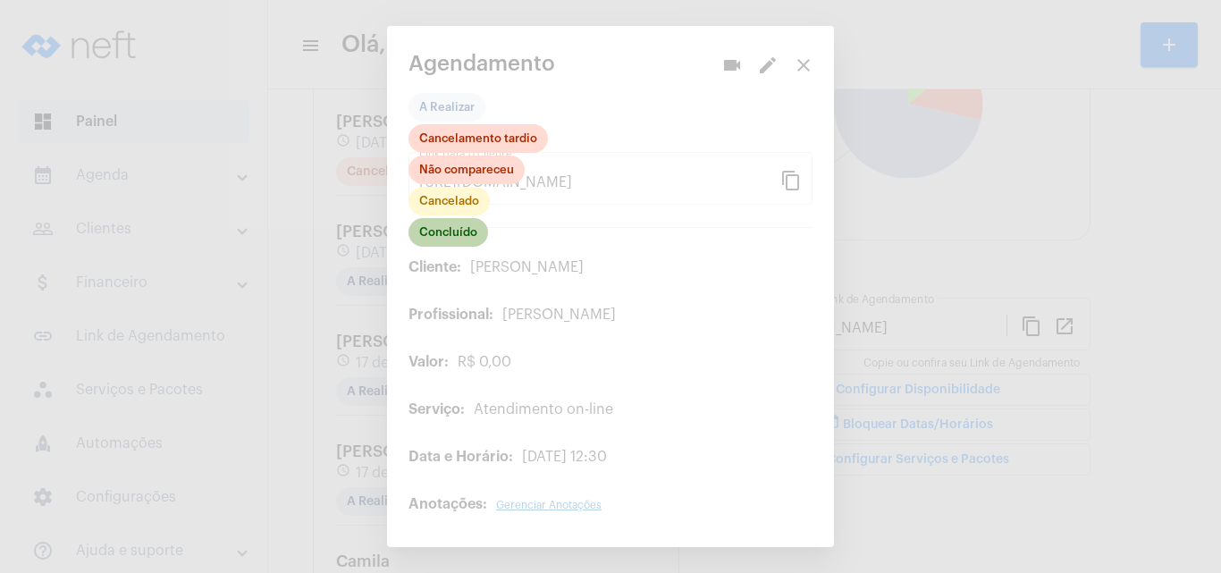
click at [464, 236] on mat-chip "Concluído" at bounding box center [448, 232] width 80 height 29
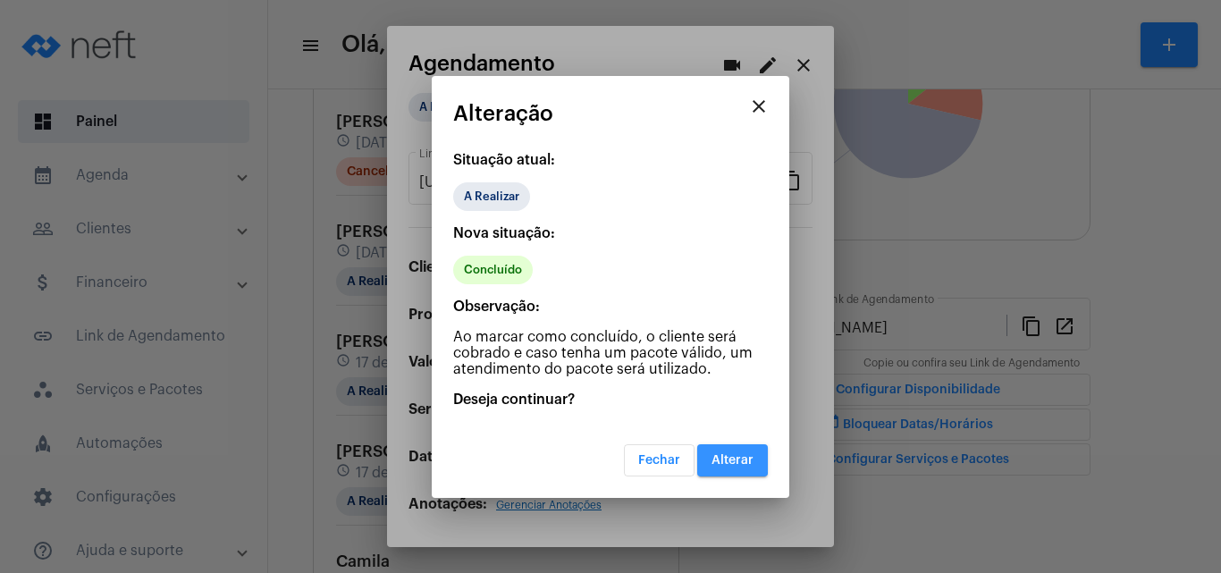
click at [717, 457] on span "Alterar" at bounding box center [732, 460] width 42 height 13
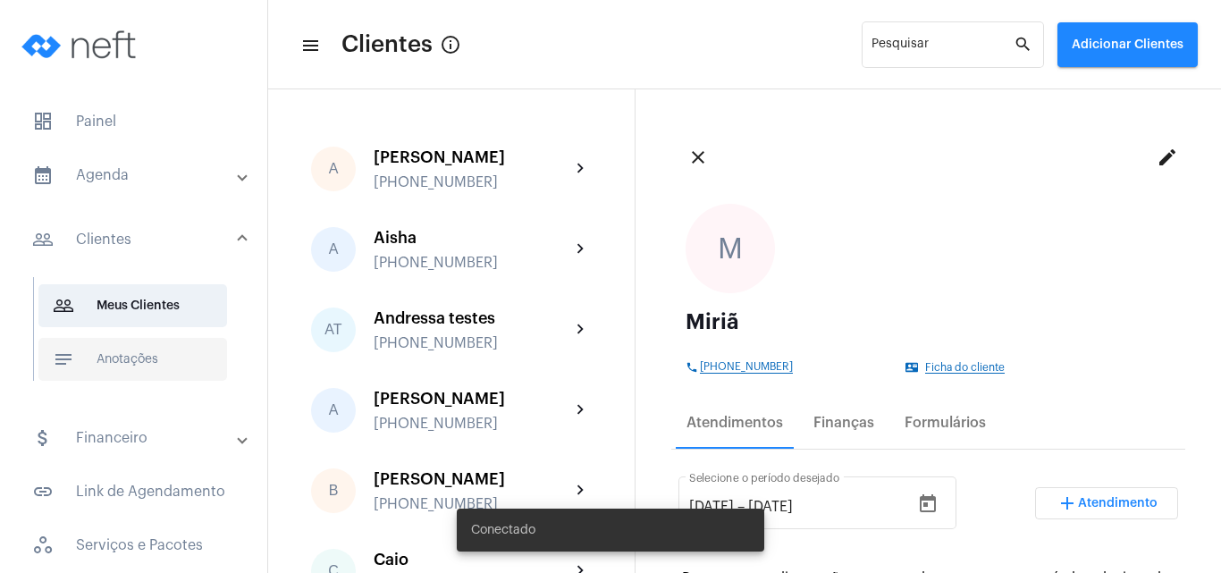
click at [150, 357] on span "notes Anotações" at bounding box center [132, 359] width 189 height 43
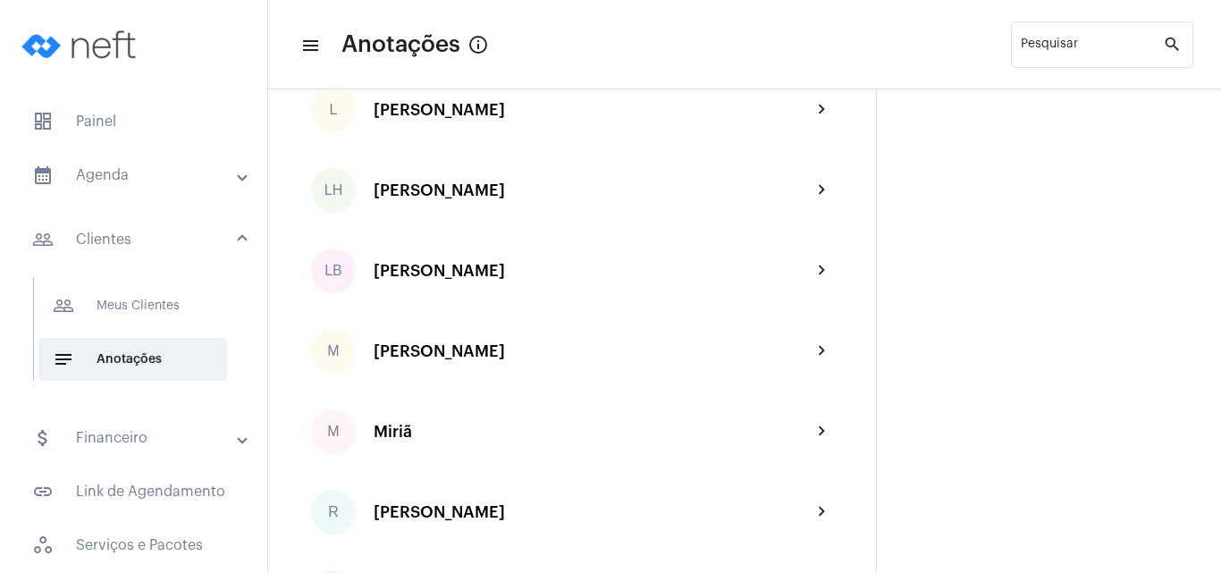
scroll to position [2236, 0]
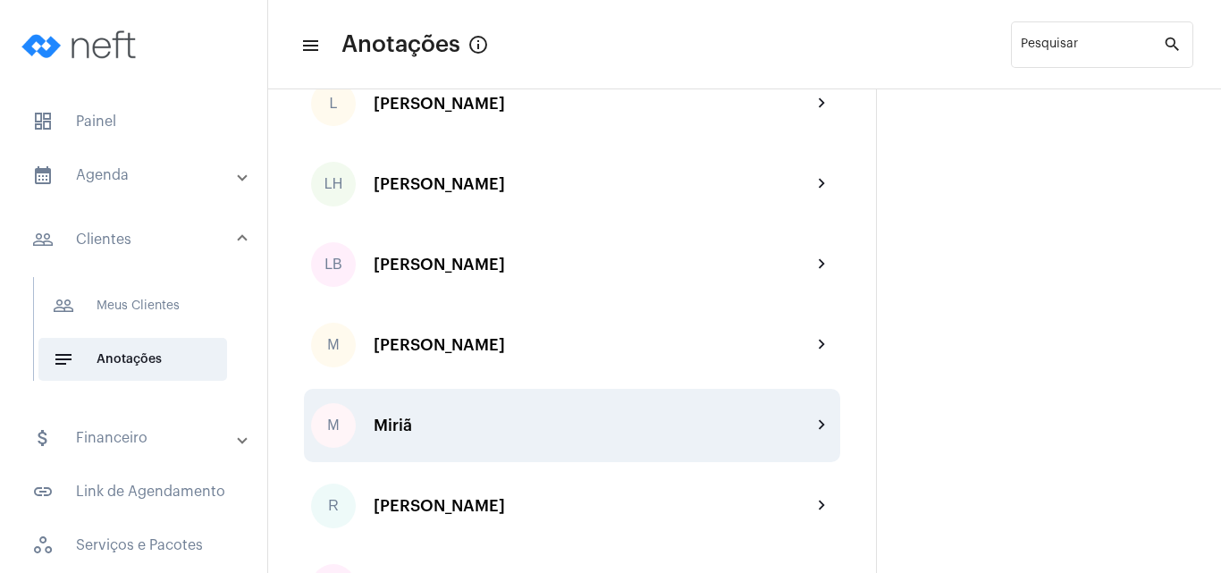
click at [424, 438] on div "M Miriã chevron_right" at bounding box center [572, 425] width 536 height 73
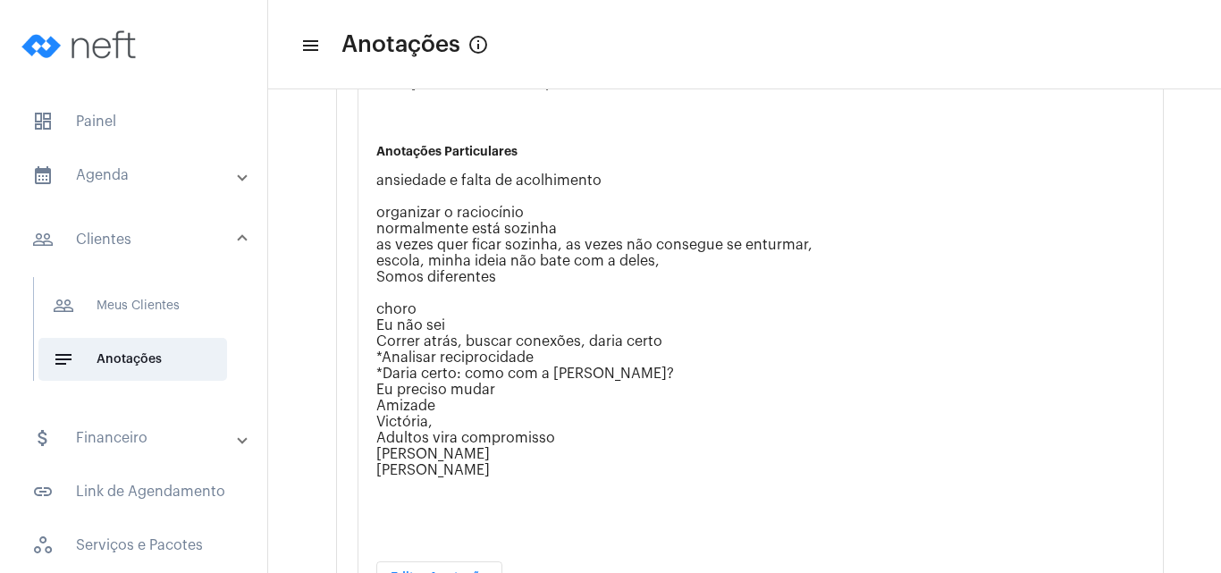
scroll to position [571, 0]
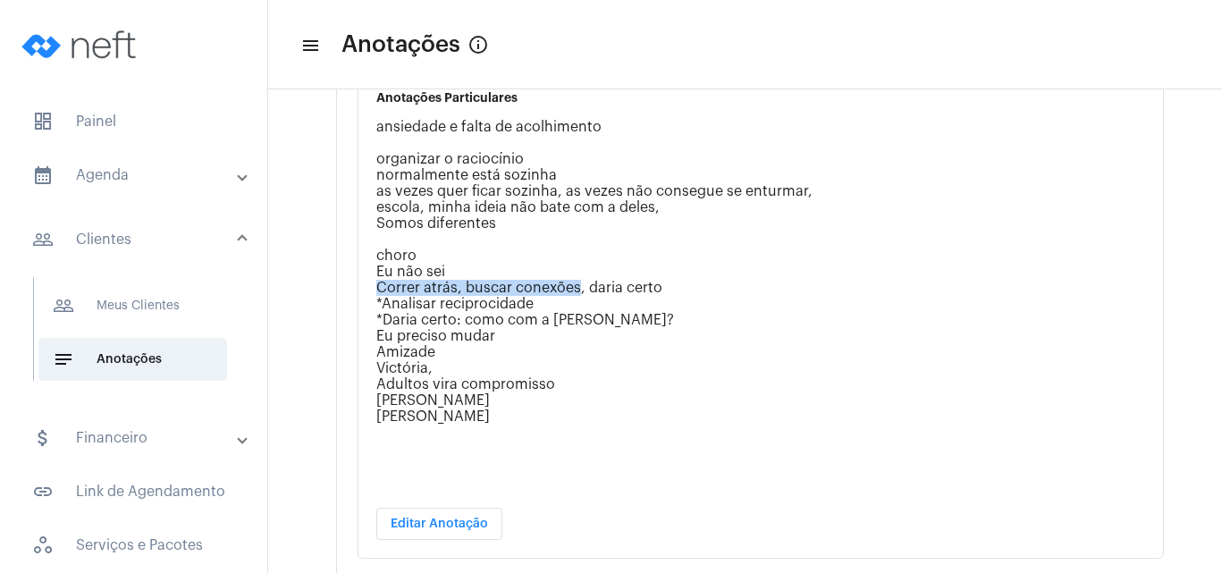
drag, startPoint x: 377, startPoint y: 284, endPoint x: 576, endPoint y: 289, distance: 199.3
click at [576, 289] on p "ansiedade e falta de acolhimento organizar o raciocínio normalmente está sozinh…" at bounding box center [760, 272] width 768 height 306
copy p "Correr atrás, buscar conexões"
click at [144, 349] on span "notes Anotações" at bounding box center [132, 359] width 189 height 43
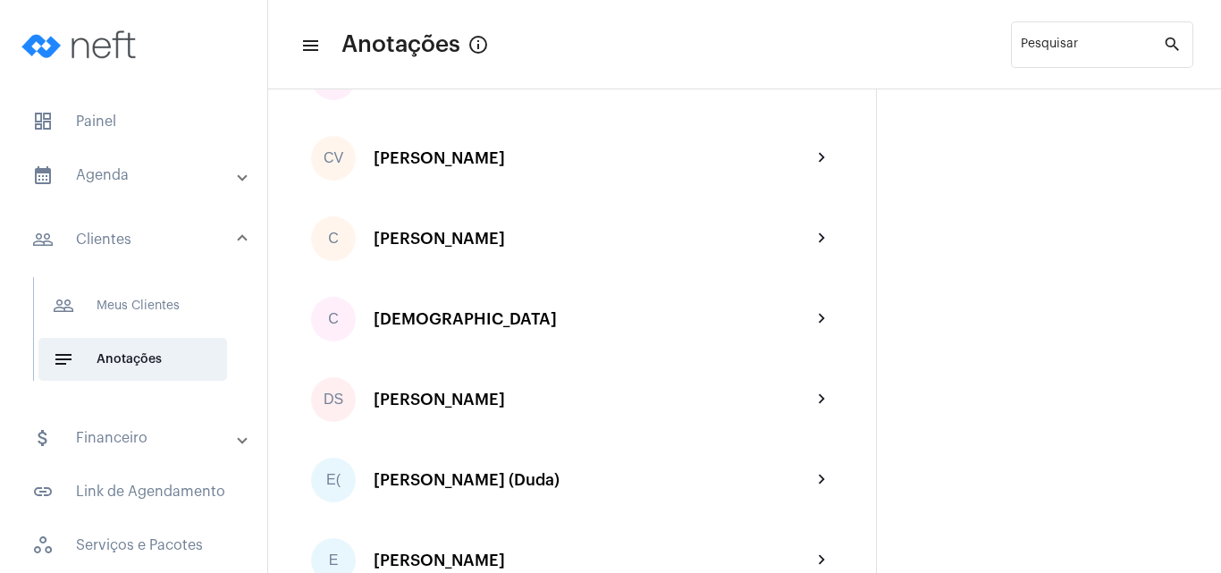
scroll to position [676, 0]
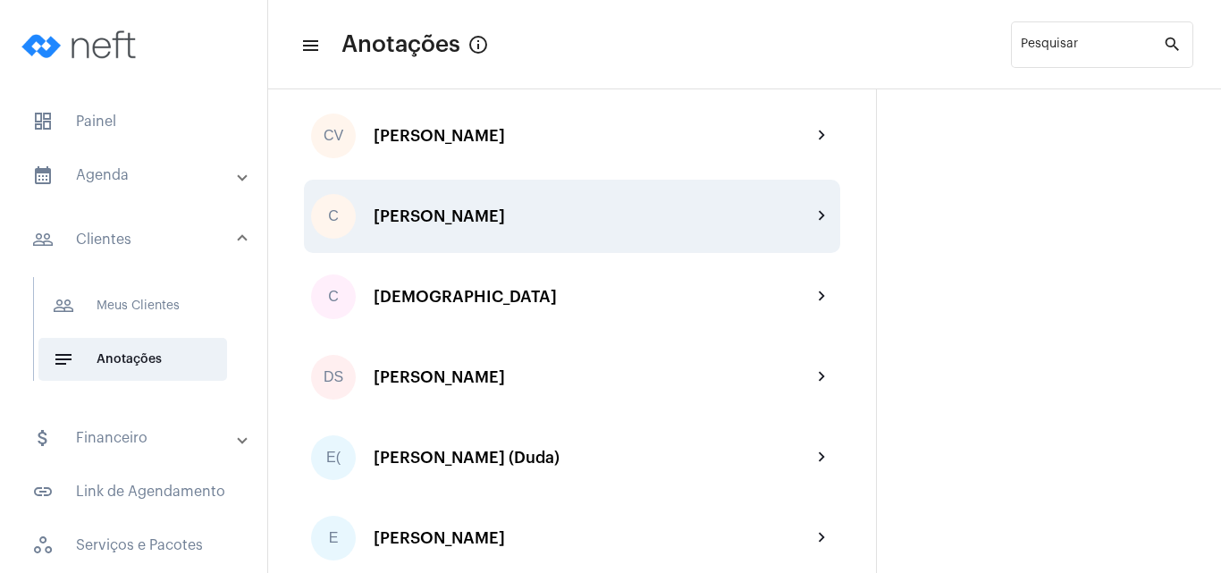
click at [417, 235] on div "C Cláudio chevron_right" at bounding box center [572, 216] width 536 height 73
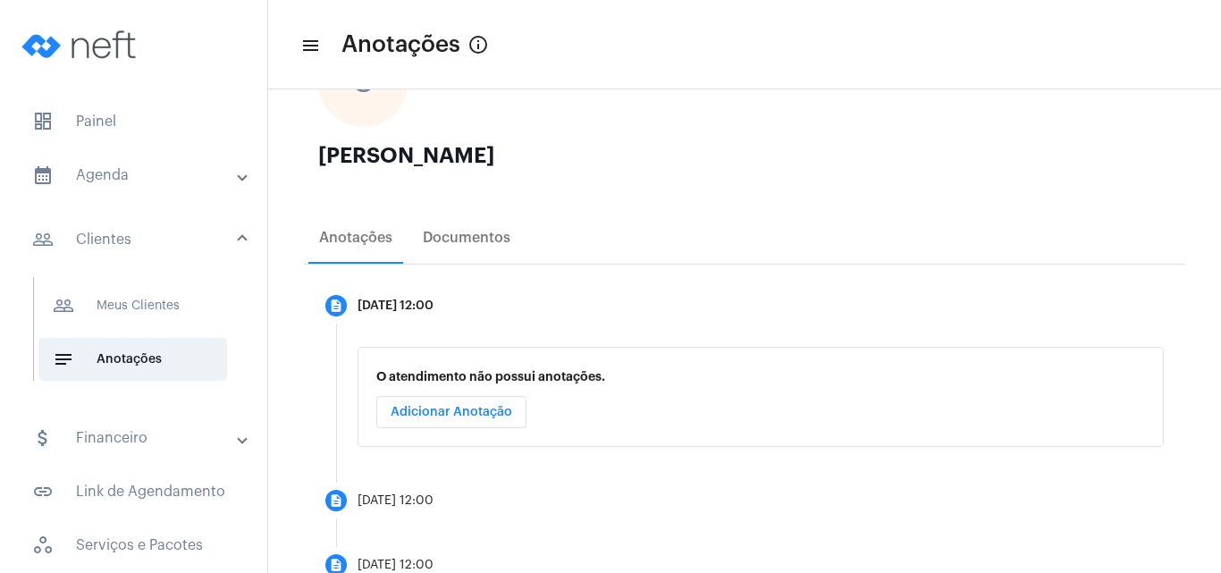
scroll to position [226, 0]
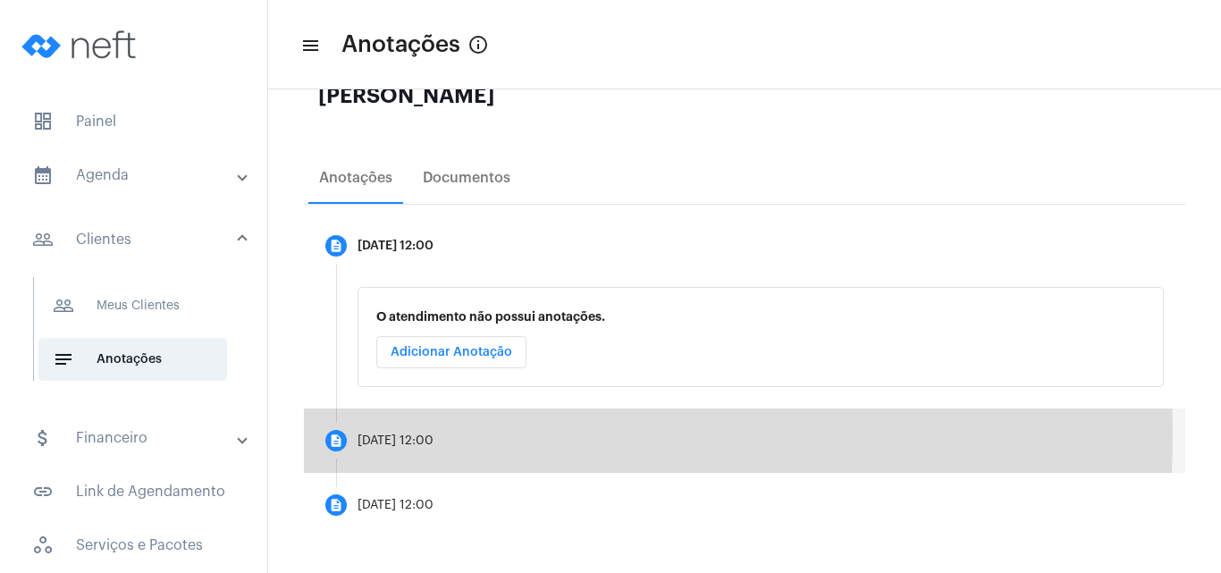
click at [405, 434] on div "09/09/2025, 12:00" at bounding box center [395, 440] width 76 height 13
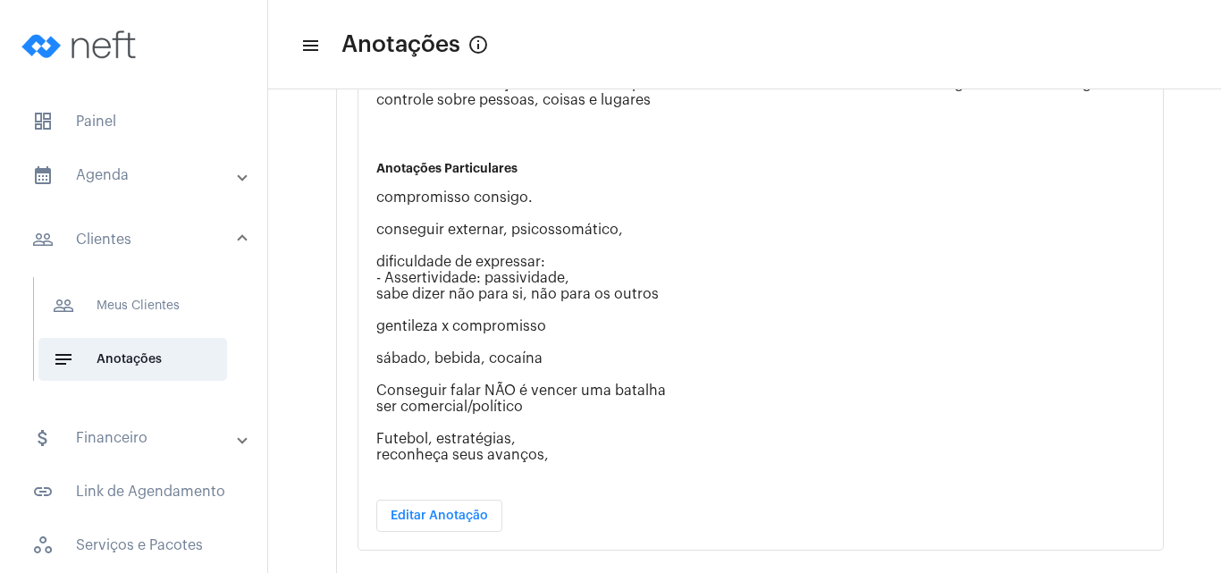
scroll to position [606, 0]
